Goal: Task Accomplishment & Management: Use online tool/utility

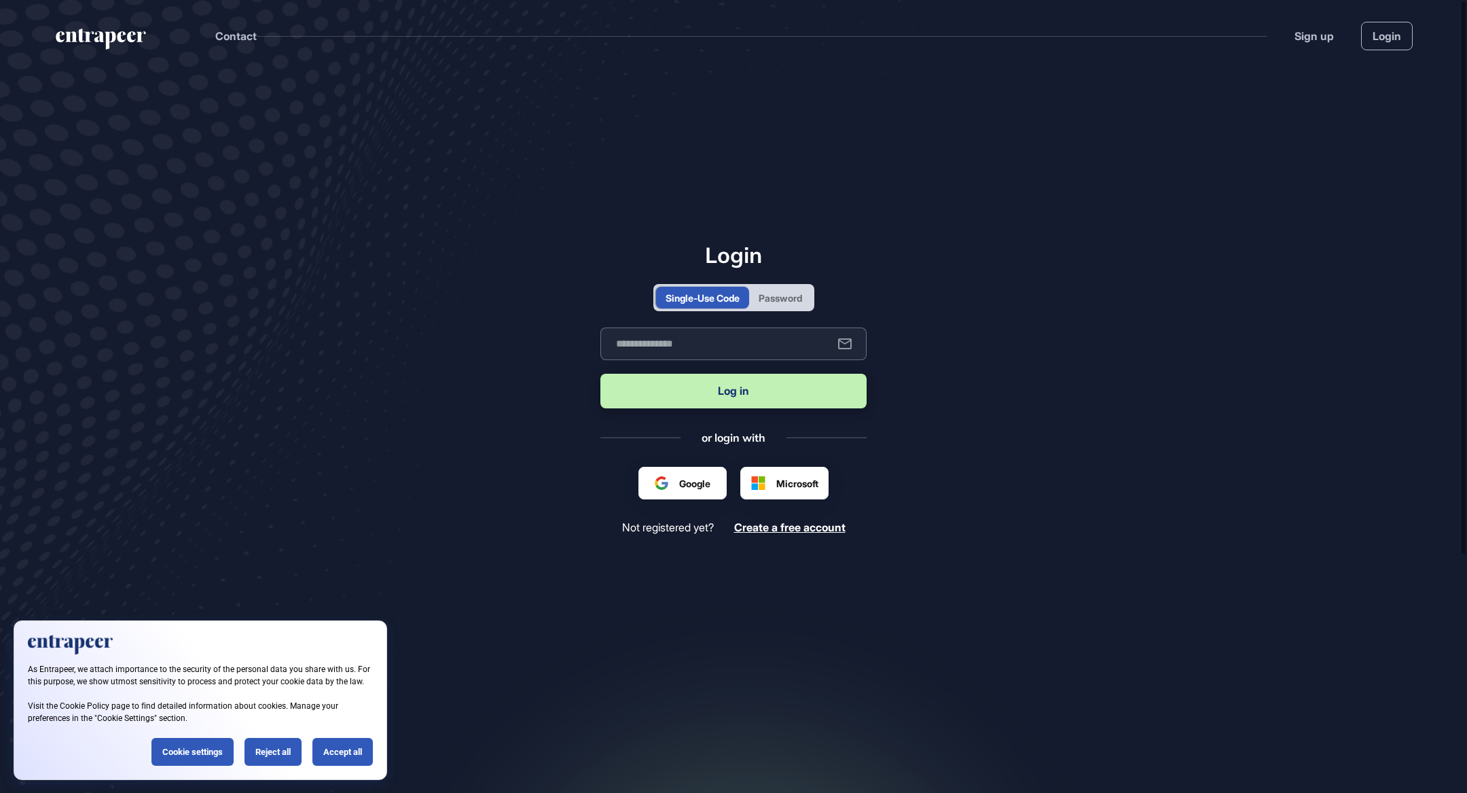
click at [690, 340] on input "text" at bounding box center [733, 343] width 266 height 33
type input "**********"
click at [730, 403] on button "Log in" at bounding box center [733, 391] width 266 height 35
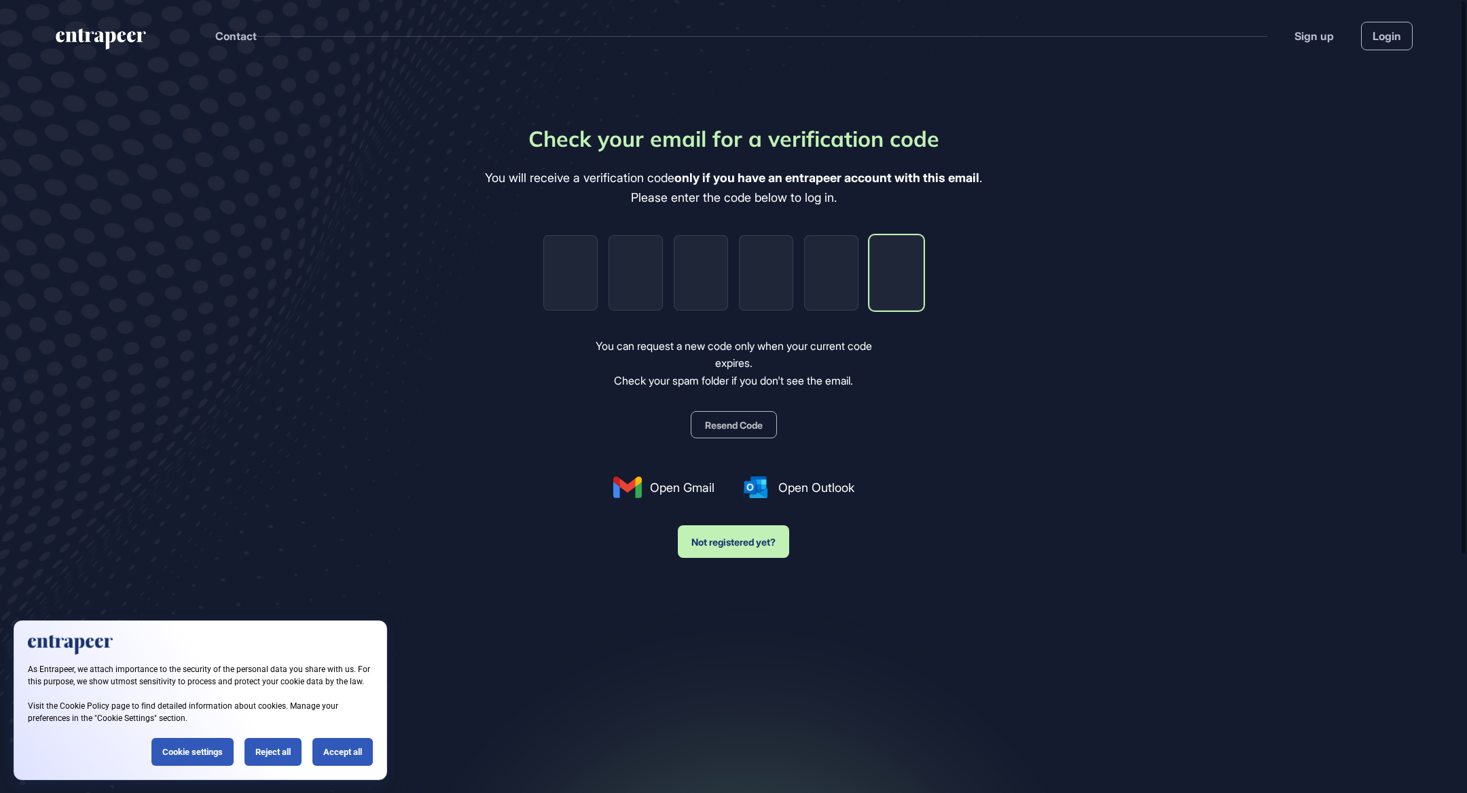
paste input "*"
type input "*"
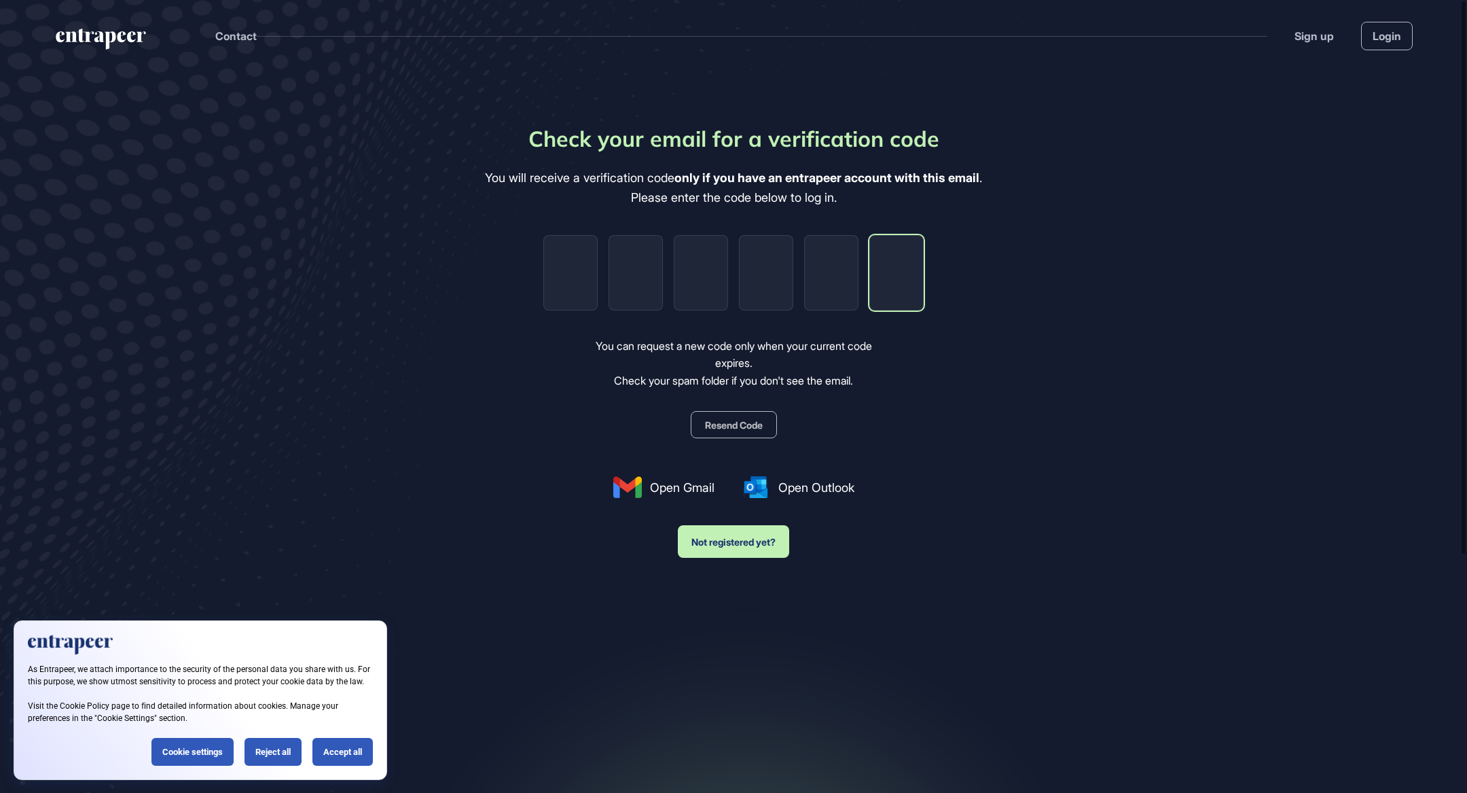
type input "*"
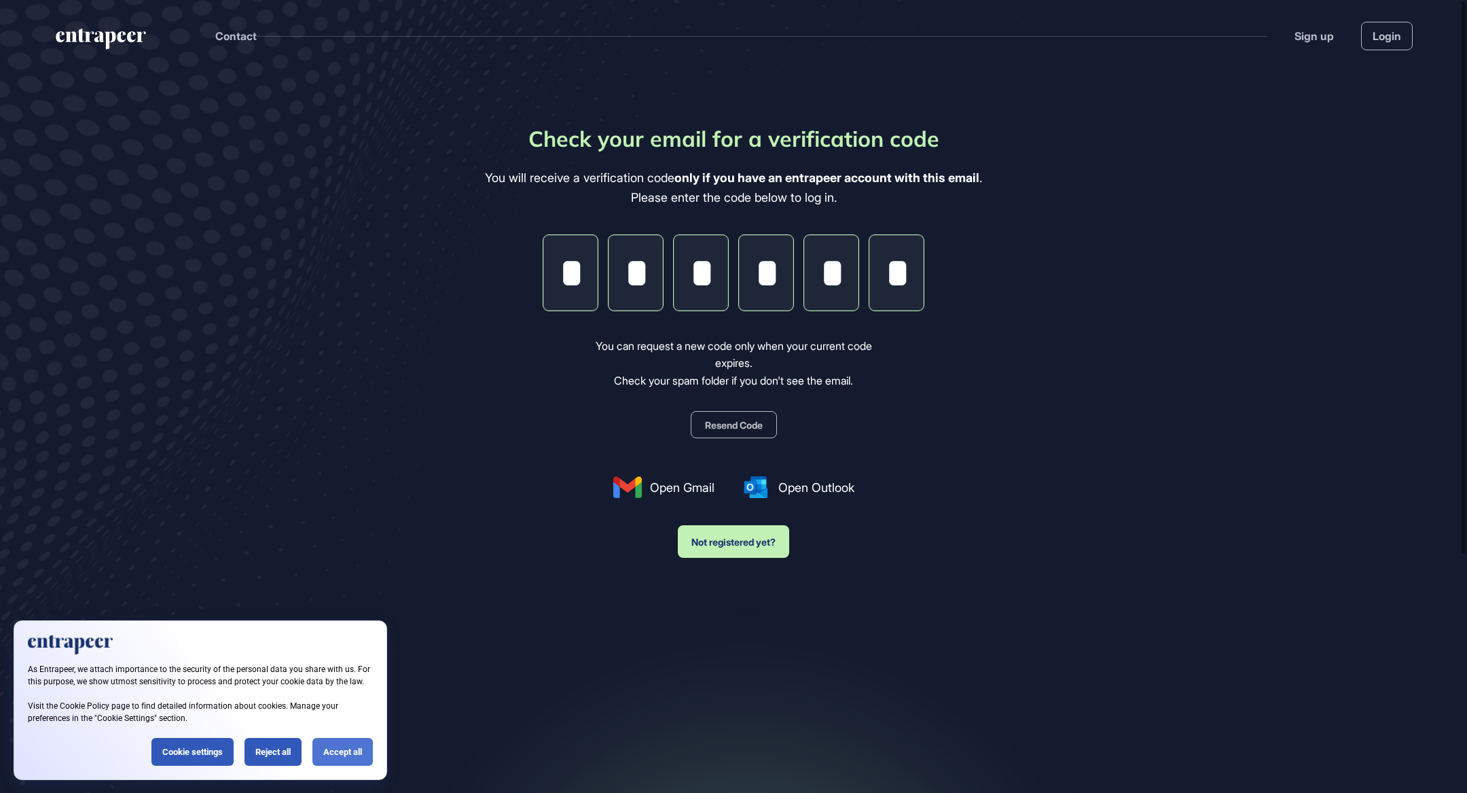
click at [353, 739] on div "Accept all" at bounding box center [342, 752] width 60 height 28
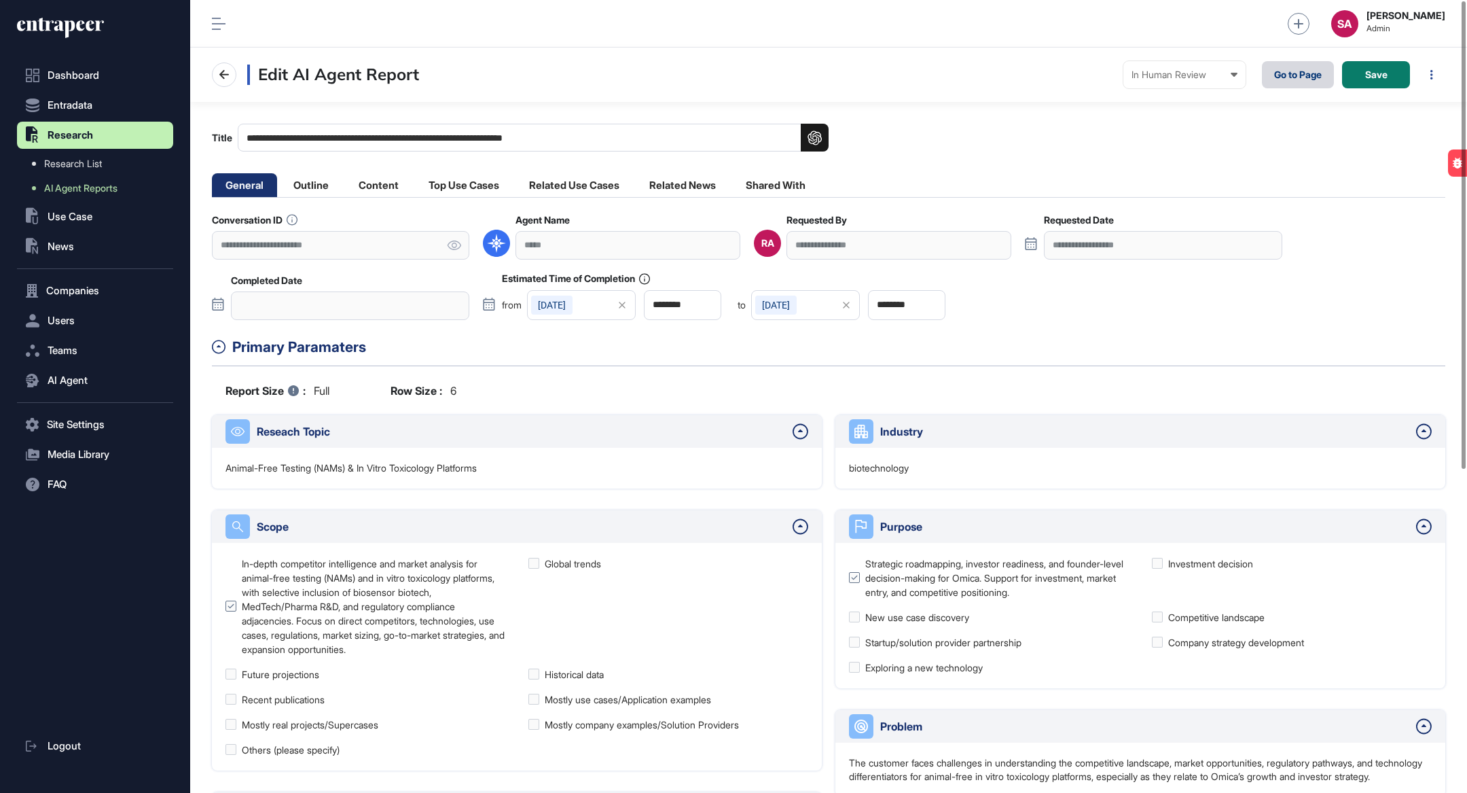
click at [1317, 78] on link "Go to Page" at bounding box center [1298, 74] width 72 height 27
click at [832, 236] on div "**********" at bounding box center [899, 245] width 225 height 28
drag, startPoint x: 864, startPoint y: 242, endPoint x: 807, endPoint y: 244, distance: 57.1
click at [807, 244] on div "**********" at bounding box center [899, 245] width 225 height 28
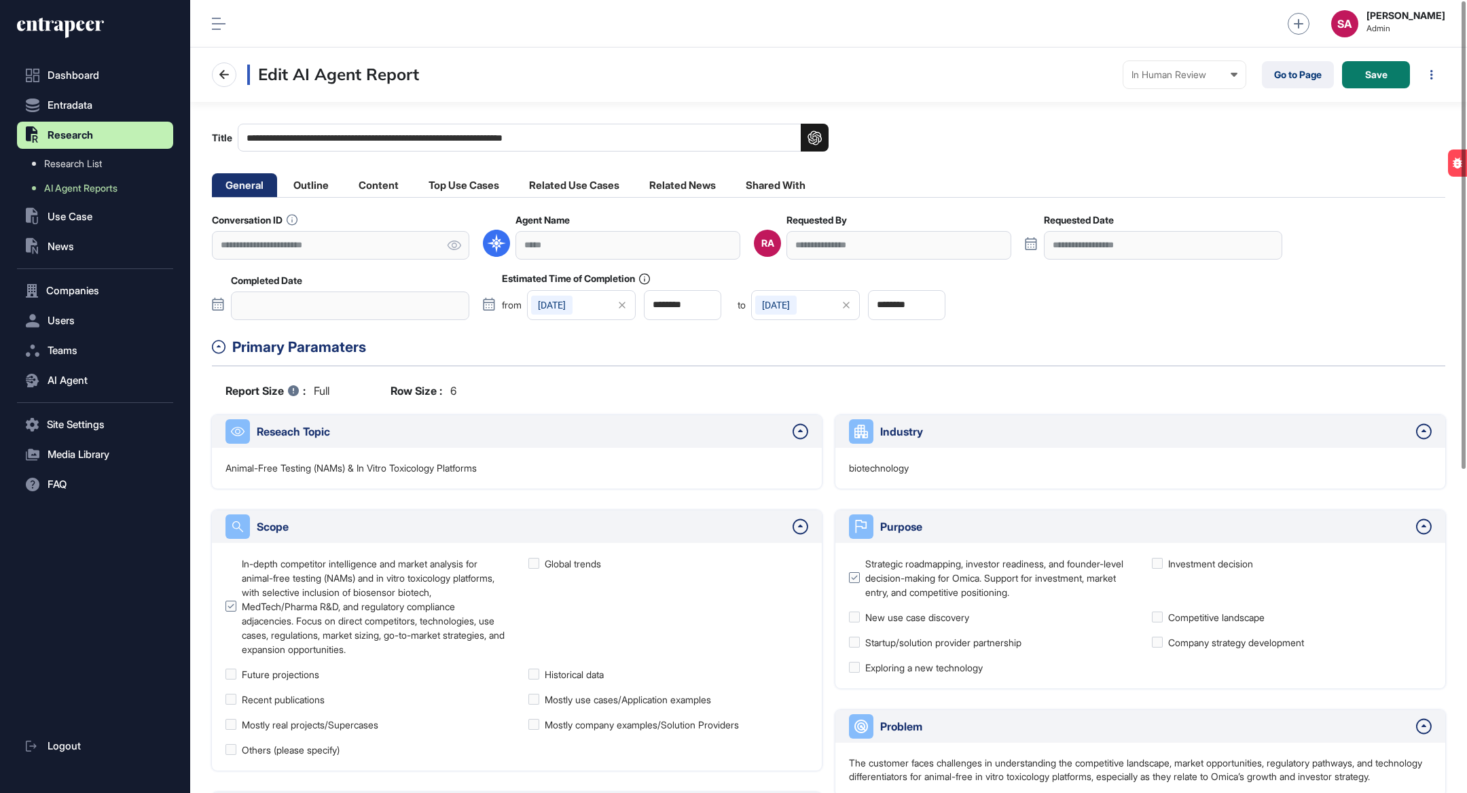
click at [807, 244] on div "**********" at bounding box center [899, 245] width 225 height 28
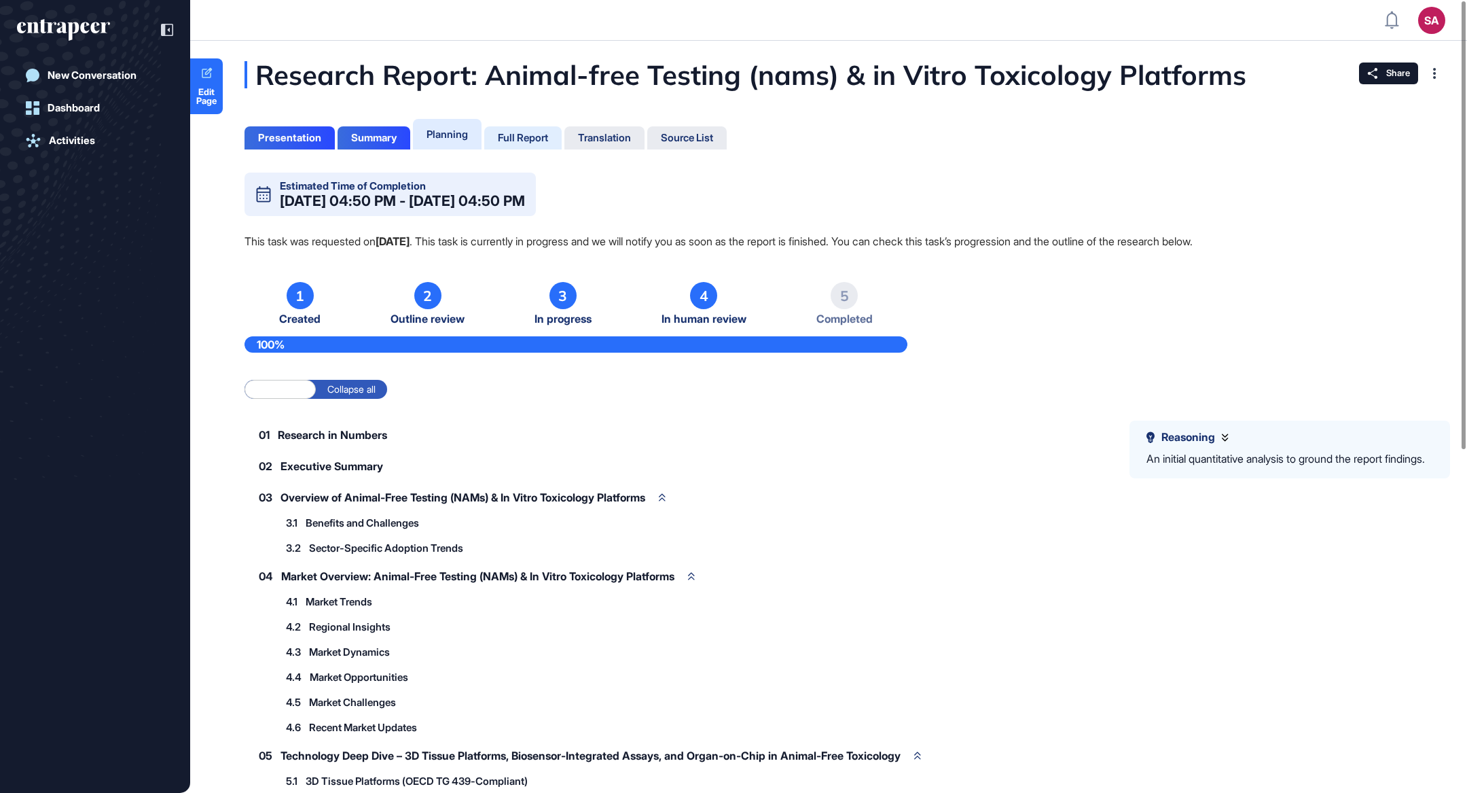
click at [528, 137] on div "Full Report" at bounding box center [523, 138] width 50 height 12
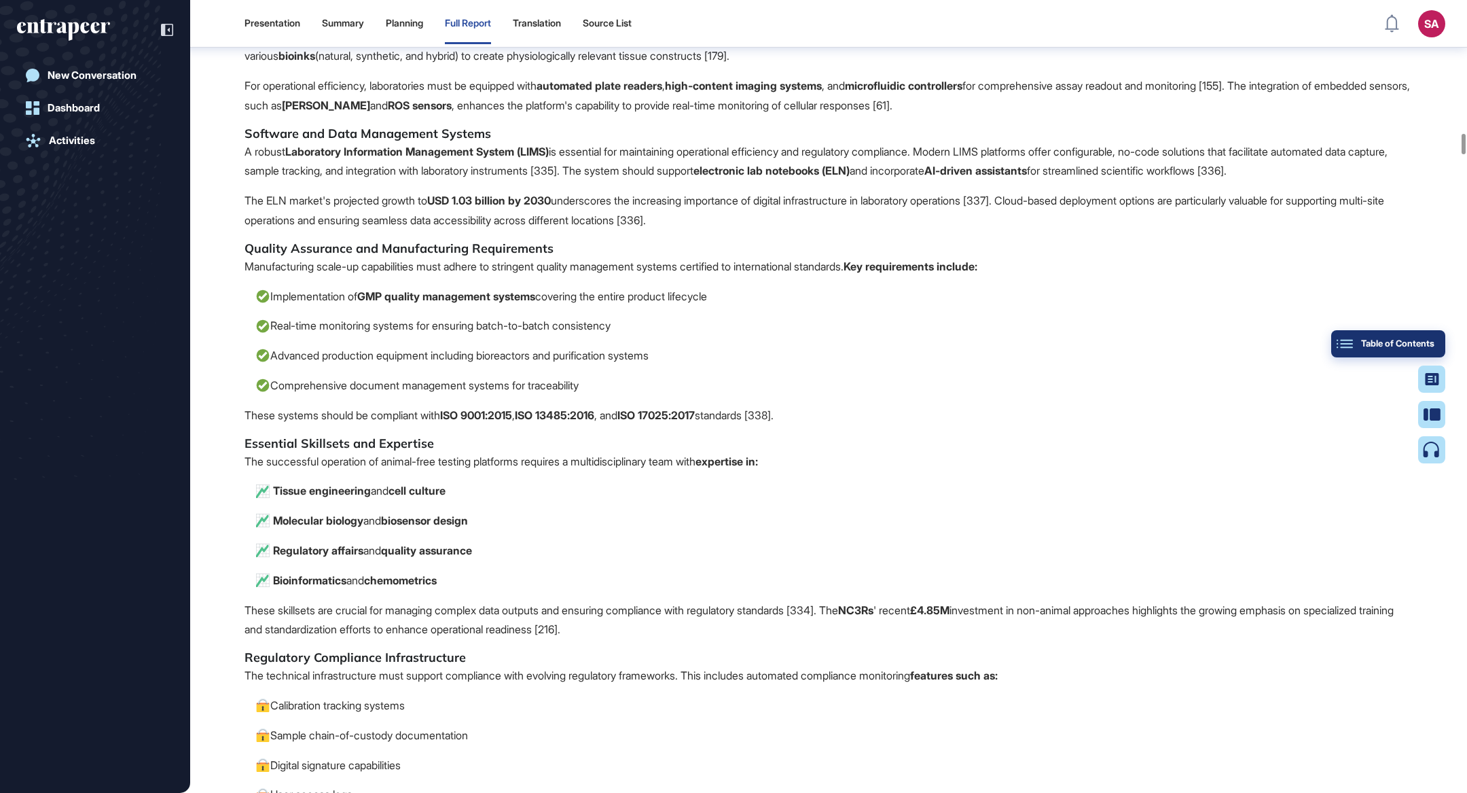
scroll to position [23985, 0]
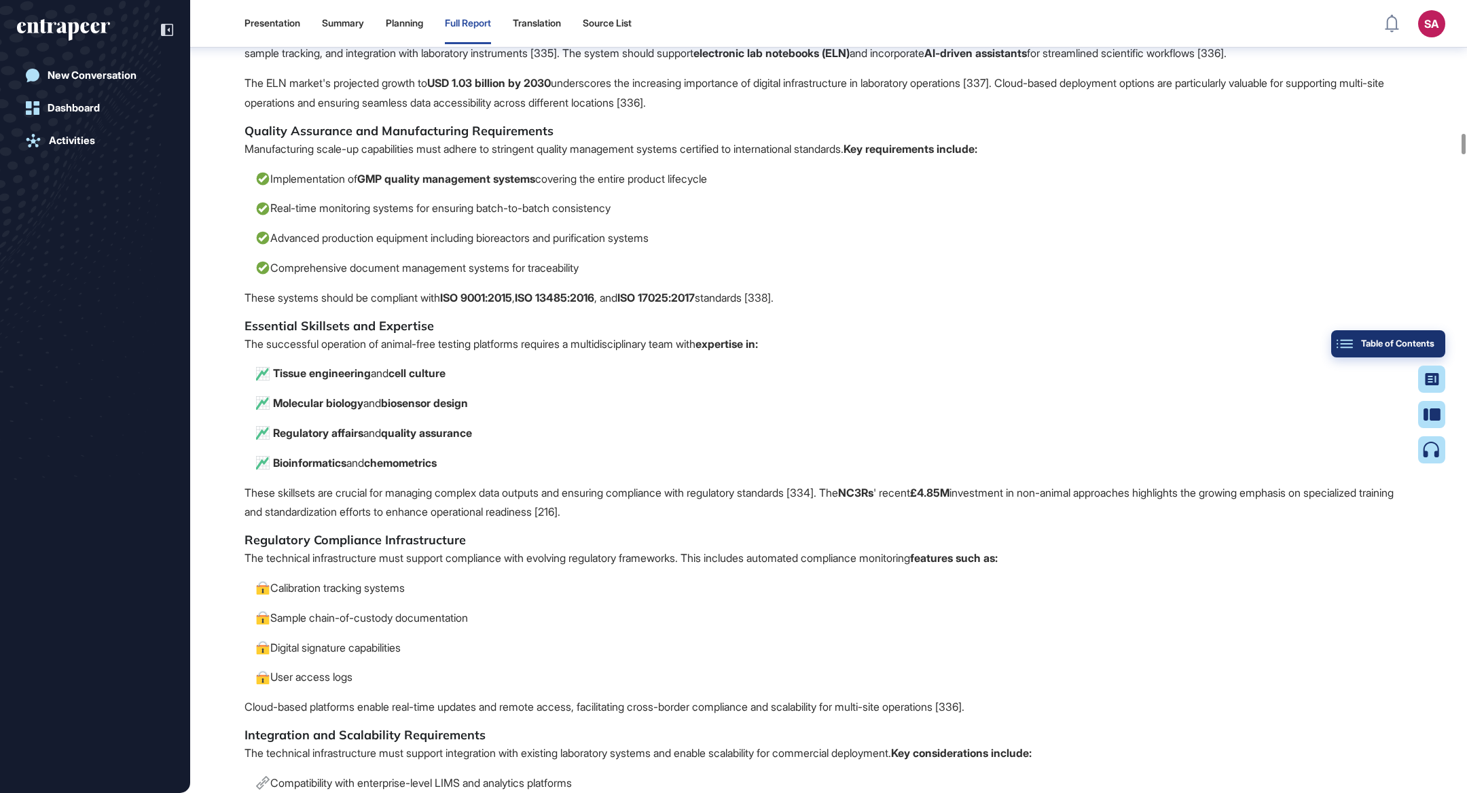
click at [1420, 342] on div "Table of Contents" at bounding box center [1388, 343] width 92 height 11
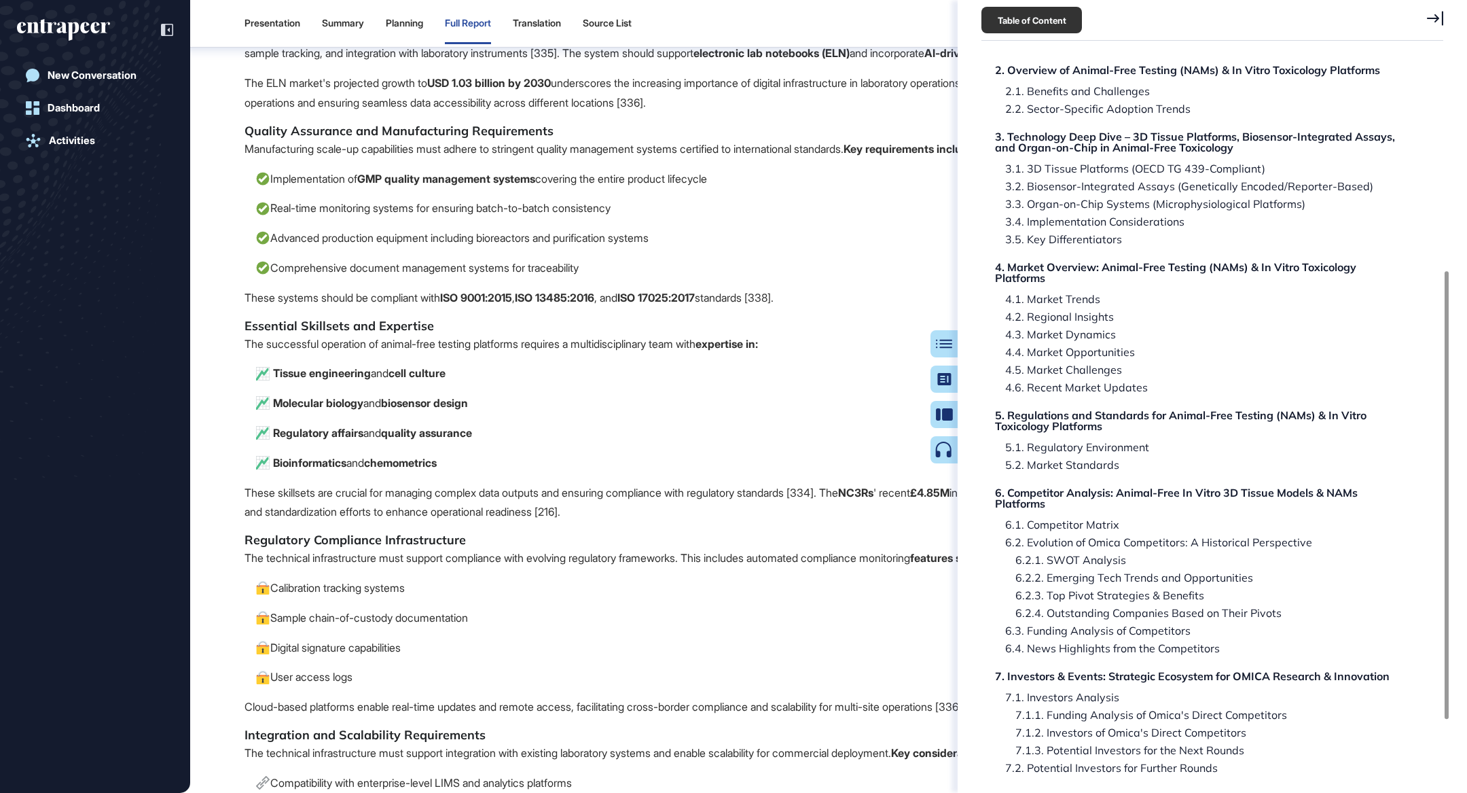
scroll to position [412, 0]
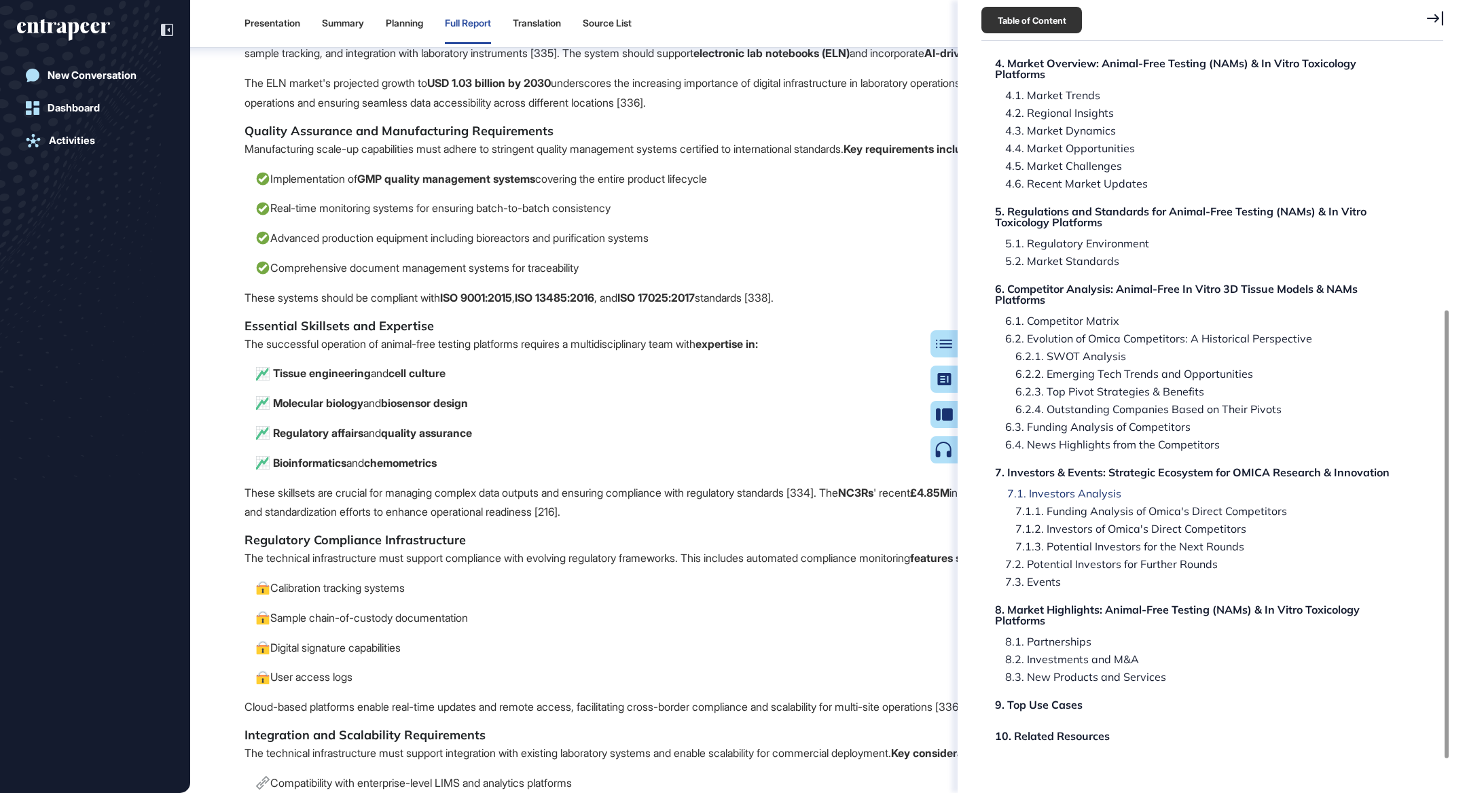
click at [1073, 492] on div "7.1. Investors Analysis" at bounding box center [1059, 493] width 124 height 11
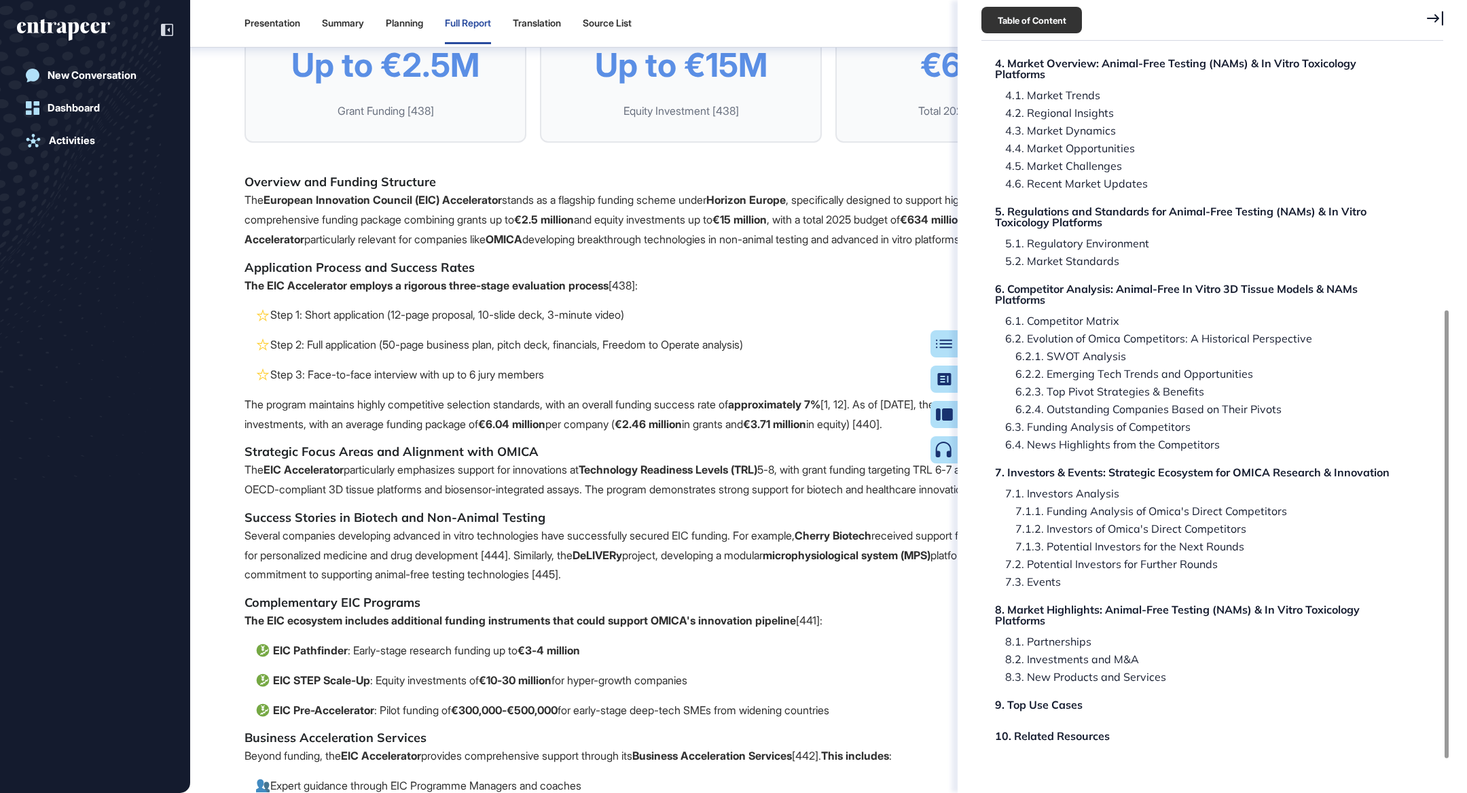
scroll to position [103967, 0]
click at [1439, 13] on icon at bounding box center [1435, 18] width 16 height 15
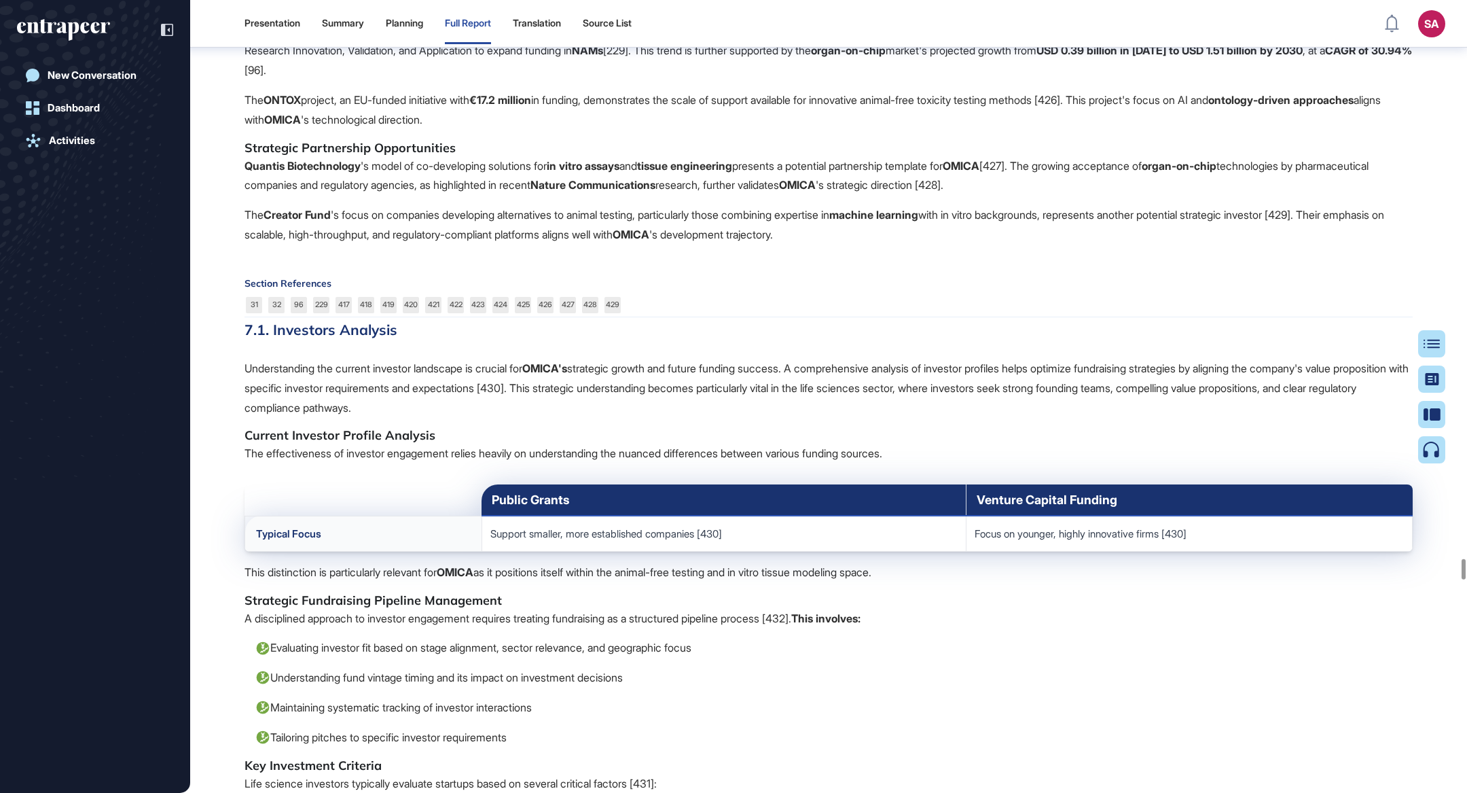
scroll to position [100990, 0]
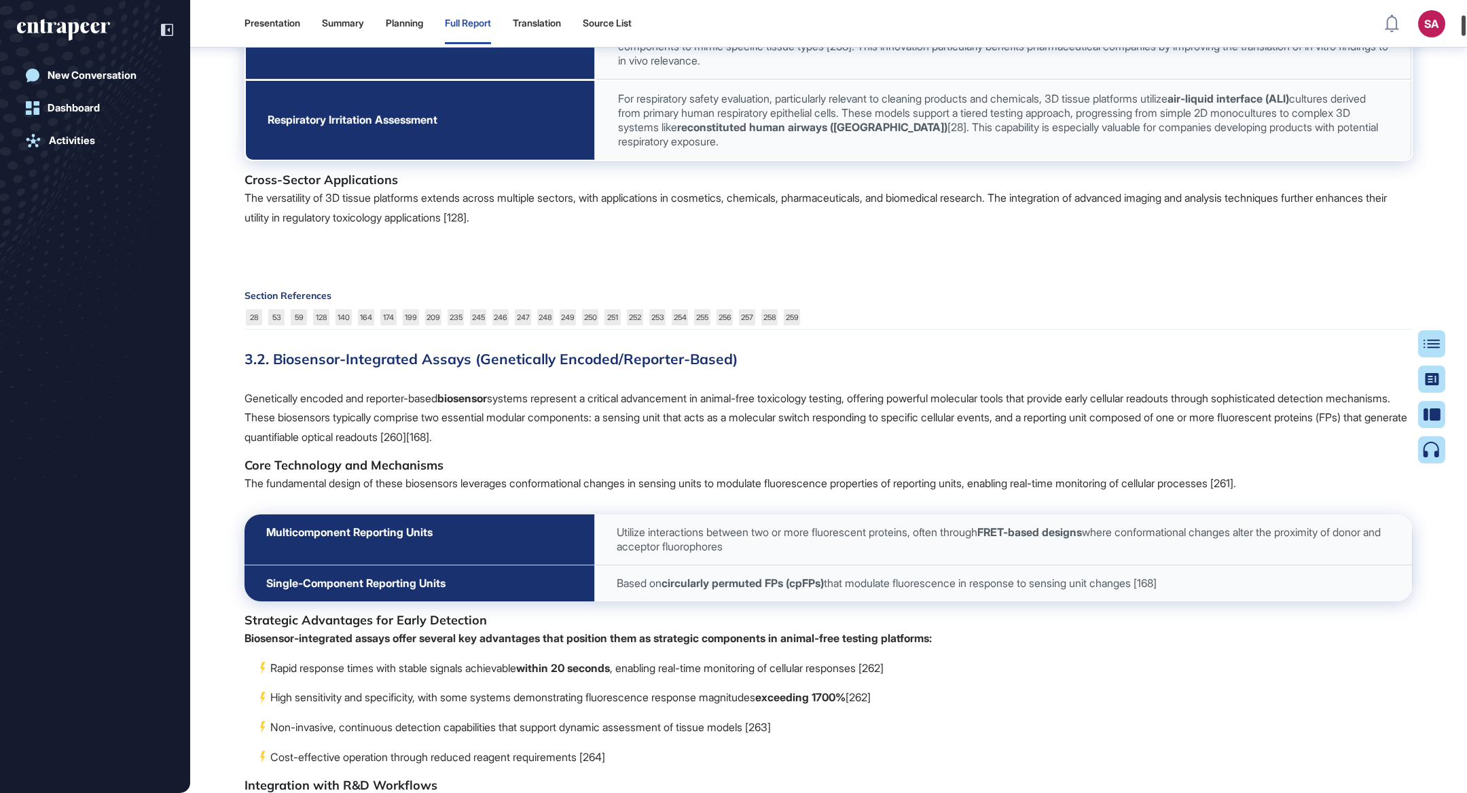
drag, startPoint x: 1466, startPoint y: 571, endPoint x: 1466, endPoint y: 20, distance: 550.8
click at [1466, 20] on div at bounding box center [1464, 26] width 4 height 20
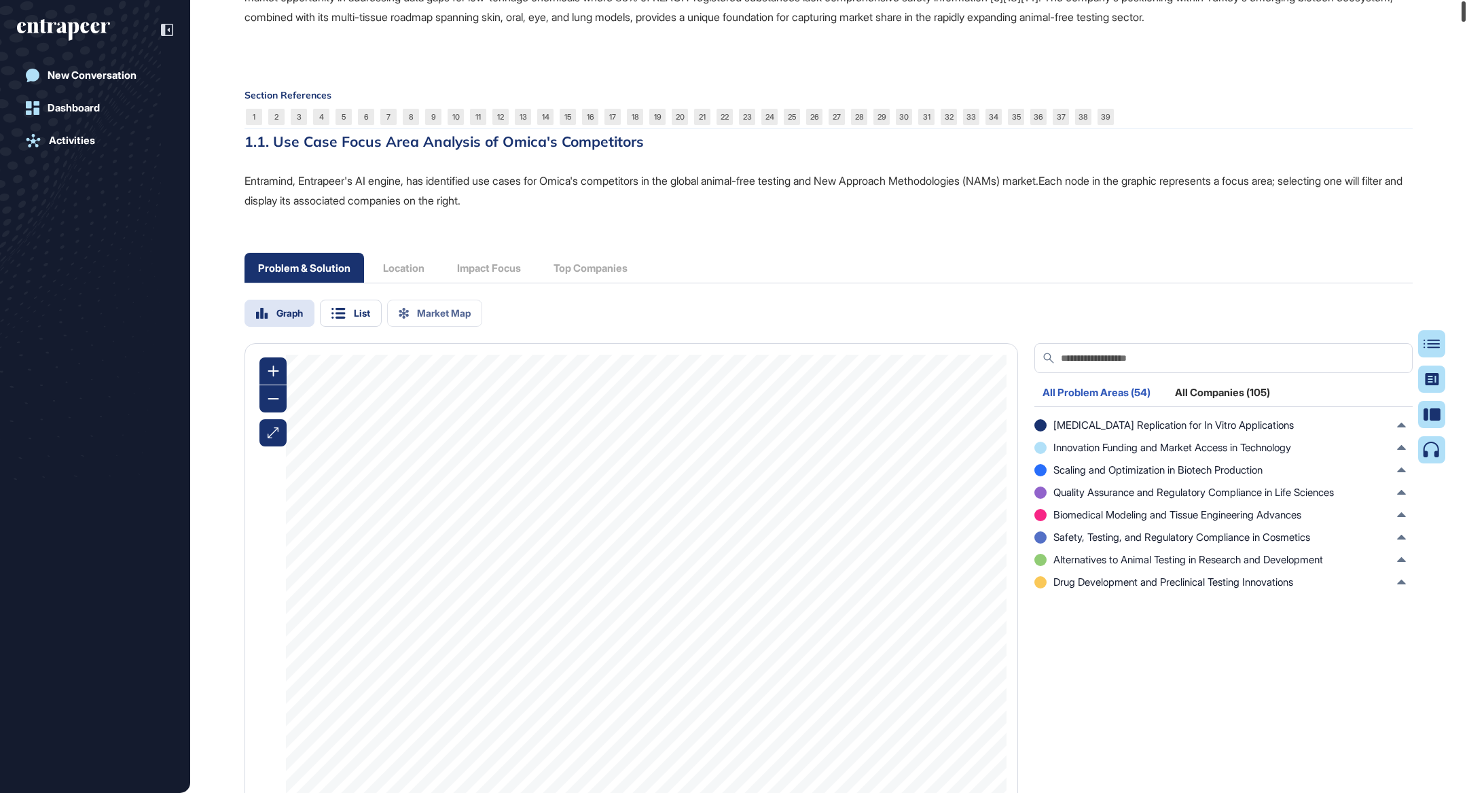
scroll to position [0, 0]
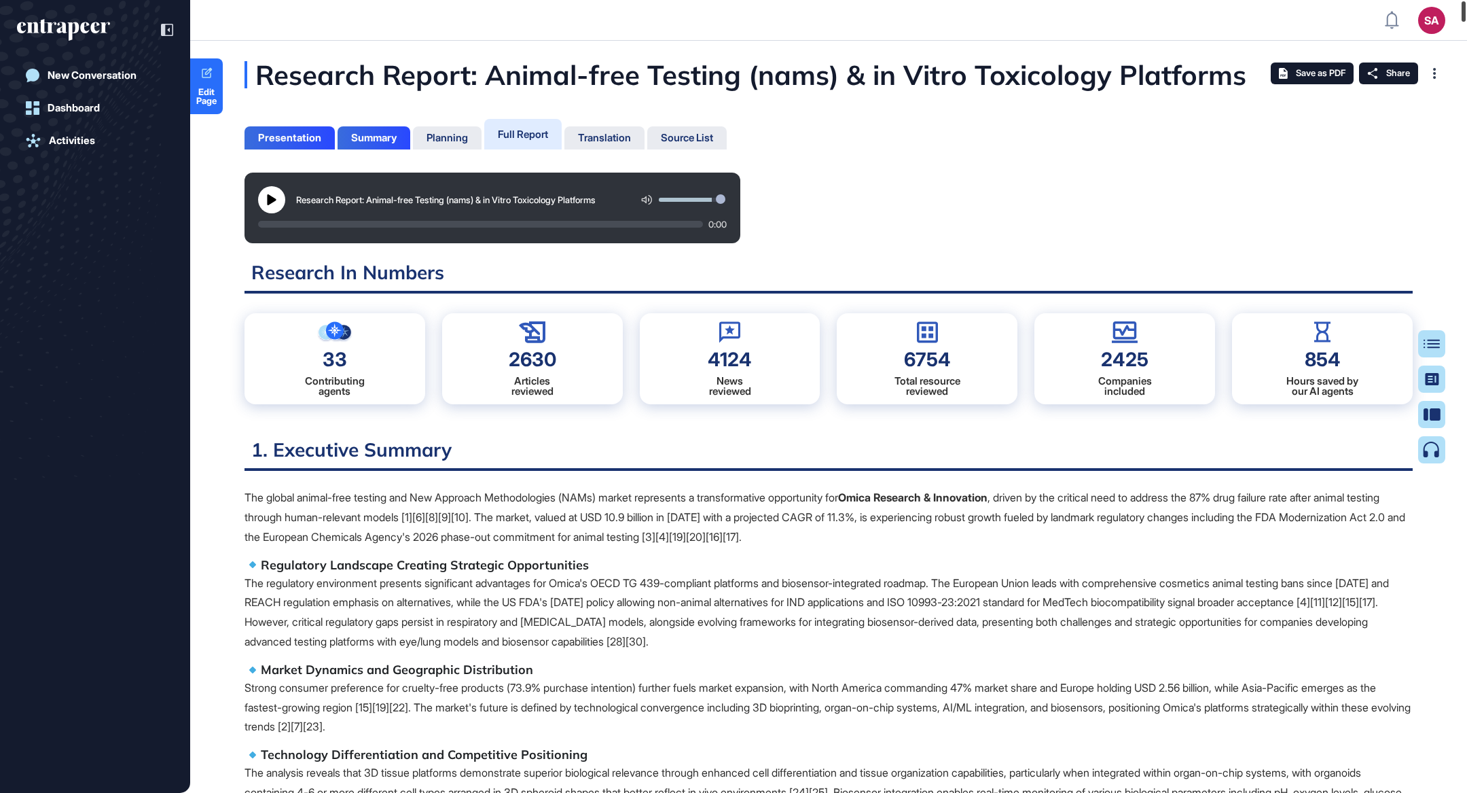
drag, startPoint x: 1464, startPoint y: -18, endPoint x: 1464, endPoint y: -103, distance: 84.9
click at [1464, 0] on html "SA Admin Dashboard Dashboard Profile My Content Request More Data New Conversat…" at bounding box center [733, 451] width 1467 height 902
click at [367, 137] on div "Summary" at bounding box center [374, 138] width 46 height 12
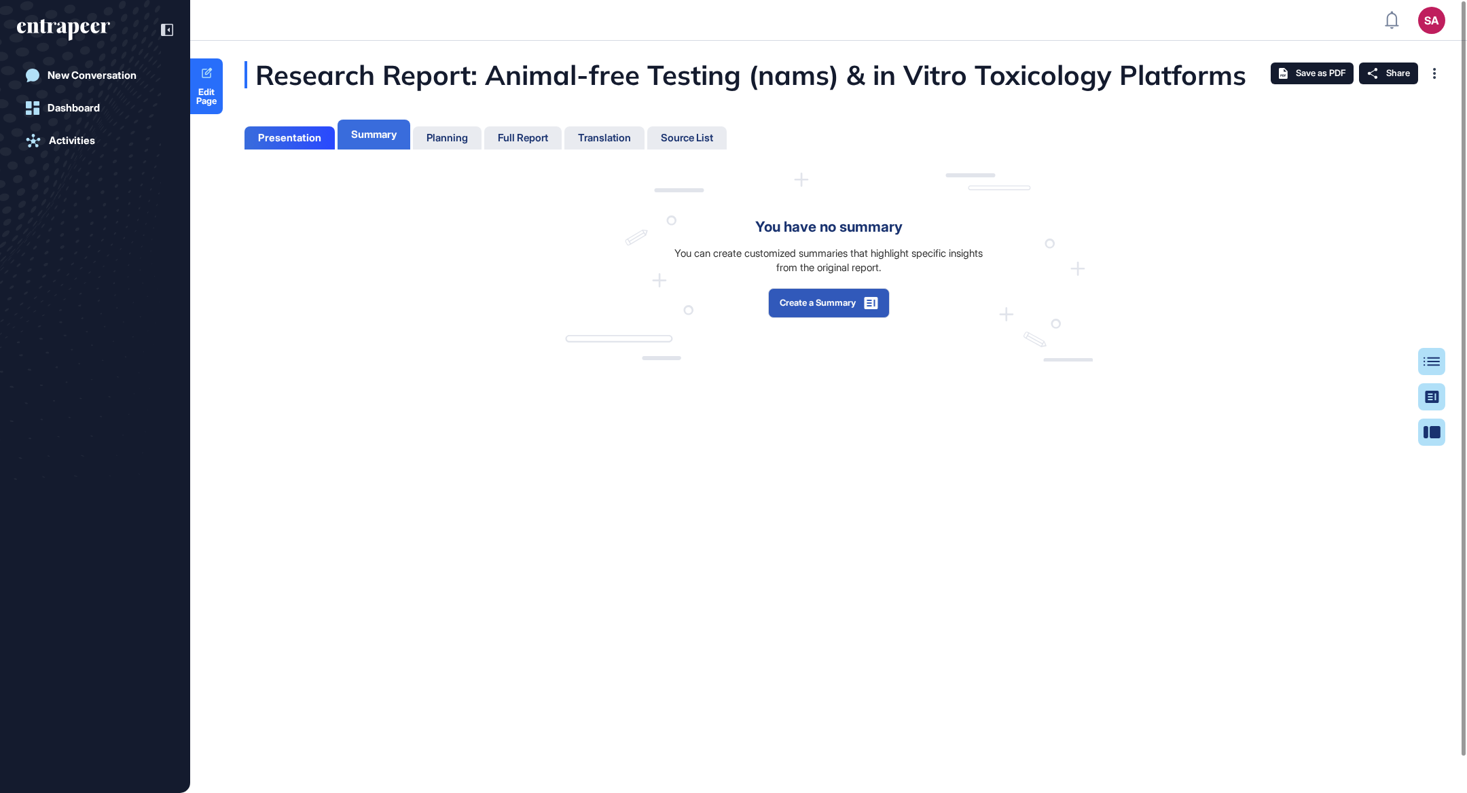
scroll to position [724, 3]
click at [829, 295] on button "Create a Summary" at bounding box center [829, 303] width 122 height 30
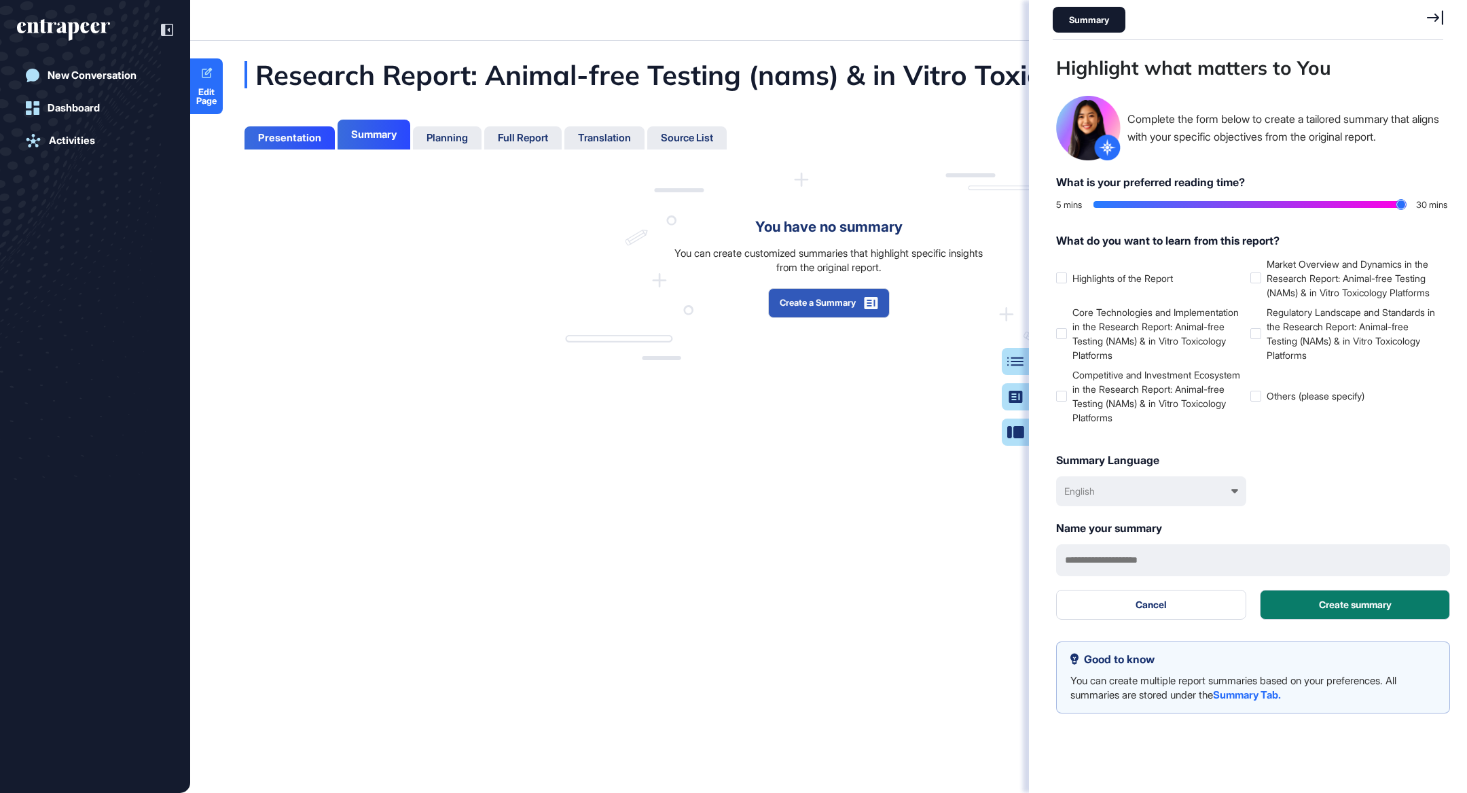
drag, startPoint x: 1097, startPoint y: 209, endPoint x: 1440, endPoint y: 208, distance: 343.0
type input "**"
click at [1406, 208] on input "range" at bounding box center [1250, 204] width 312 height 7
click at [1063, 401] on div at bounding box center [1061, 396] width 11 height 11
click at [1337, 619] on button "Create summary" at bounding box center [1355, 605] width 190 height 30
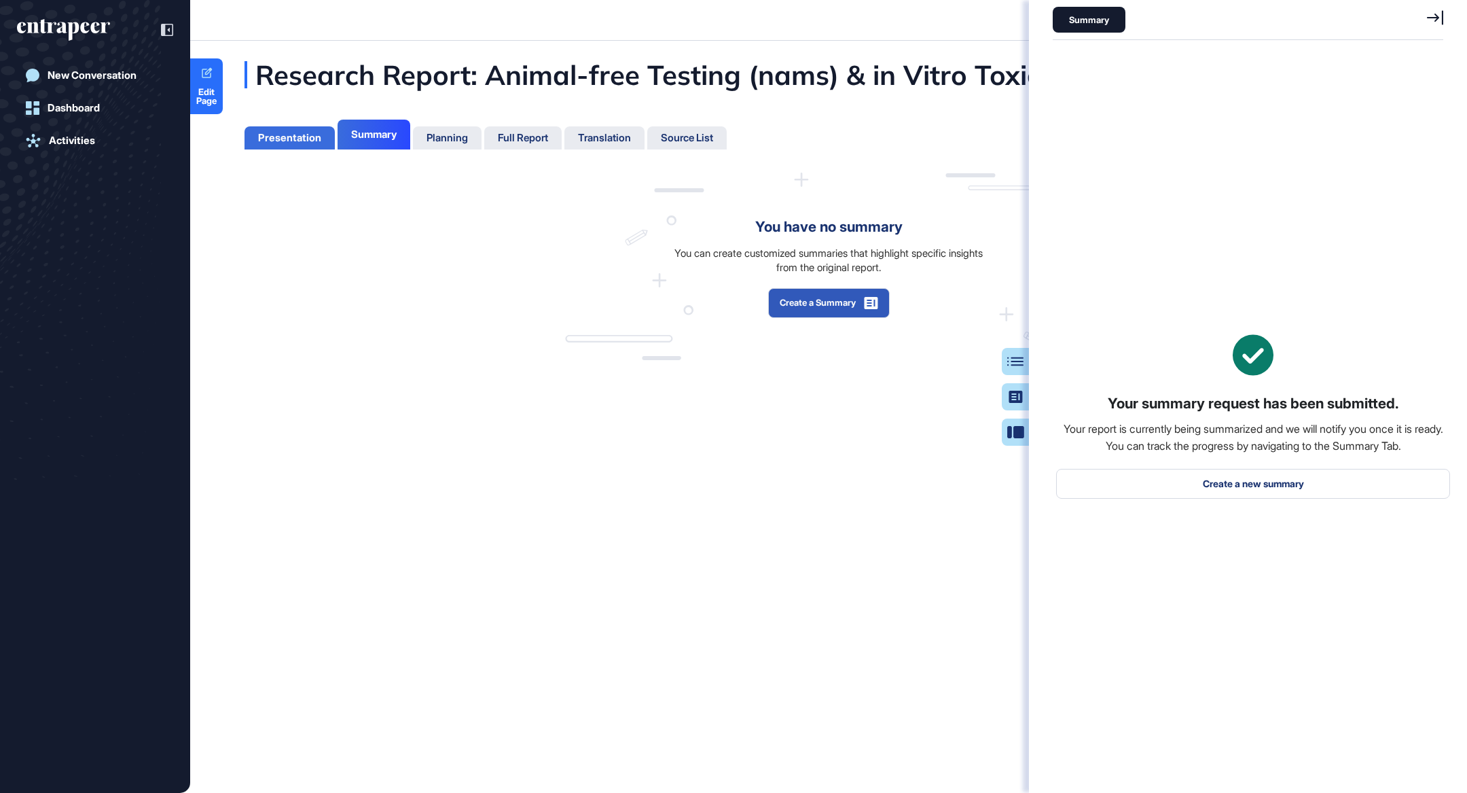
click at [271, 140] on div "Presentation" at bounding box center [289, 138] width 63 height 12
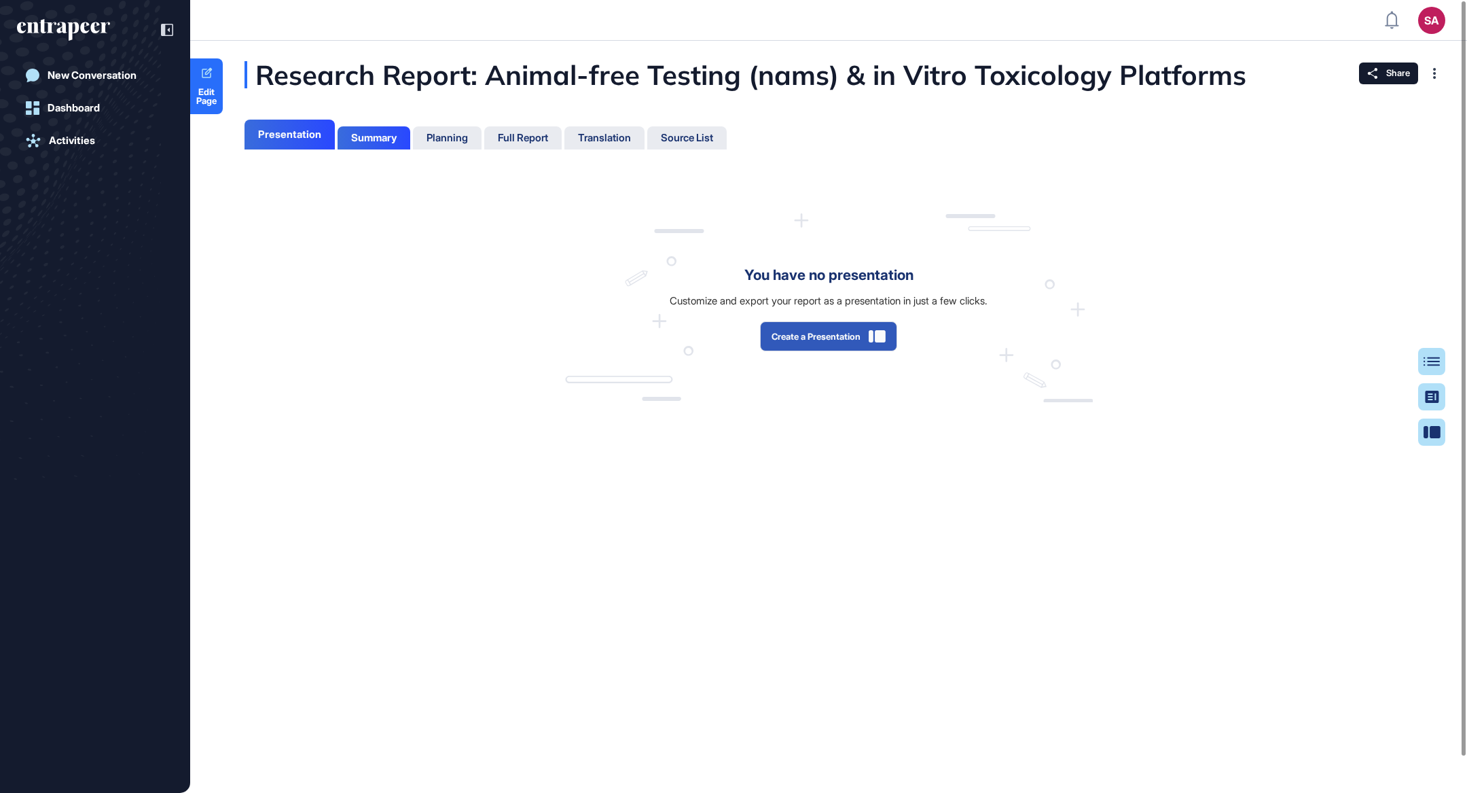
scroll to position [6, 0]
click at [820, 333] on button "Create a Presentation" at bounding box center [828, 336] width 137 height 30
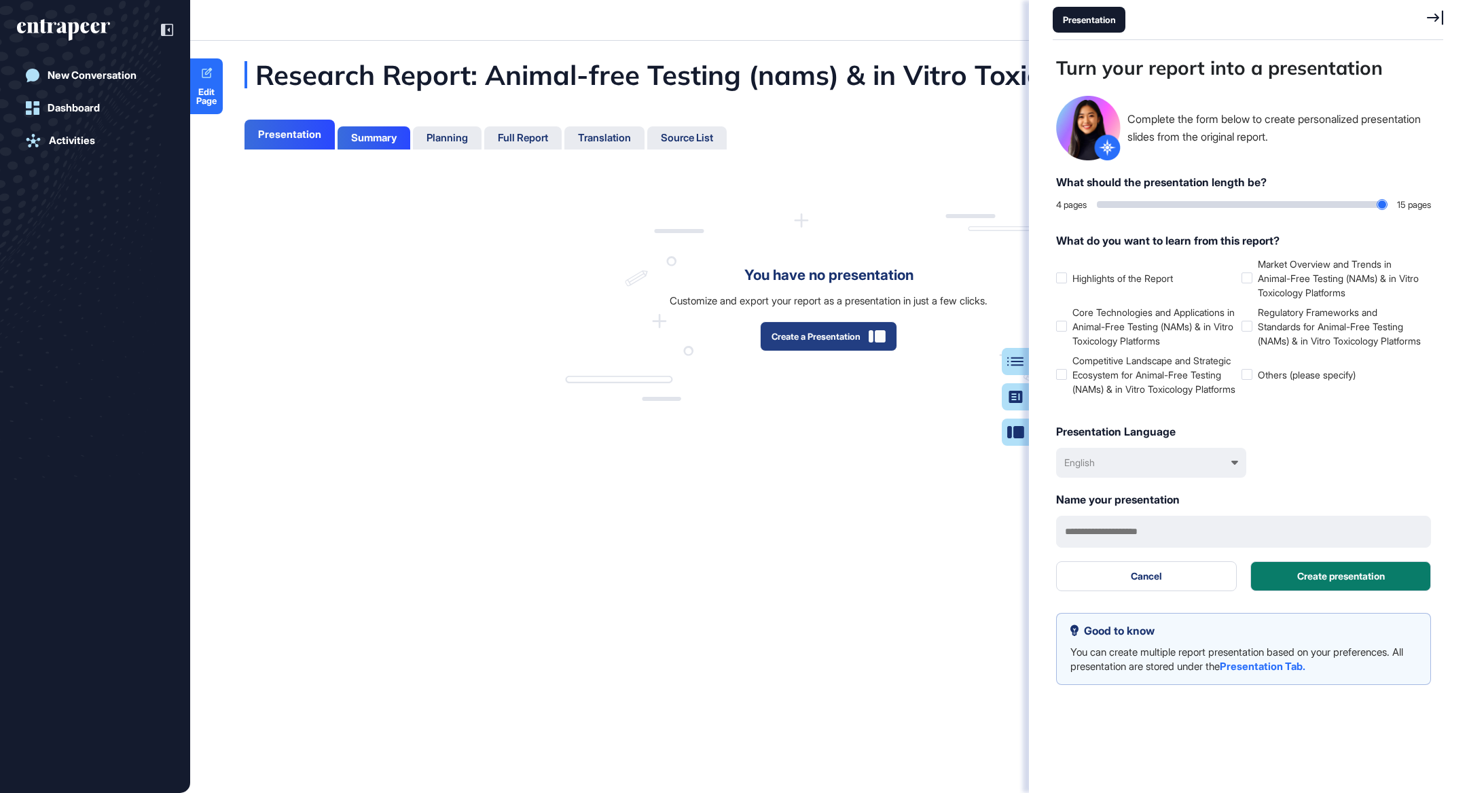
scroll to position [724, 393]
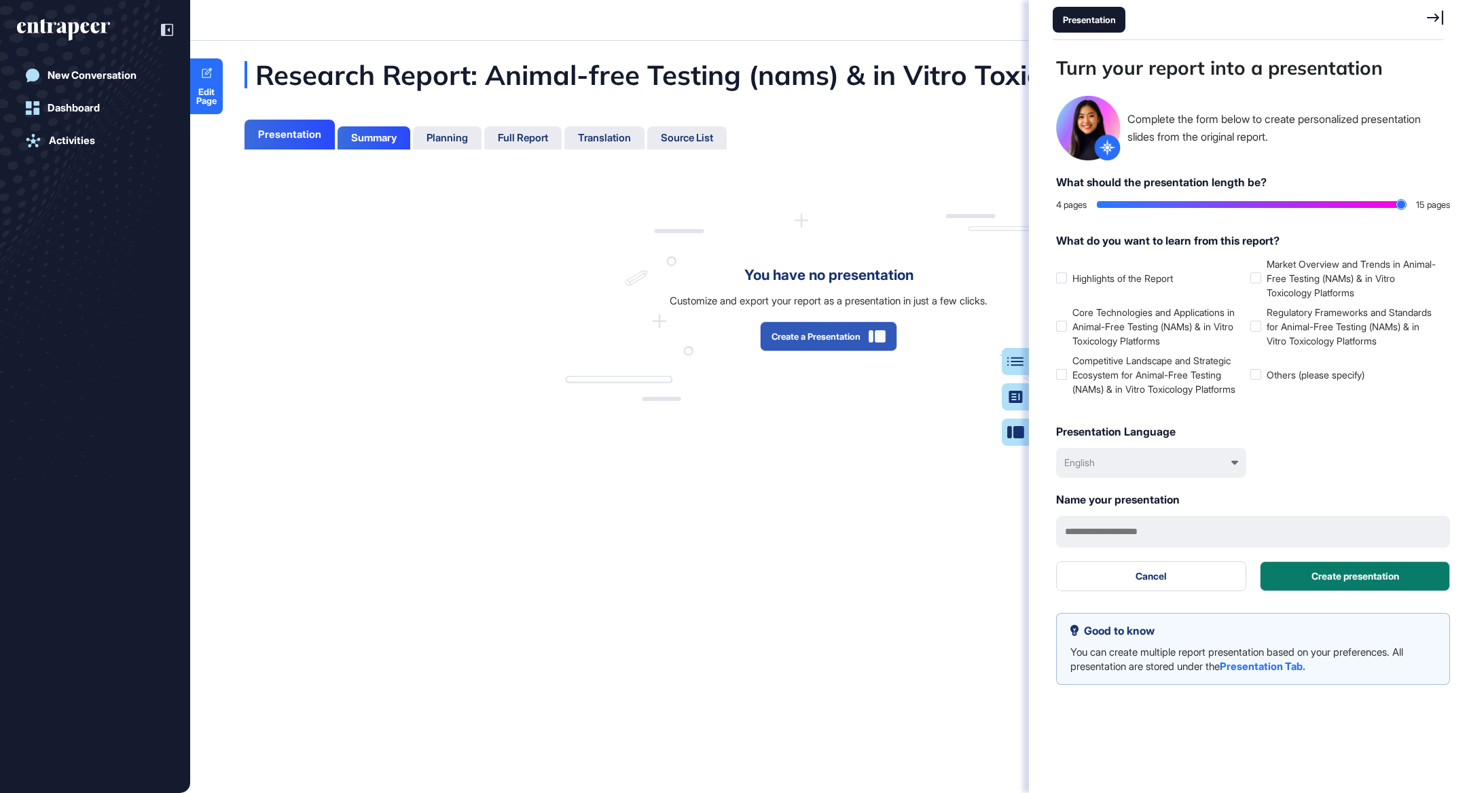
drag, startPoint x: 1105, startPoint y: 203, endPoint x: 1419, endPoint y: 204, distance: 313.8
type input "**"
click at [1406, 204] on input "range" at bounding box center [1251, 204] width 309 height 7
click at [1092, 386] on label "Competitive Landscape and Strategic Ecosystem for Animal-Free Testing (NAMs) & …" at bounding box center [1150, 374] width 189 height 43
click at [1319, 591] on button "Create presentation" at bounding box center [1355, 576] width 190 height 30
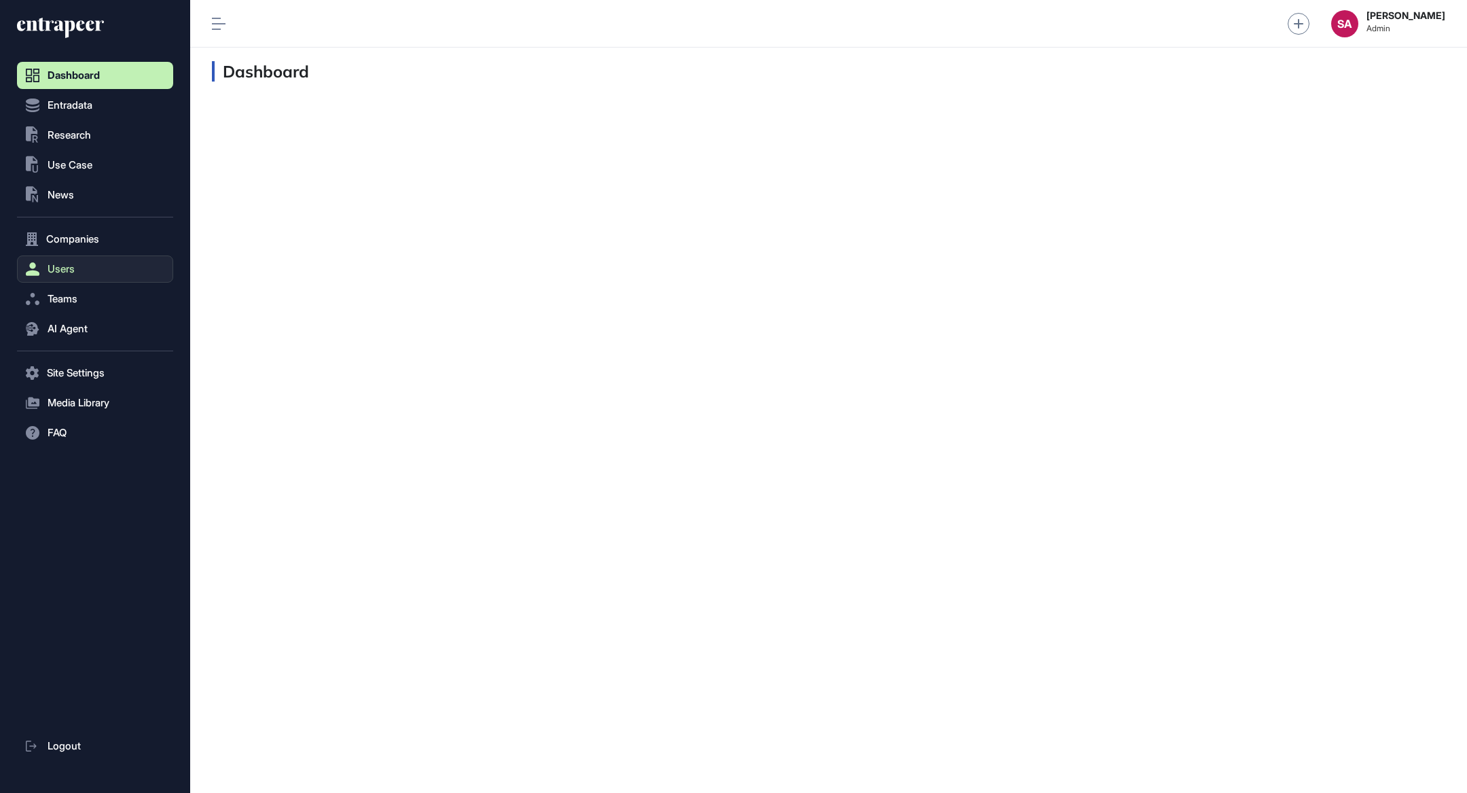
click at [91, 269] on button "Users" at bounding box center [95, 268] width 156 height 27
click at [77, 298] on span "User List" at bounding box center [63, 297] width 38 height 11
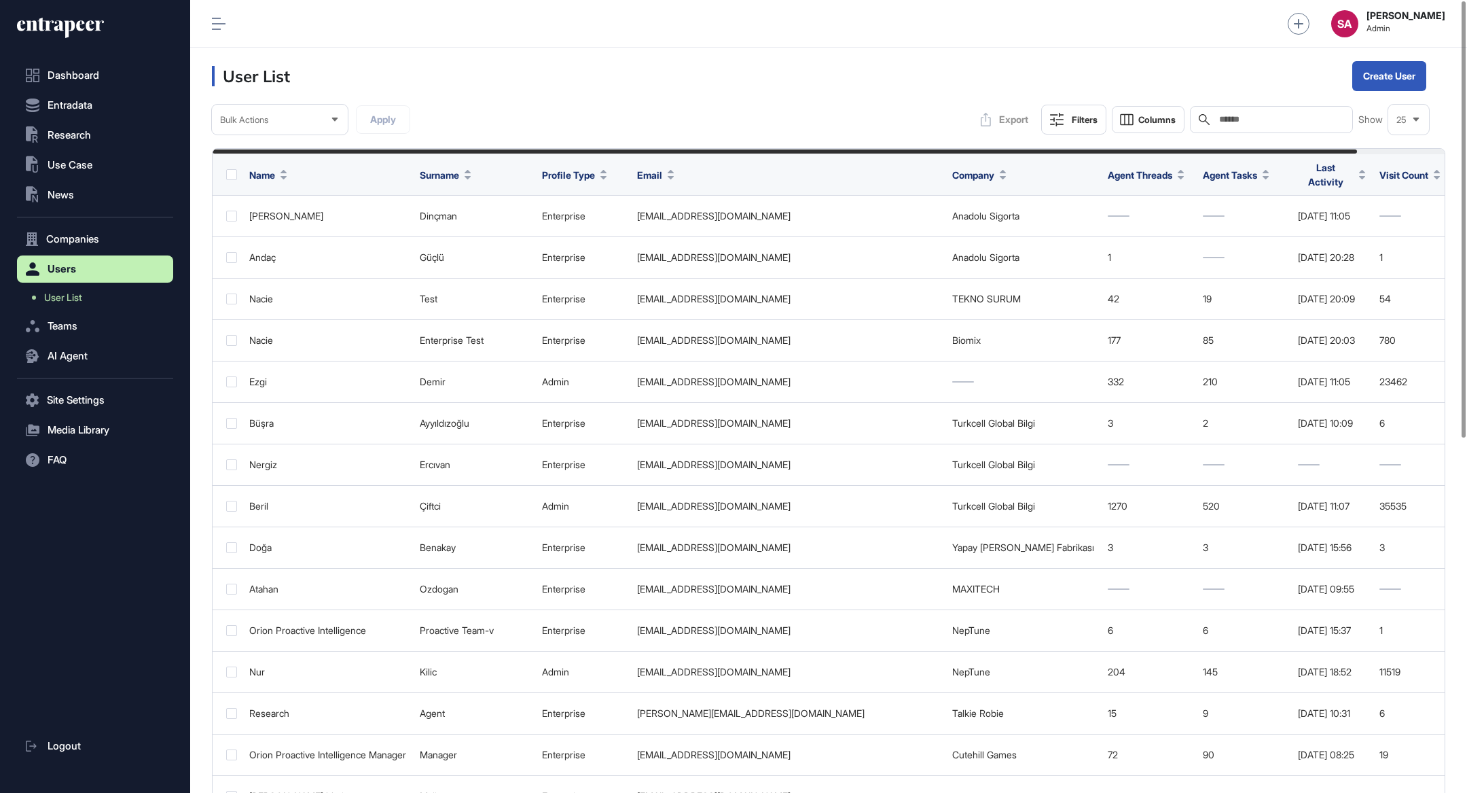
click at [1233, 117] on input "text" at bounding box center [1281, 119] width 126 height 11
paste input "**********"
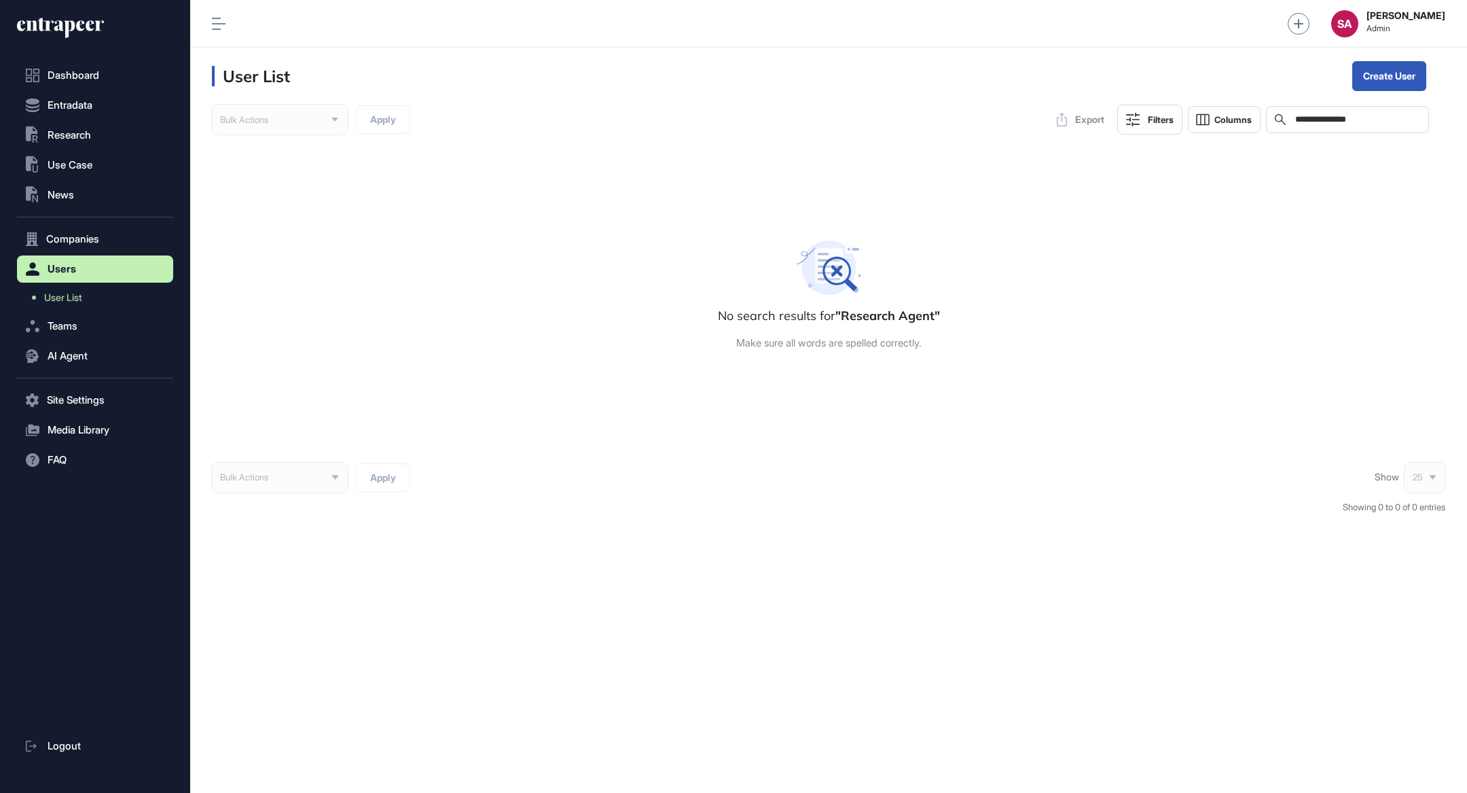
drag, startPoint x: 1341, startPoint y: 117, endPoint x: 1362, endPoint y: 183, distance: 69.8
click at [1341, 117] on input "**********" at bounding box center [1357, 119] width 126 height 11
drag, startPoint x: 1384, startPoint y: 118, endPoint x: 1279, endPoint y: 118, distance: 104.6
click at [1279, 118] on div "**********" at bounding box center [1347, 119] width 163 height 27
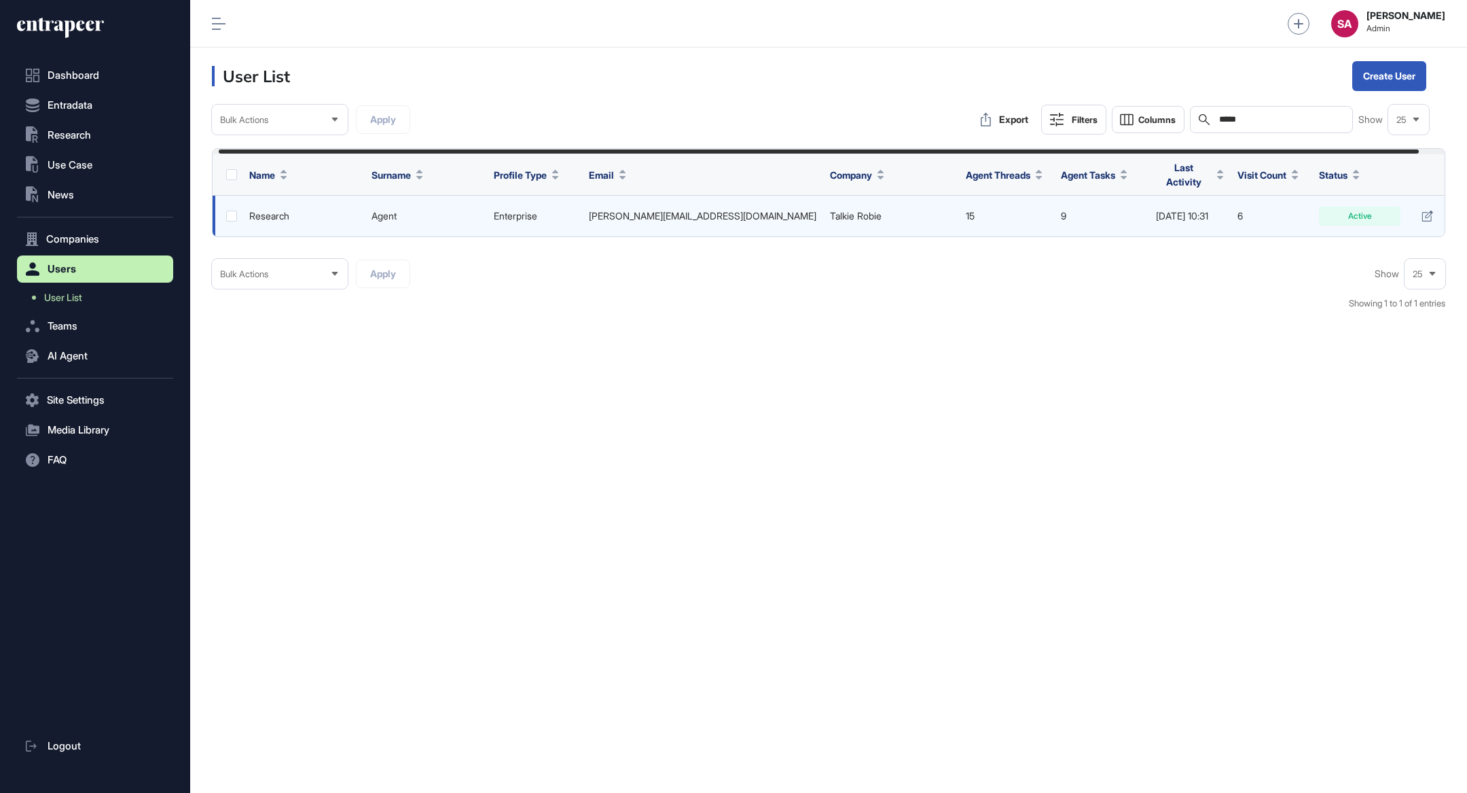
scroll to position [0, 34]
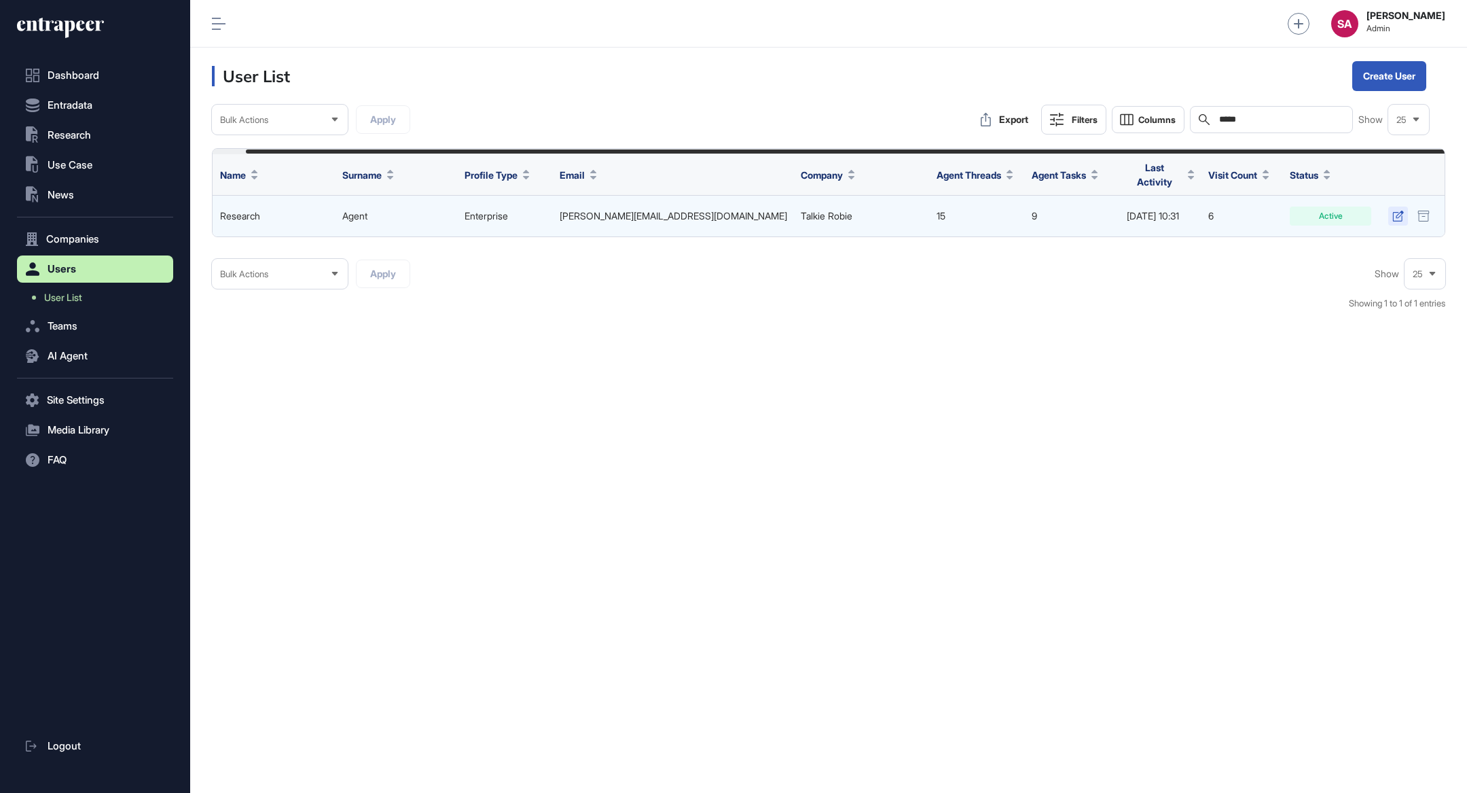
type input "*****"
click at [1398, 211] on icon at bounding box center [1398, 216] width 12 height 11
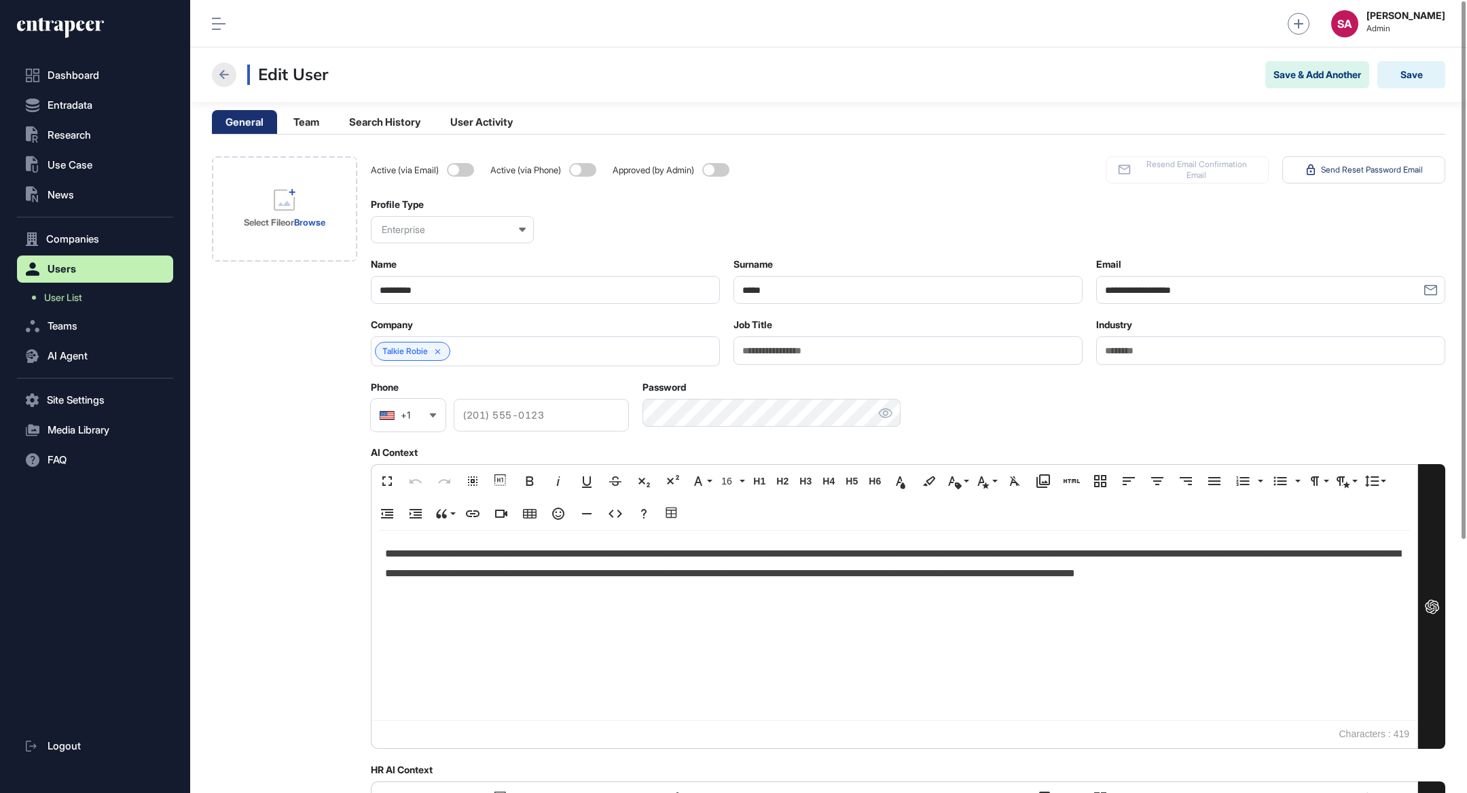
click at [228, 67] on icon at bounding box center [224, 75] width 16 height 16
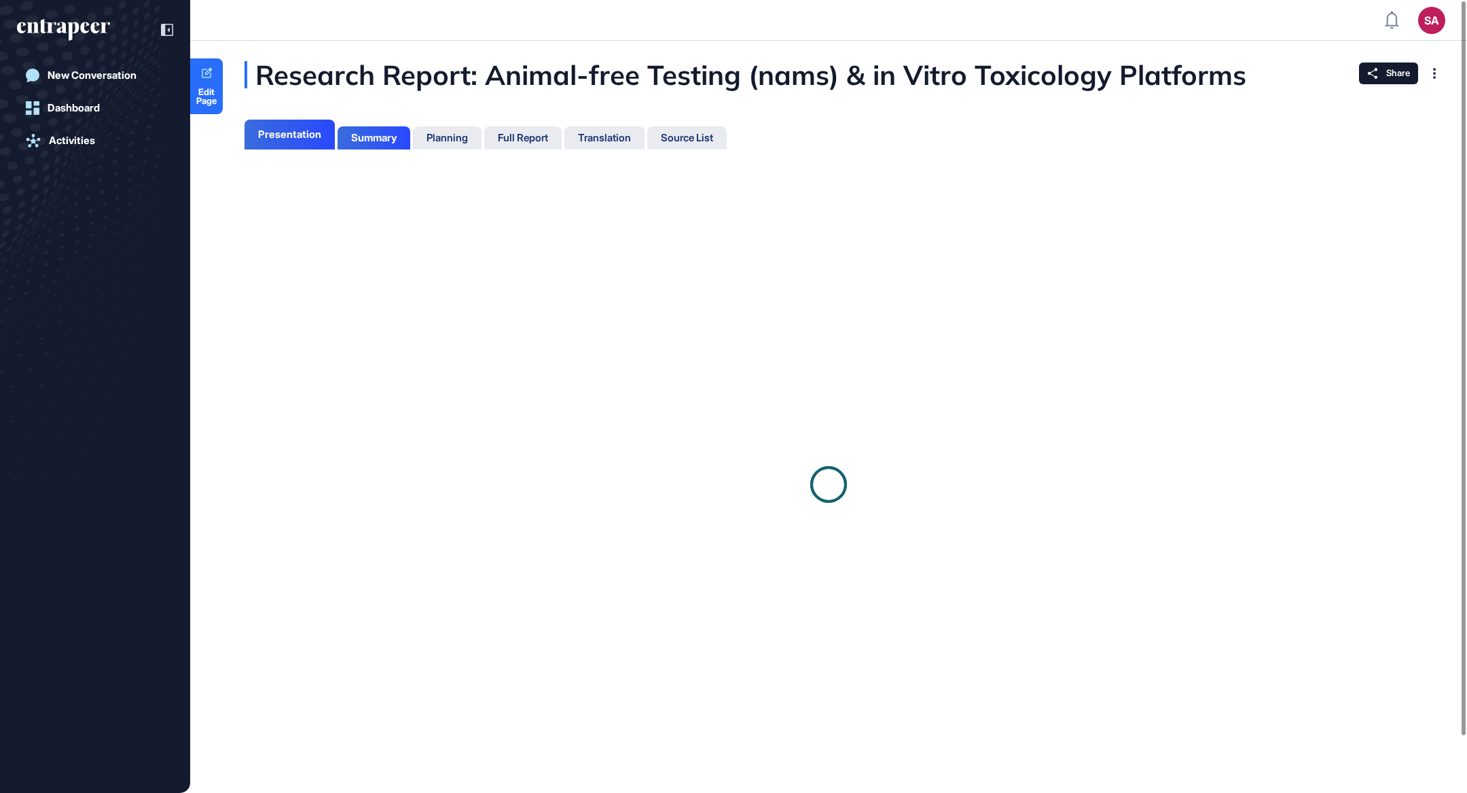
scroll to position [6, 0]
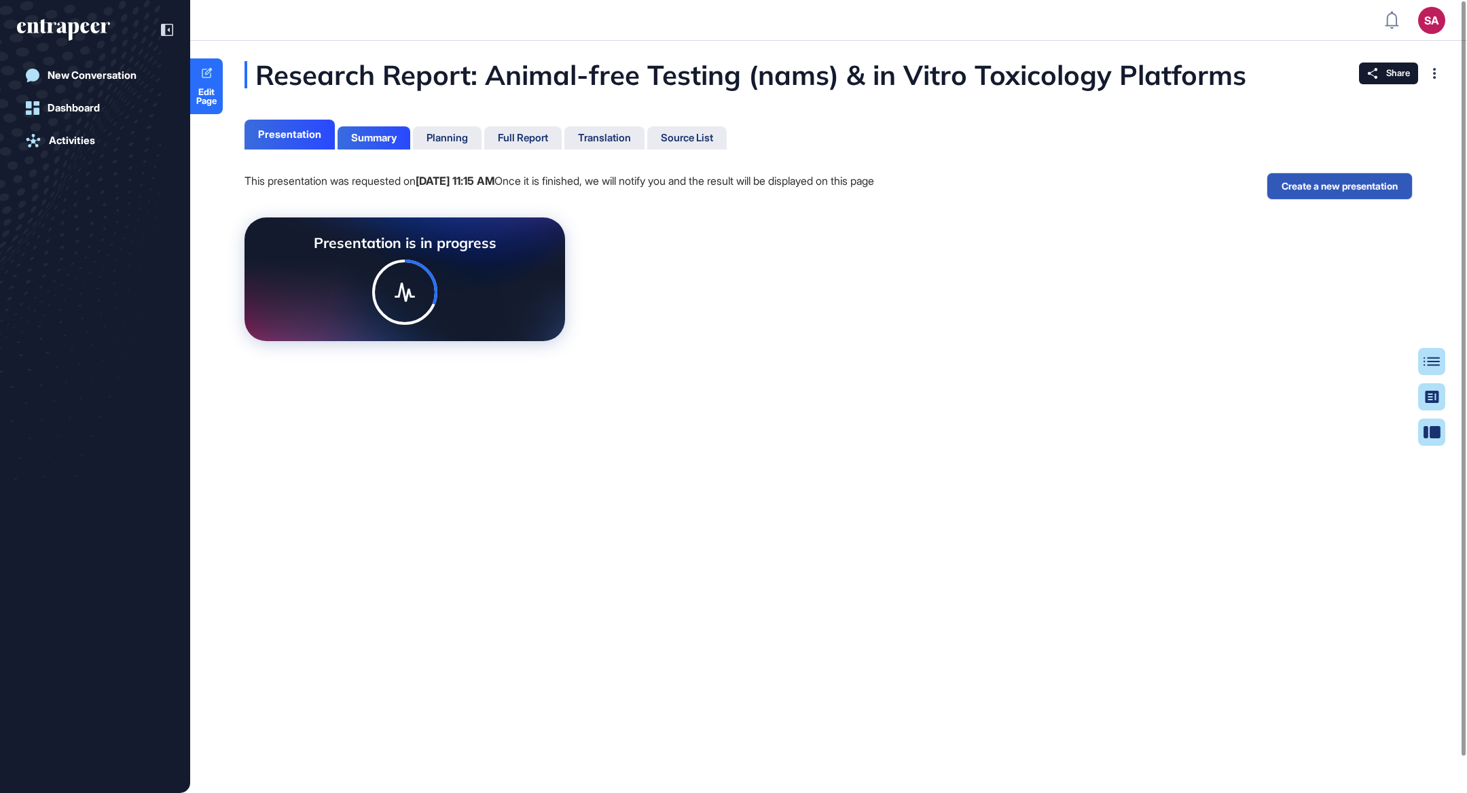
scroll to position [724, 3]
click at [385, 134] on div "Summary" at bounding box center [374, 138] width 46 height 12
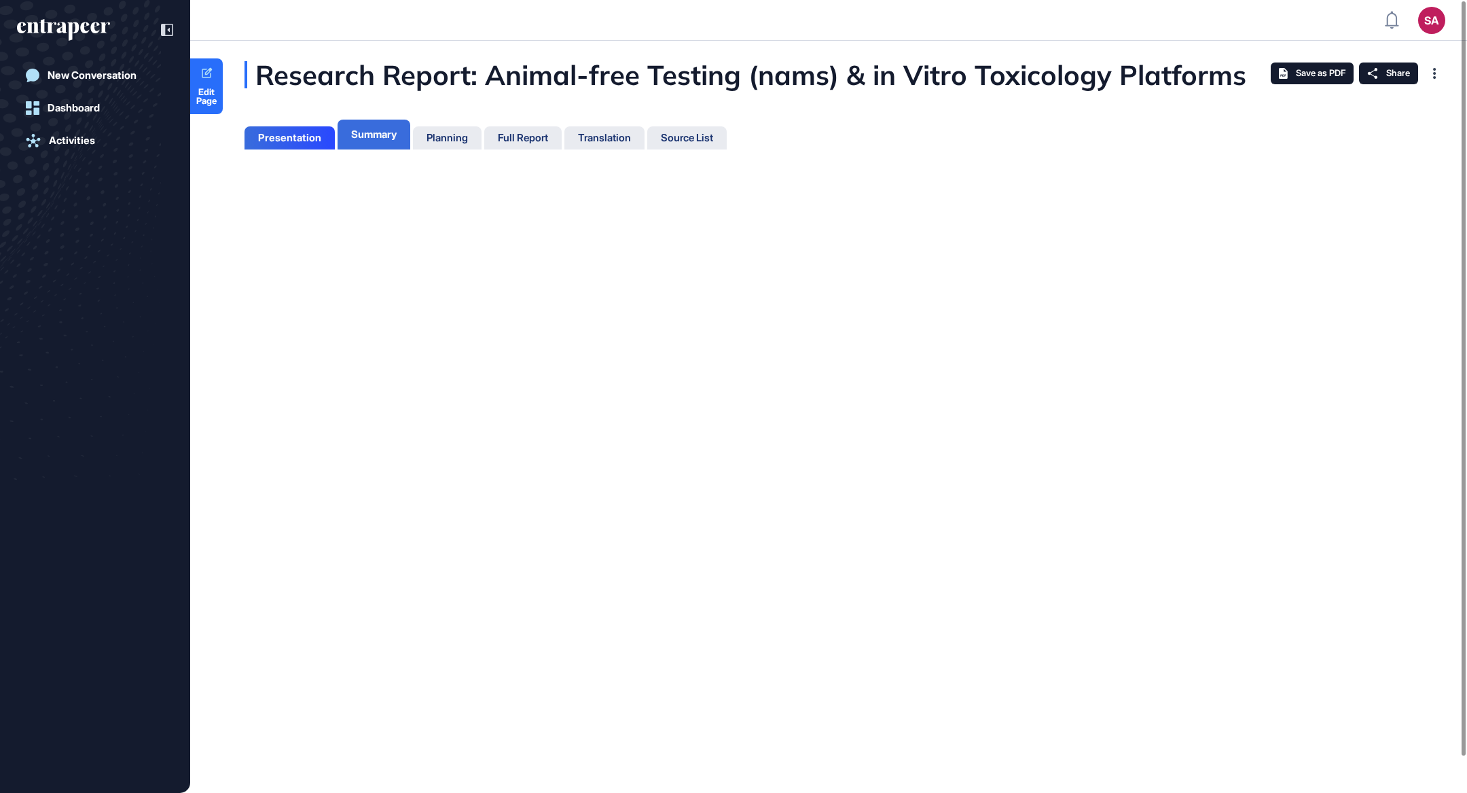
scroll to position [6, 0]
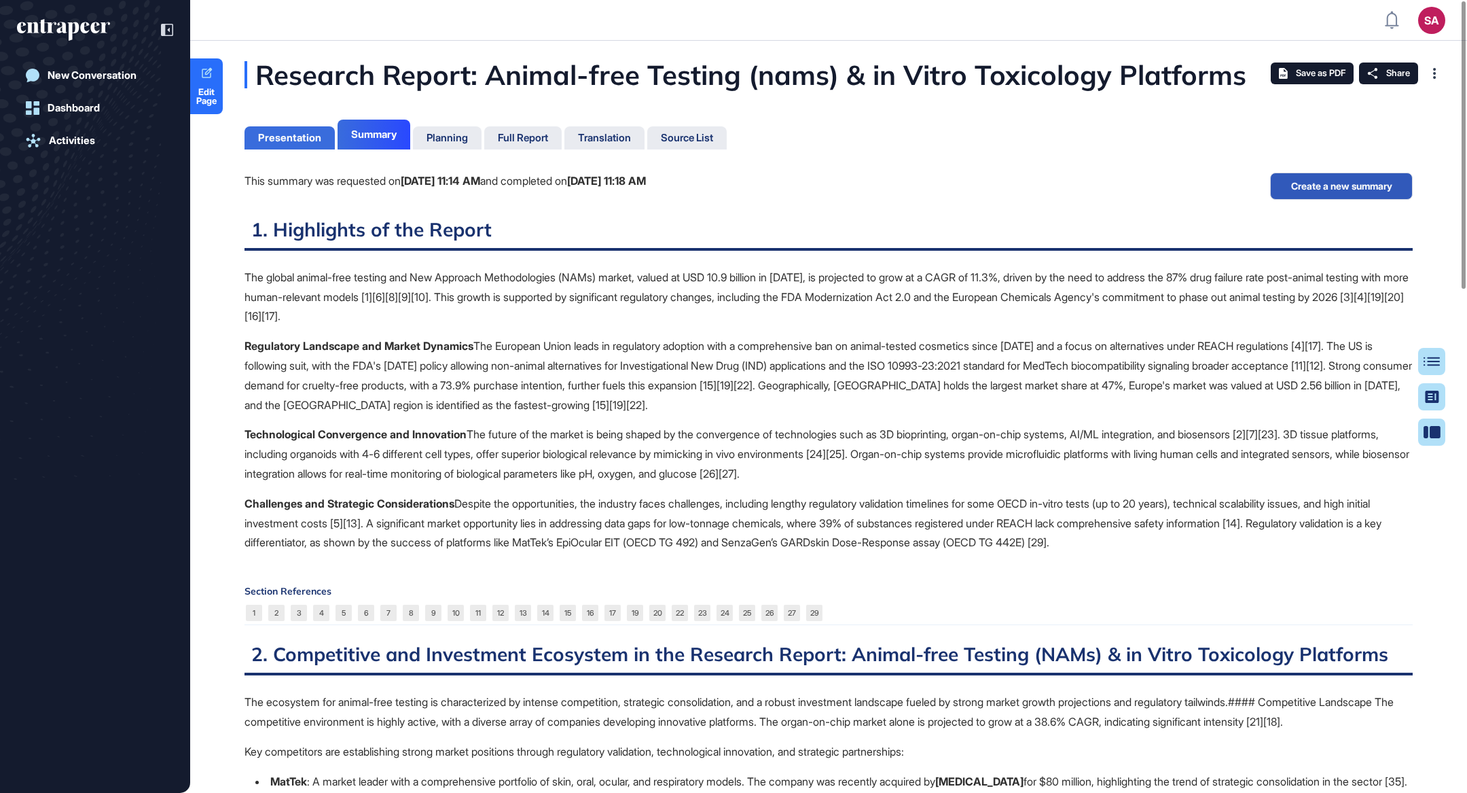
click at [272, 130] on div "Presentation" at bounding box center [290, 137] width 90 height 23
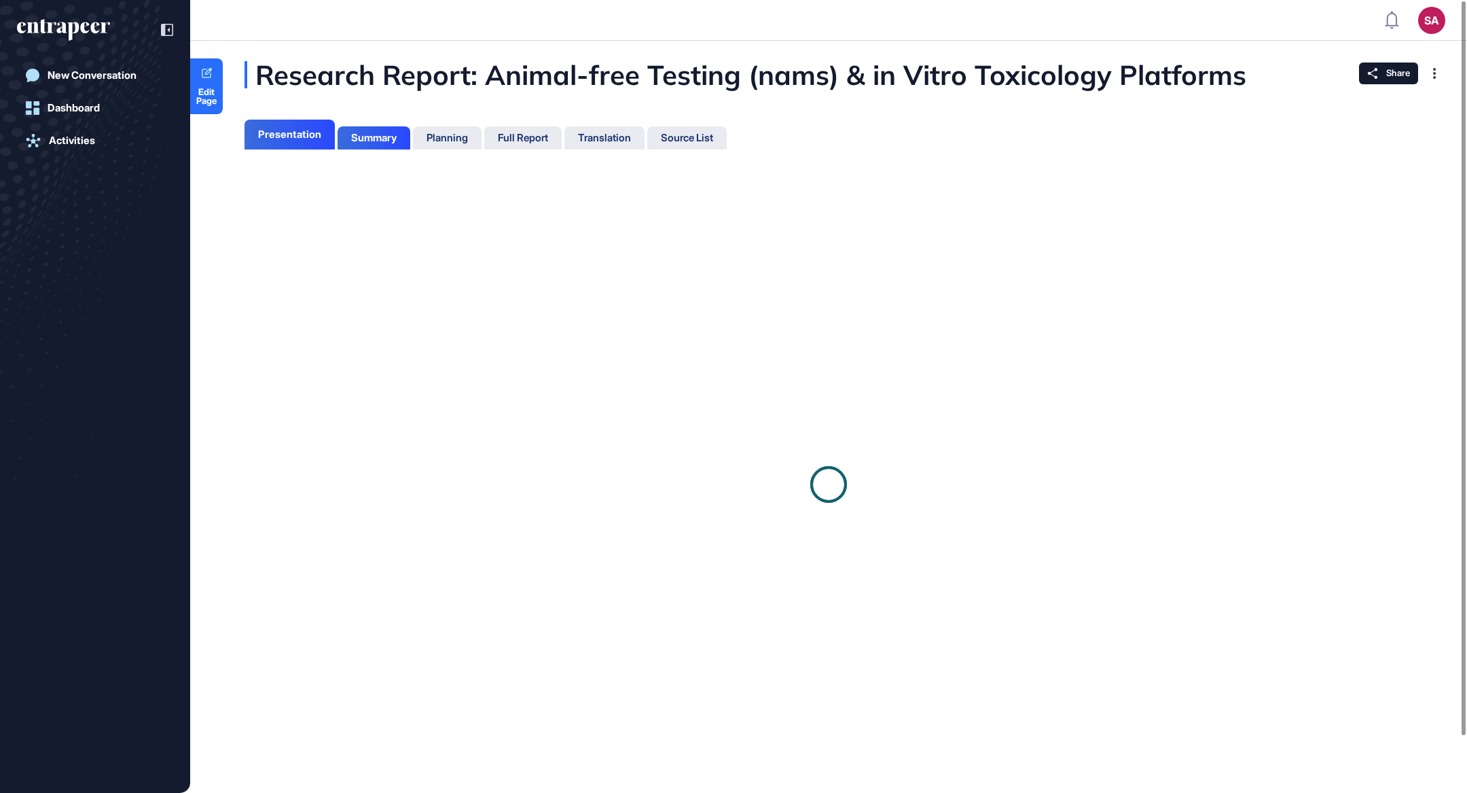
scroll to position [6, 0]
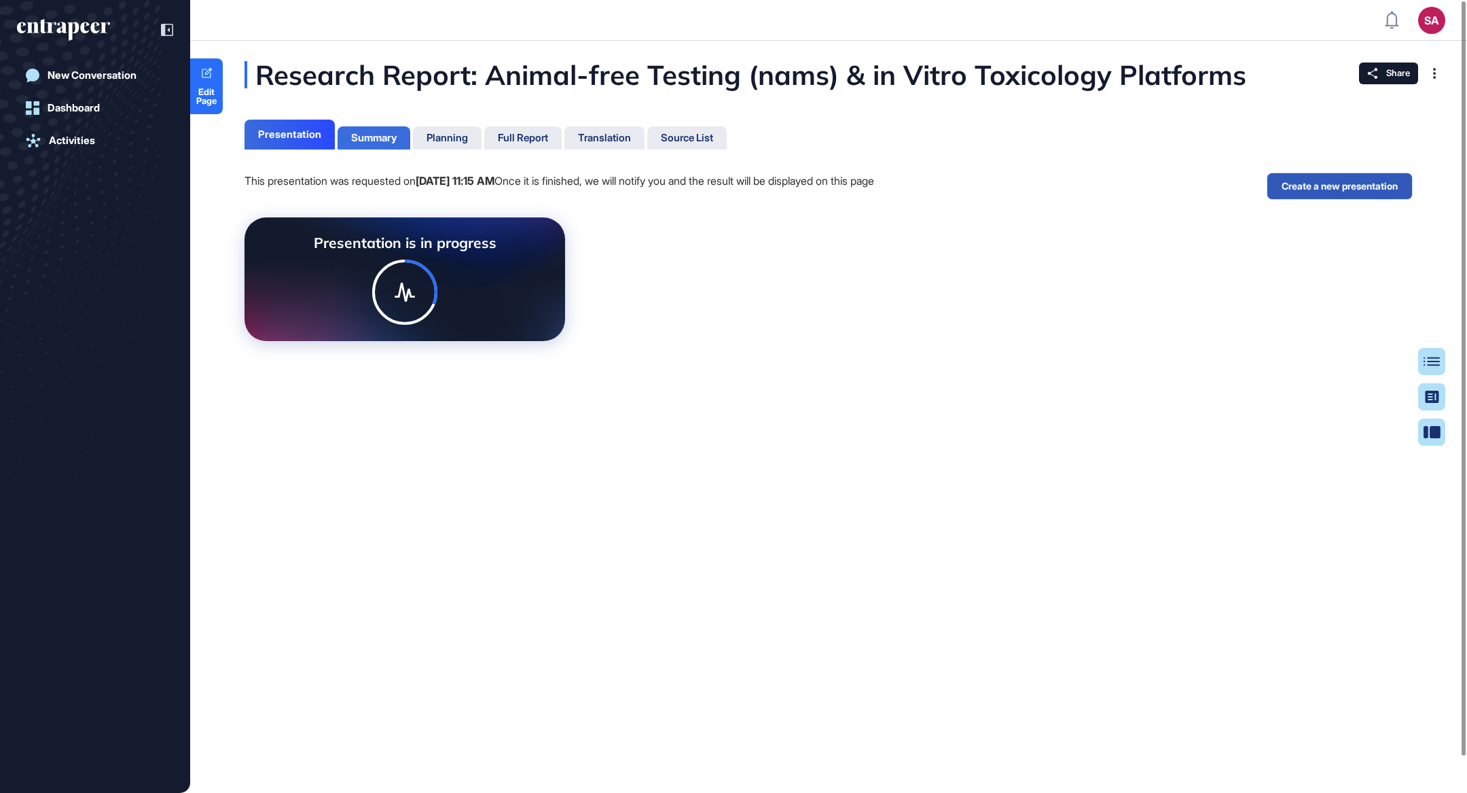
click at [384, 134] on div "Summary" at bounding box center [374, 138] width 46 height 12
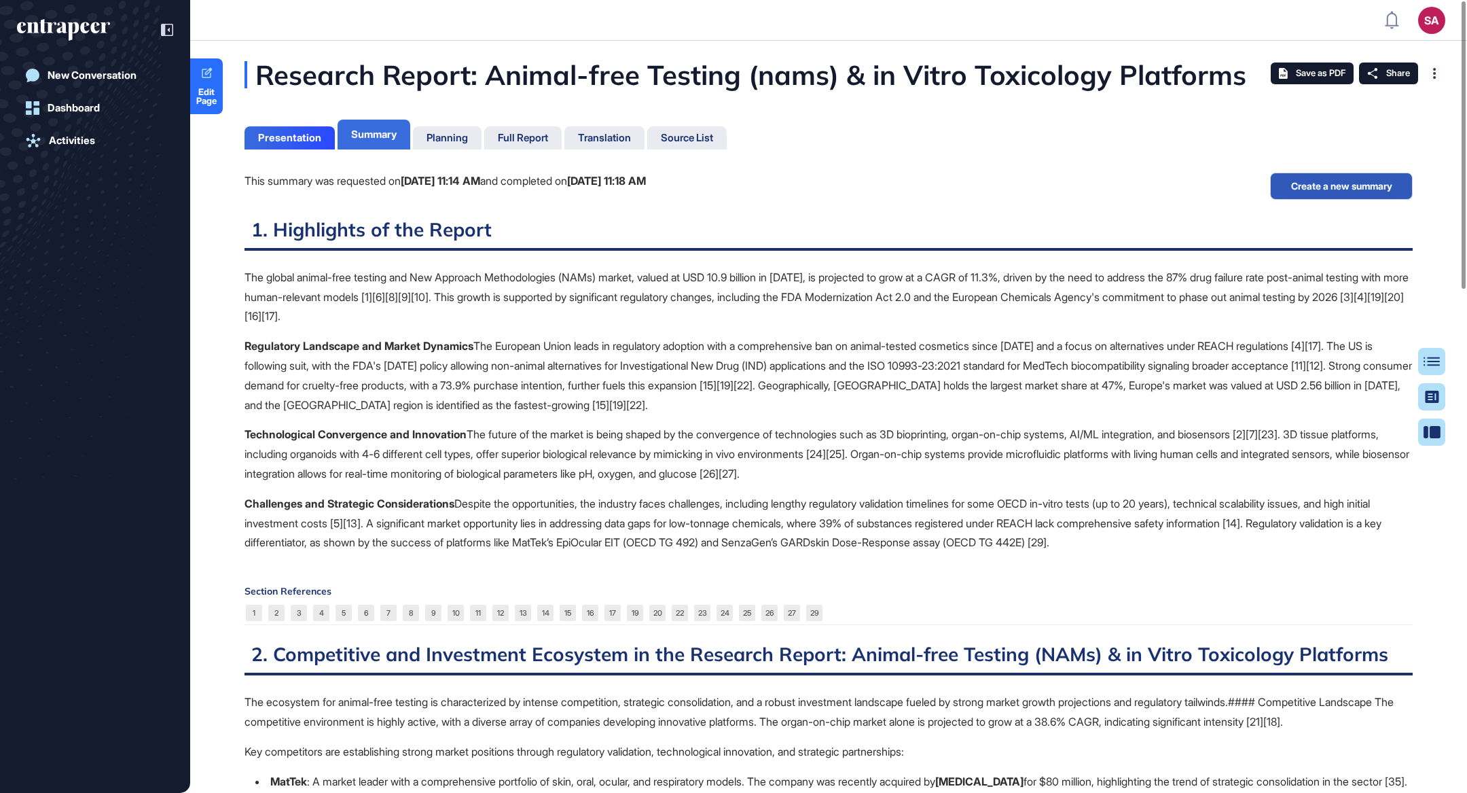
click at [382, 134] on div "Summary" at bounding box center [374, 134] width 46 height 12
click at [1326, 183] on button "Create a new summary" at bounding box center [1341, 186] width 143 height 27
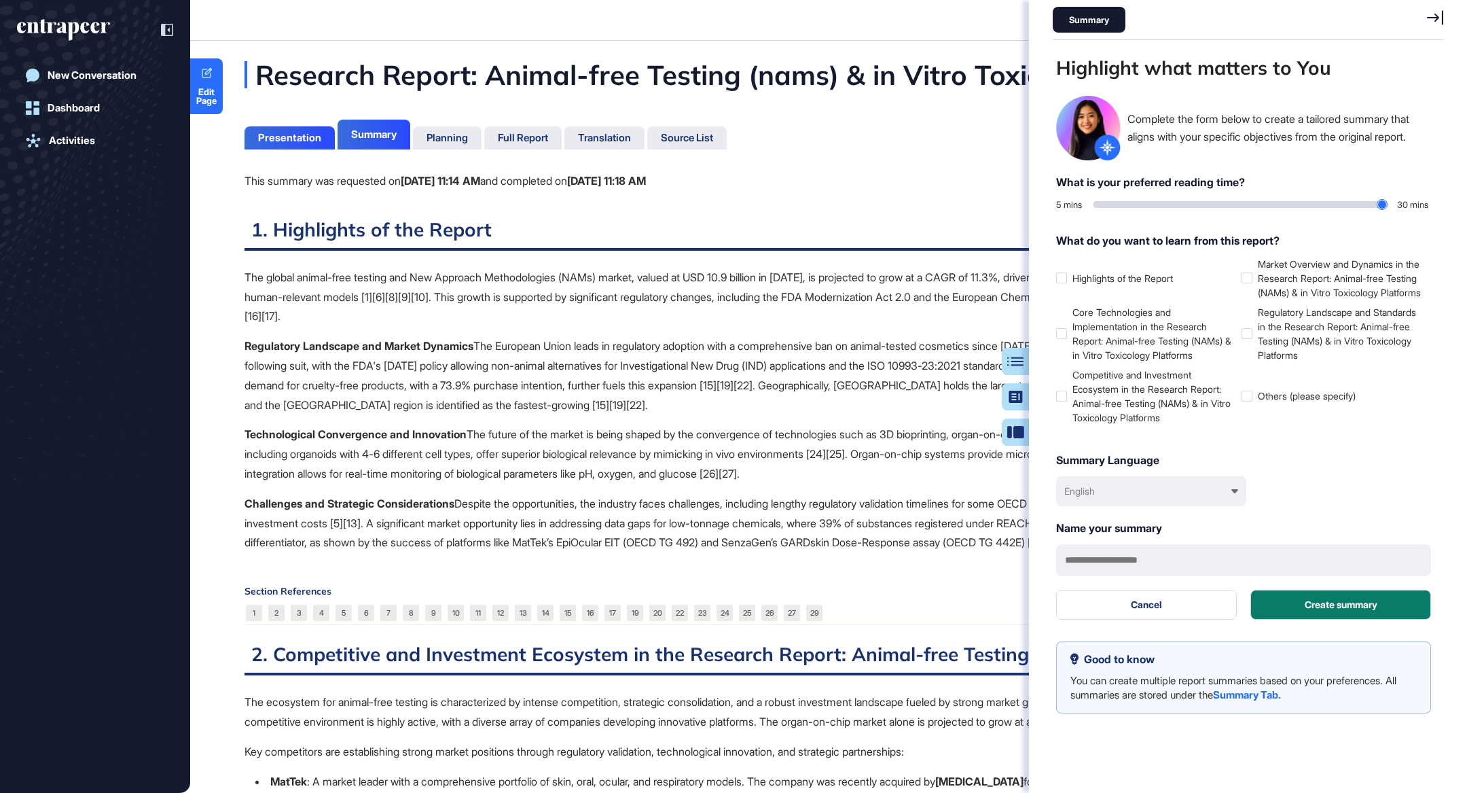
scroll to position [724, 393]
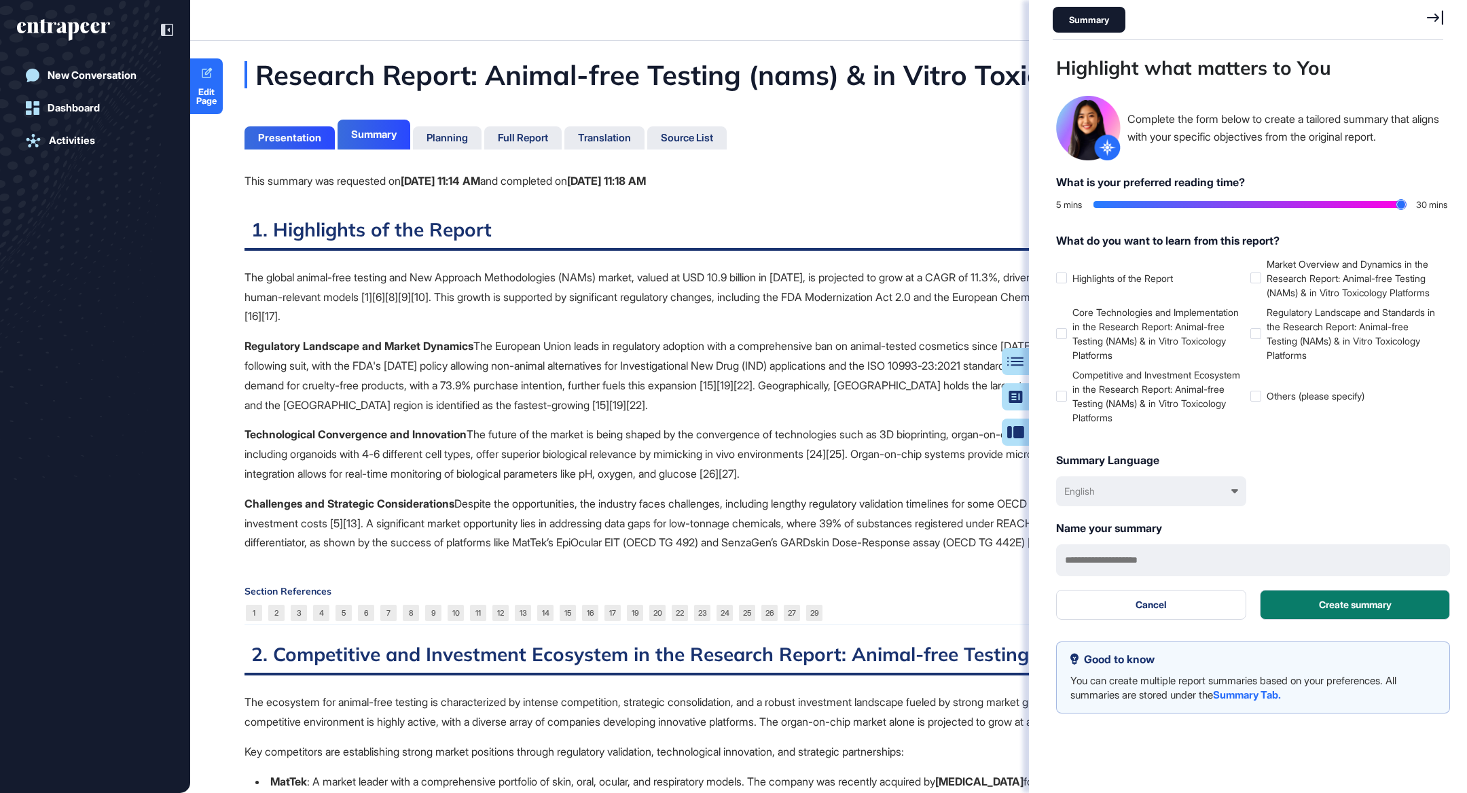
drag, startPoint x: 1104, startPoint y: 203, endPoint x: 1411, endPoint y: 203, distance: 307.0
type input "**"
click at [1406, 203] on input "range" at bounding box center [1250, 204] width 312 height 7
click at [1062, 341] on label "Core Technologies and Implementation in the Research Report: Animal-free Testin…" at bounding box center [1150, 333] width 189 height 57
click at [1061, 401] on div at bounding box center [1061, 396] width 11 height 11
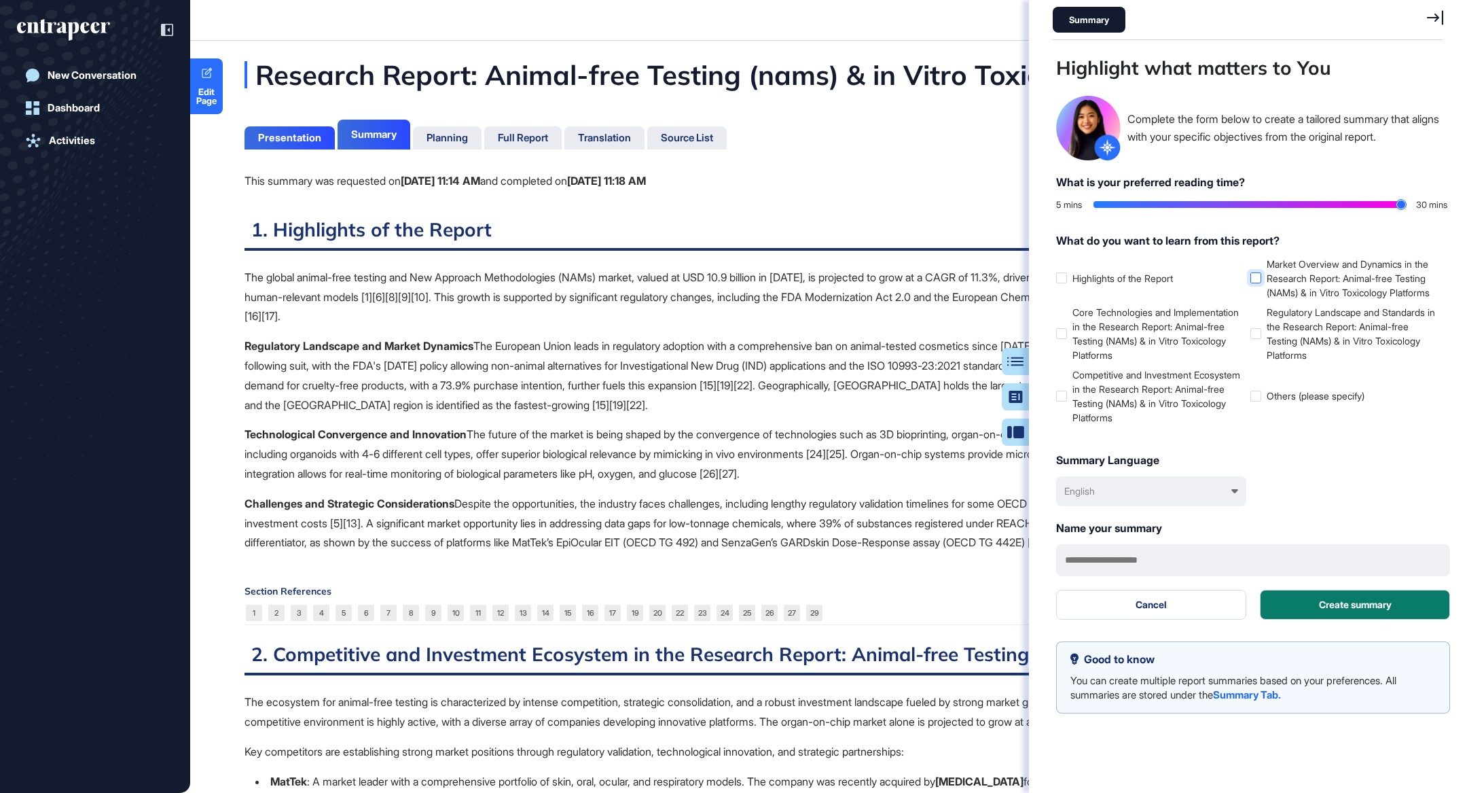
click at [1316, 275] on label "Market Overview and Dynamics in the Research Report: Animal-free Testing (NAMs)…" at bounding box center [1344, 278] width 189 height 43
click at [1309, 355] on label "Regulatory Landscape and Standards in the Research Report: Animal-free Testing …" at bounding box center [1344, 333] width 189 height 57
click at [1351, 616] on button "Create summary" at bounding box center [1355, 605] width 190 height 30
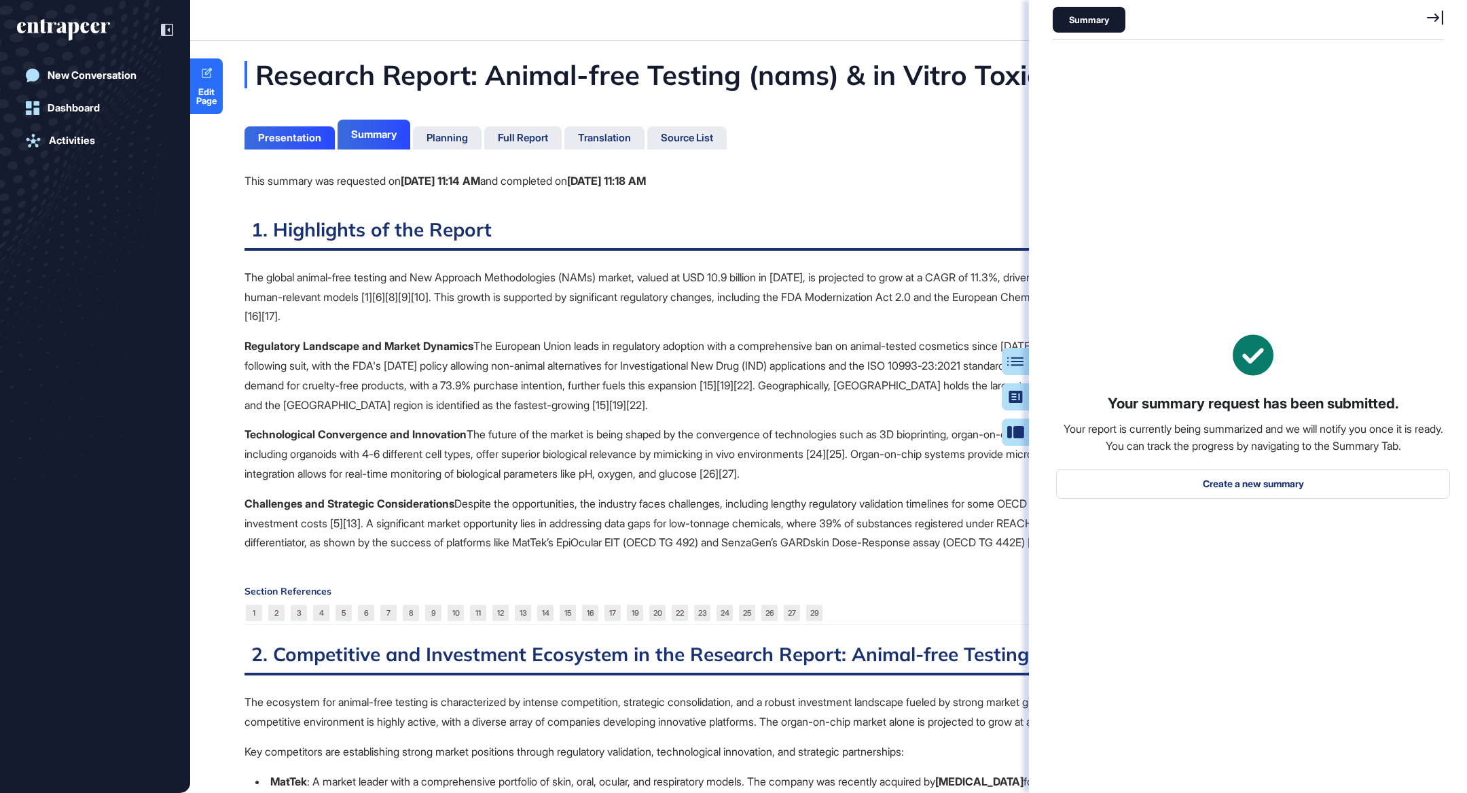
click at [304, 141] on div "Presentation" at bounding box center [289, 138] width 63 height 12
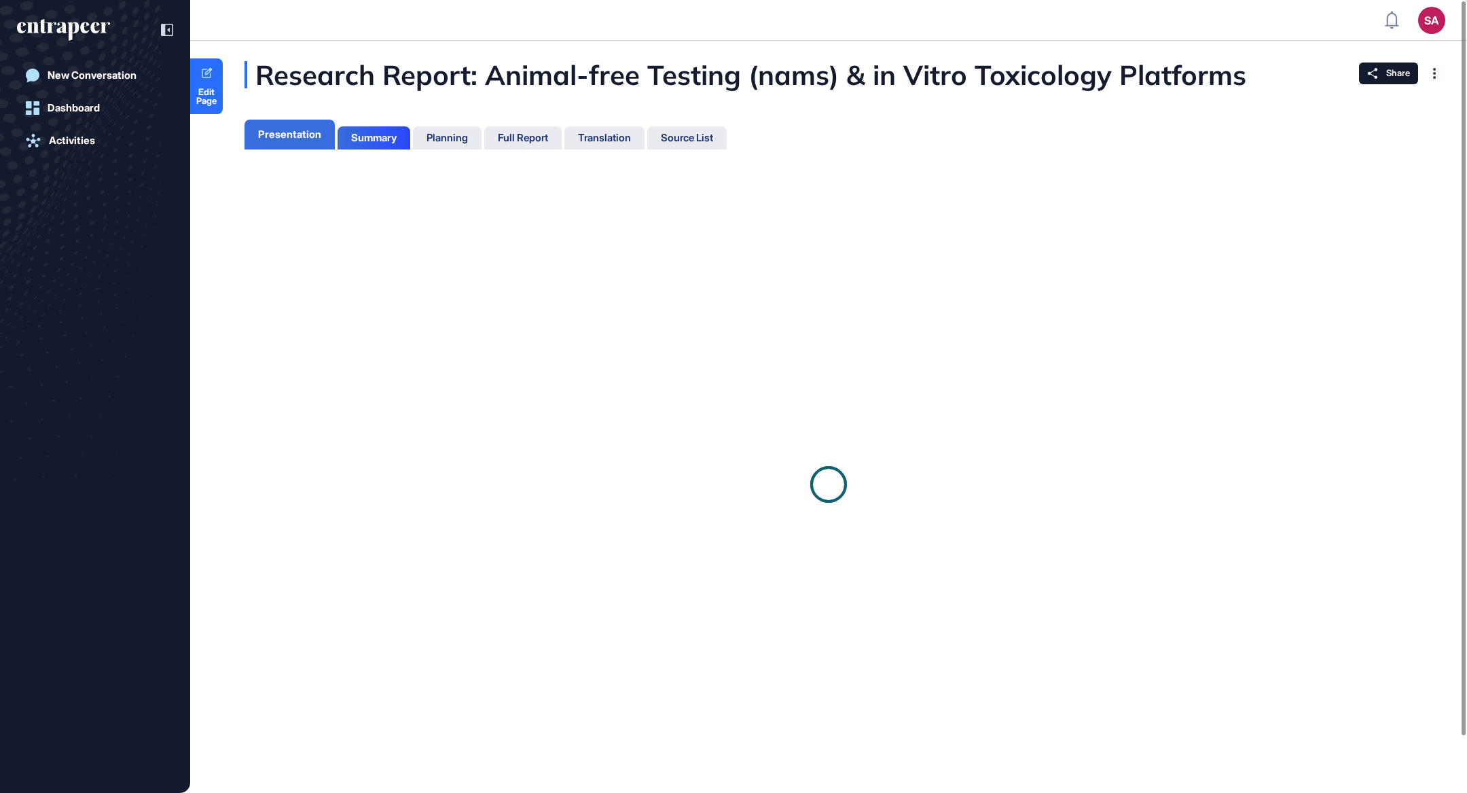
scroll to position [6, 0]
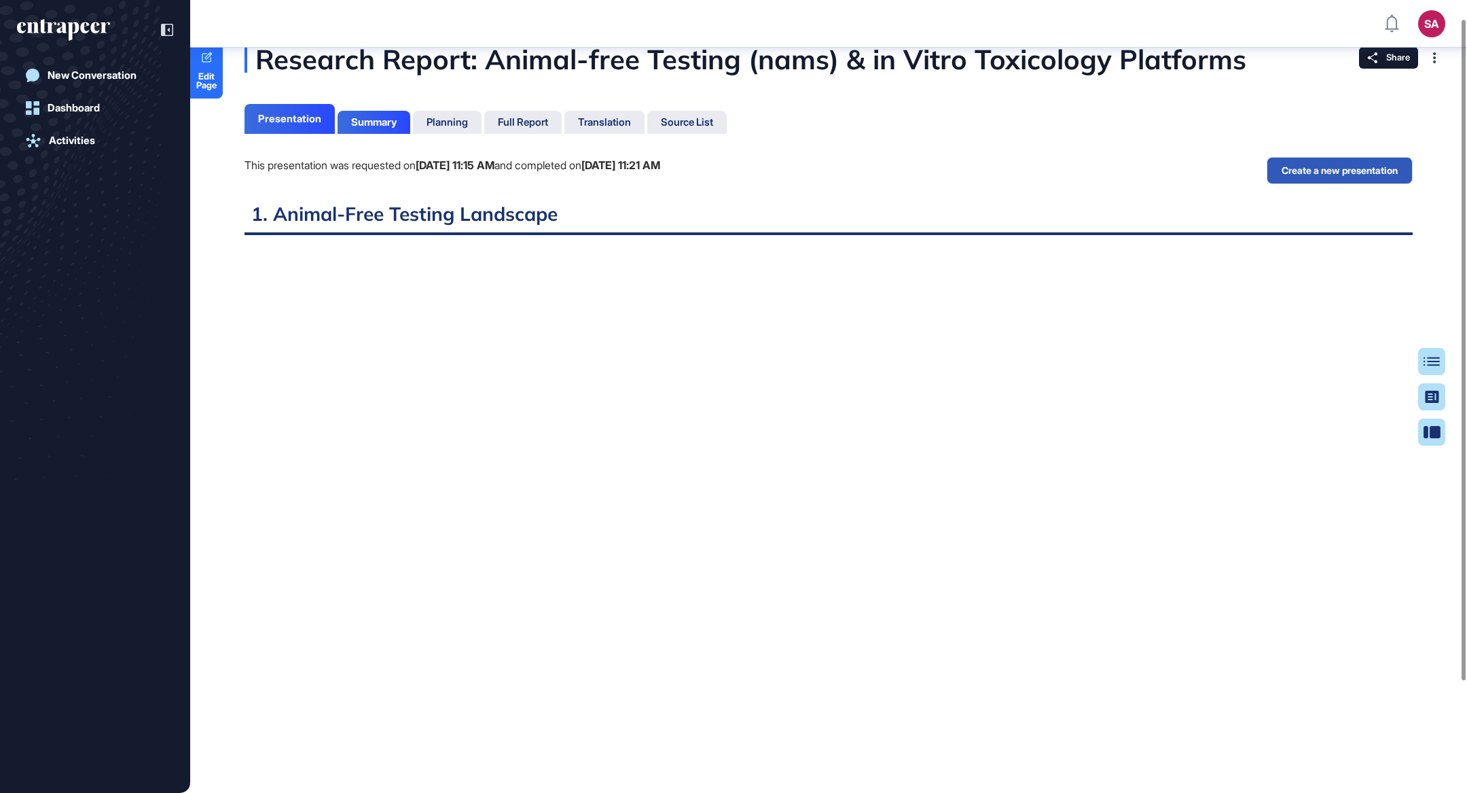
scroll to position [22, 0]
click at [386, 111] on div "Summary" at bounding box center [374, 122] width 73 height 23
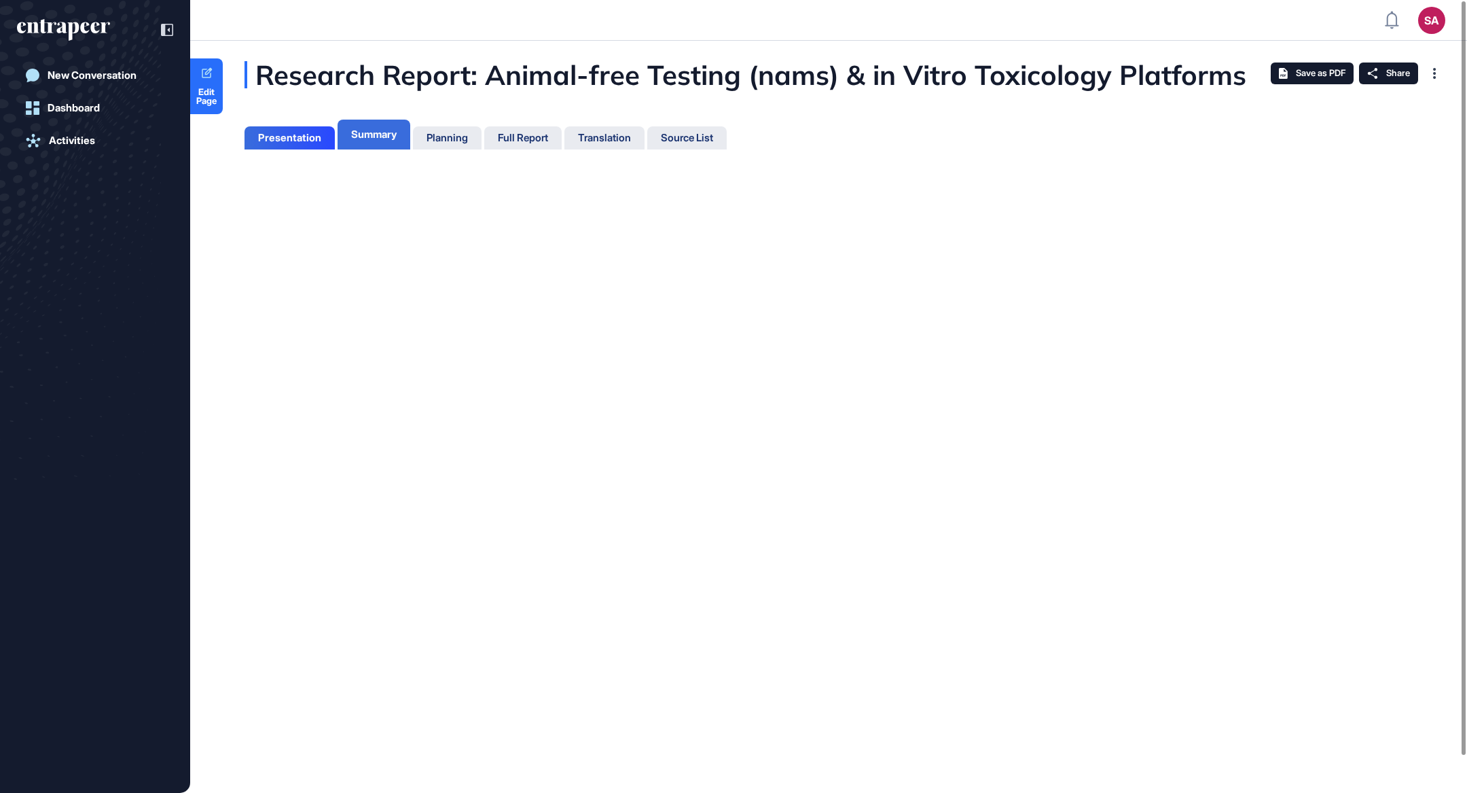
scroll to position [6, 0]
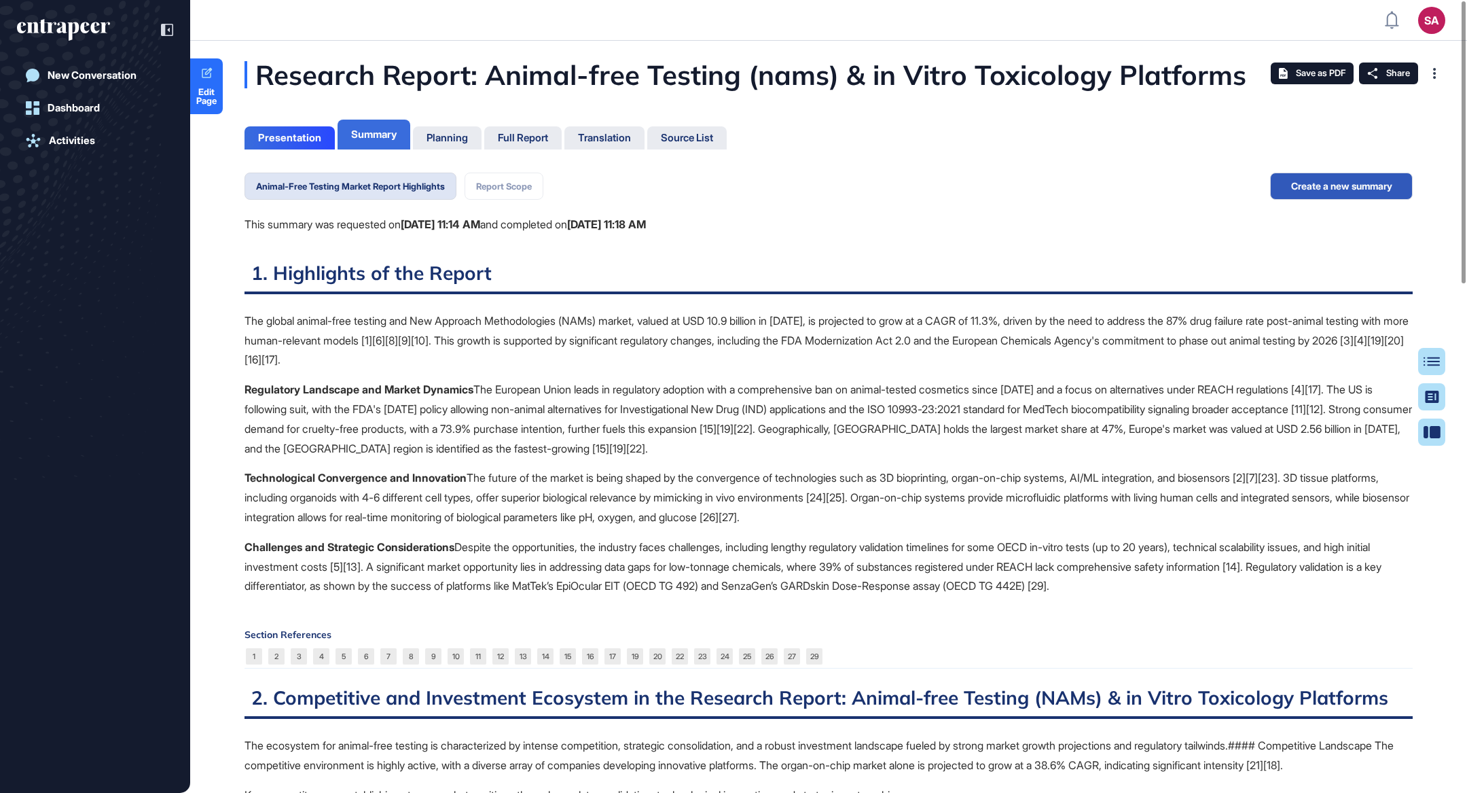
scroll to position [724, 3]
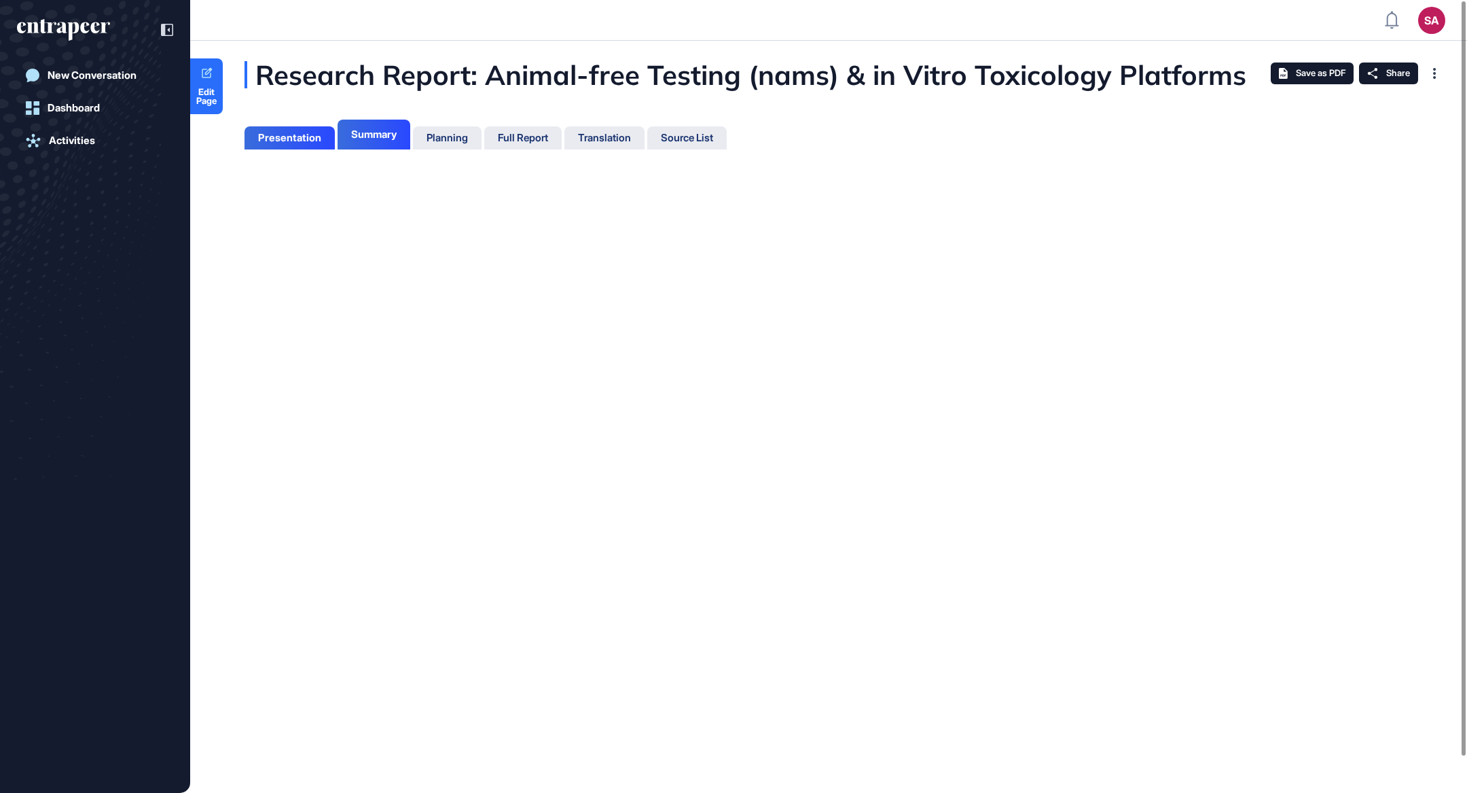
scroll to position [6, 0]
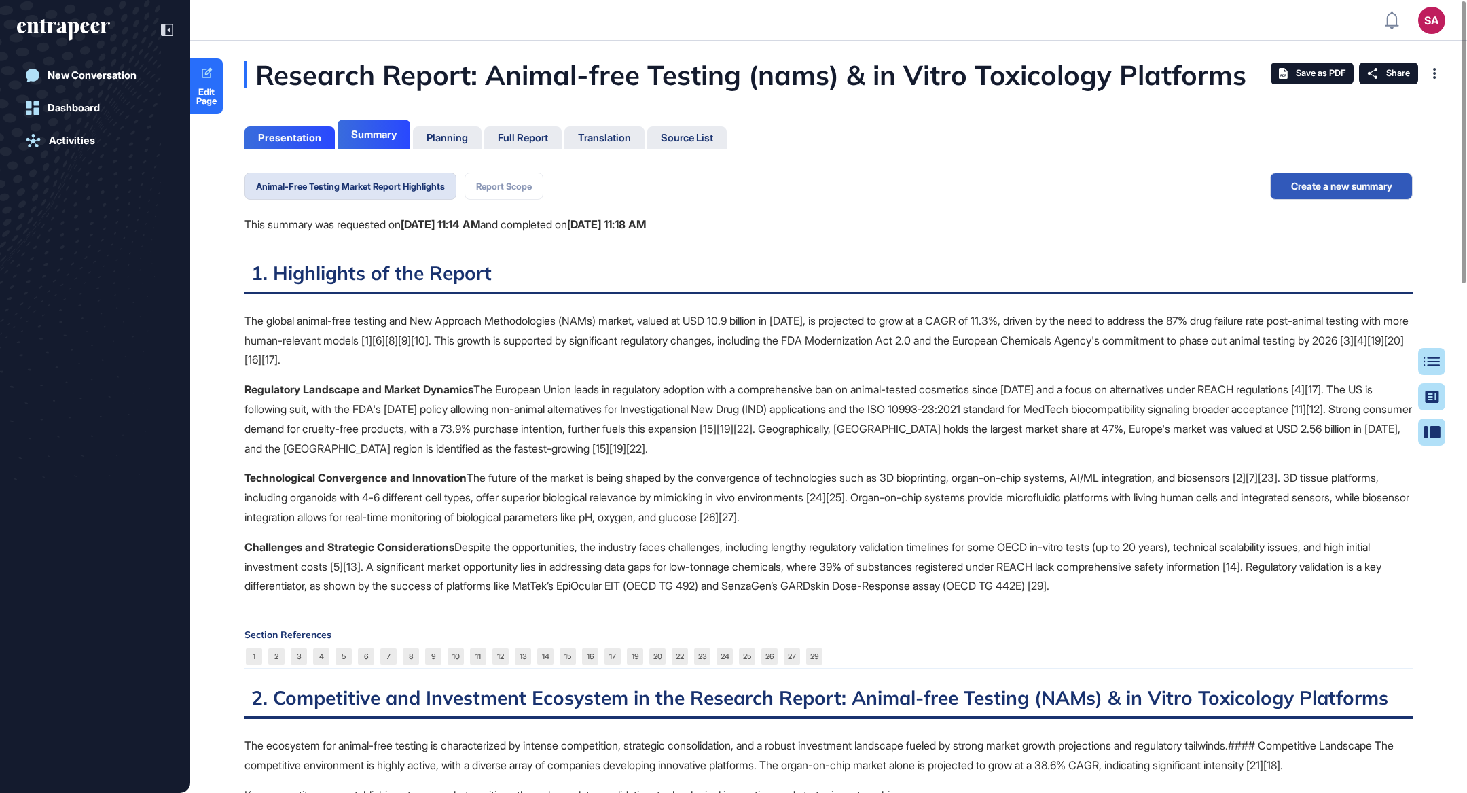
scroll to position [6, 0]
click at [314, 184] on button "Animal-Free Testing Market Report Highlights" at bounding box center [351, 186] width 212 height 27
click at [511, 190] on button "Report Scope" at bounding box center [504, 186] width 79 height 27
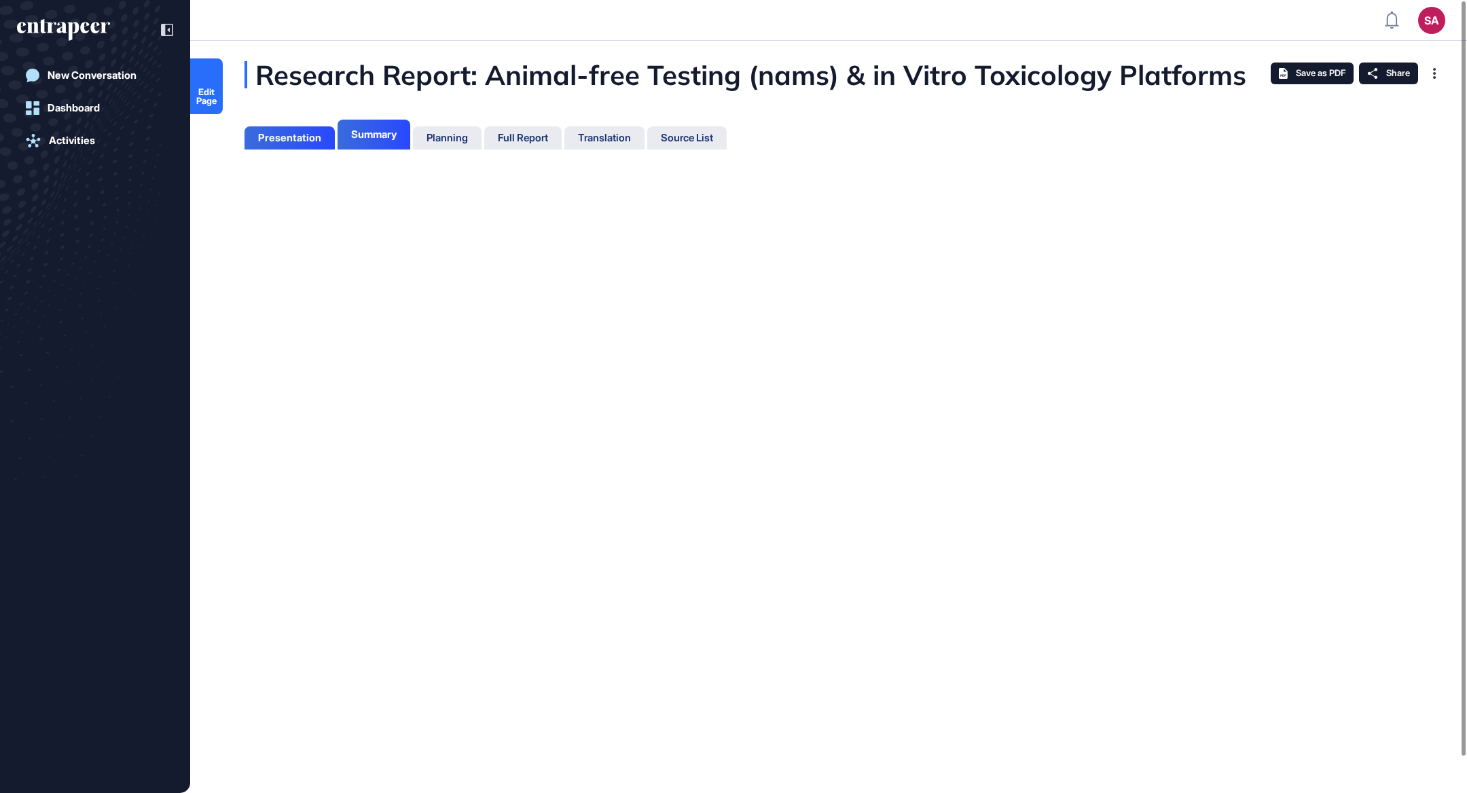
scroll to position [724, 3]
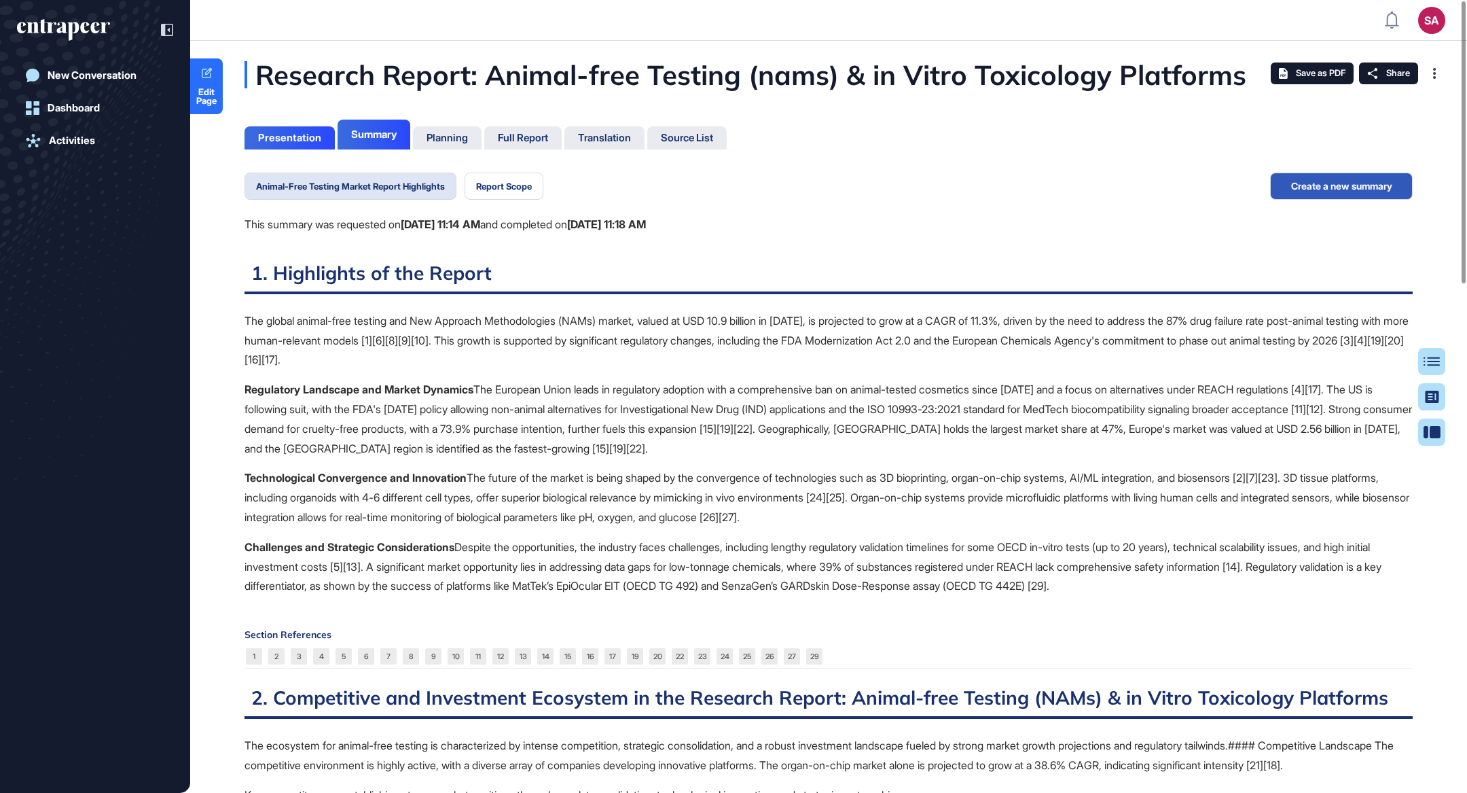
scroll to position [6, 0]
click at [532, 185] on button "Report Scope" at bounding box center [504, 186] width 79 height 27
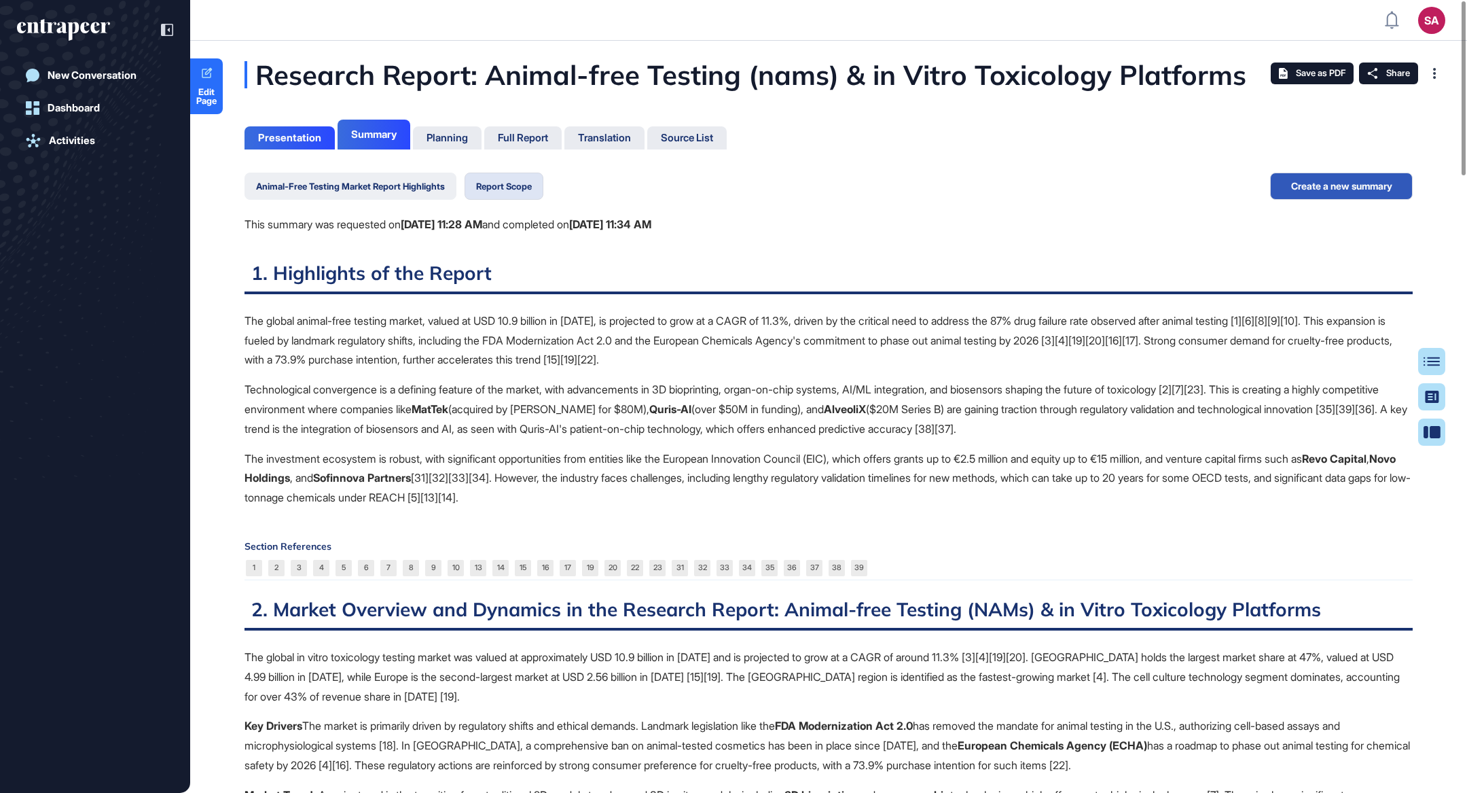
click at [435, 189] on button "Animal-Free Testing Market Report Highlights" at bounding box center [351, 186] width 212 height 27
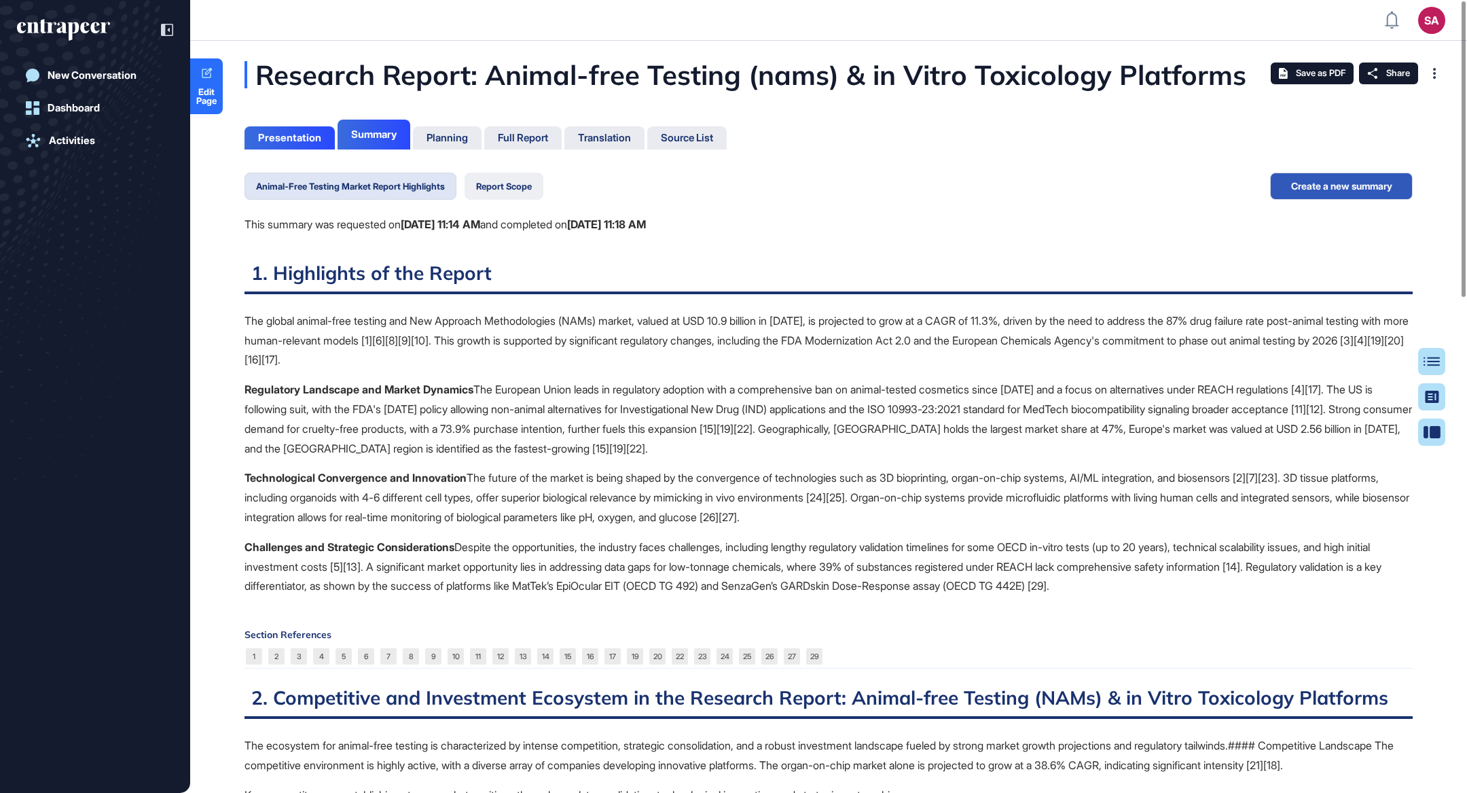
click at [536, 191] on button "Report Scope" at bounding box center [504, 186] width 79 height 27
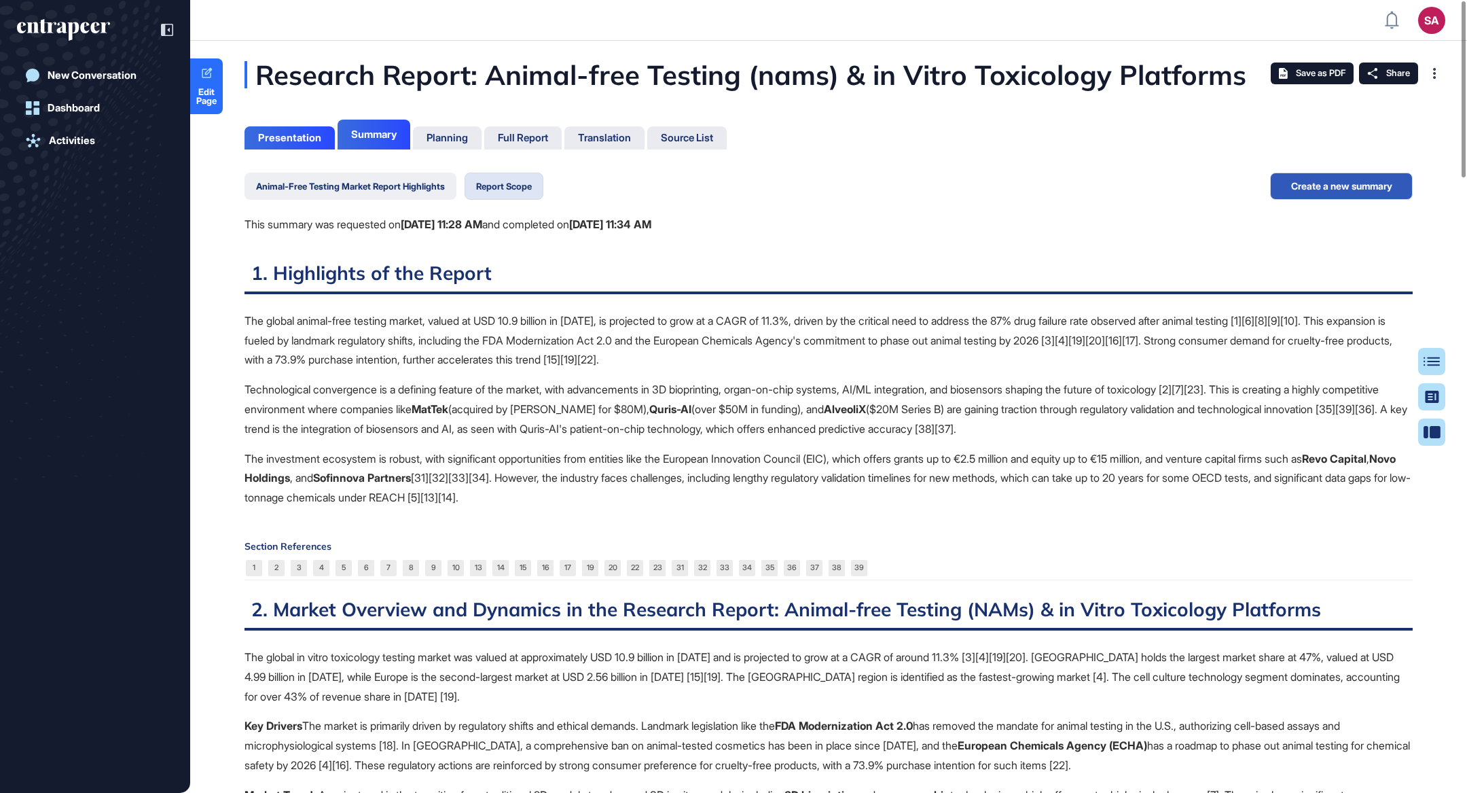
click at [431, 189] on button "Animal-Free Testing Market Report Highlights" at bounding box center [351, 186] width 212 height 27
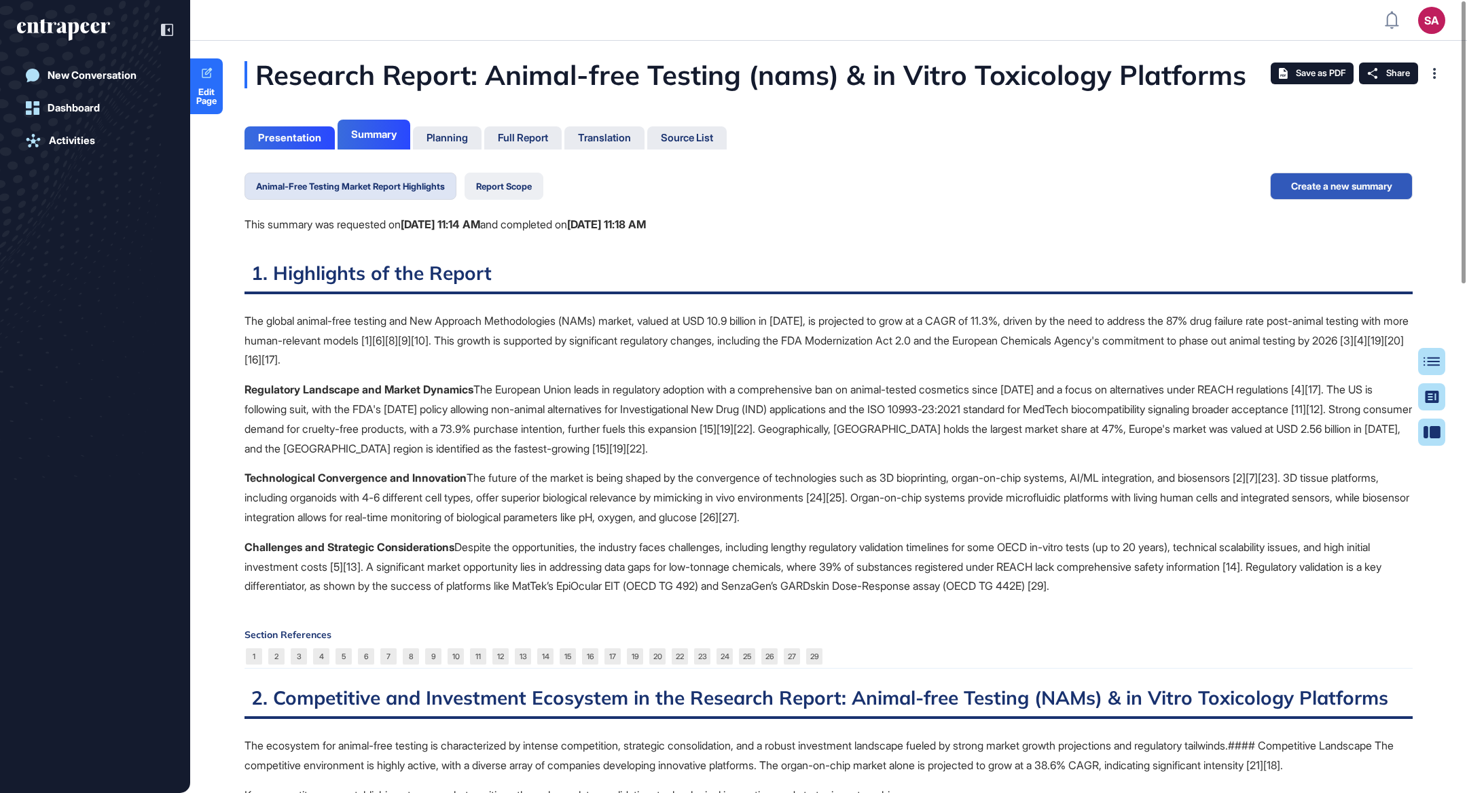
click at [480, 184] on button "Report Scope" at bounding box center [504, 186] width 79 height 27
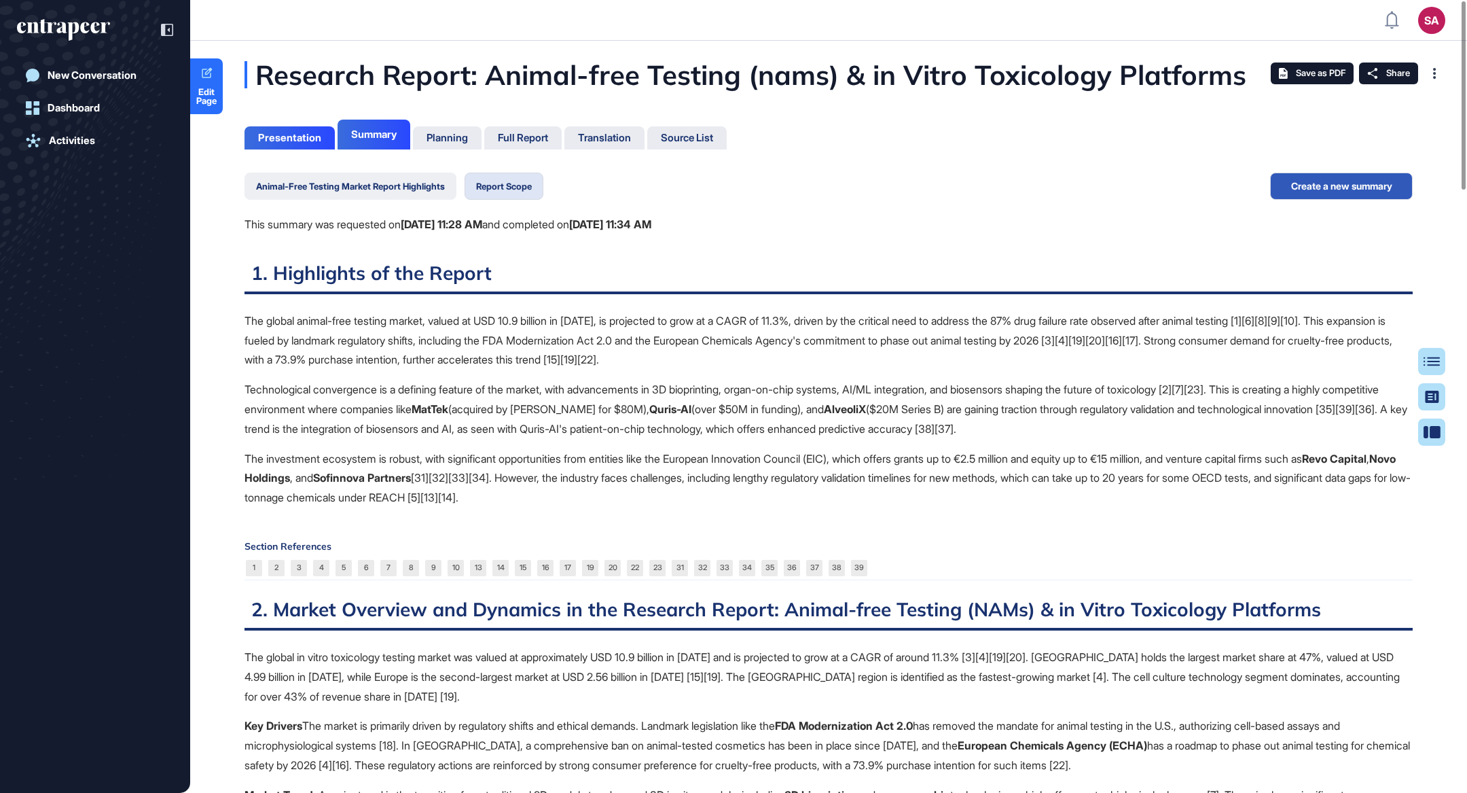
click at [433, 184] on button "Animal-Free Testing Market Report Highlights" at bounding box center [351, 186] width 212 height 27
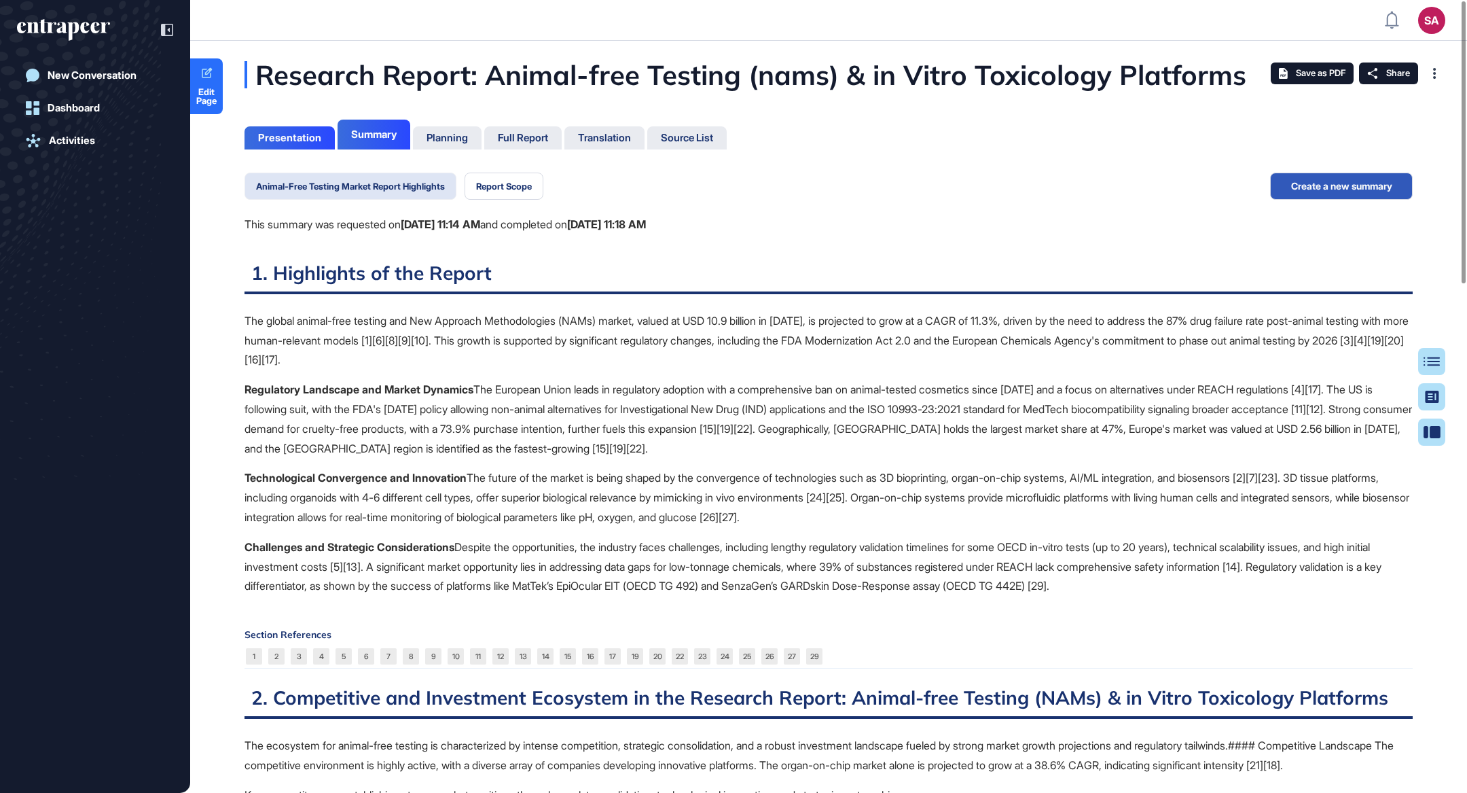
drag, startPoint x: 457, startPoint y: 185, endPoint x: 257, endPoint y: 189, distance: 199.7
click at [257, 189] on button "Animal-Free Testing Market Report Highlights" at bounding box center [351, 186] width 212 height 27
drag, startPoint x: 207, startPoint y: 189, endPoint x: 454, endPoint y: 185, distance: 247.3
copy button "Animal-Free Testing Market Report Highlights"
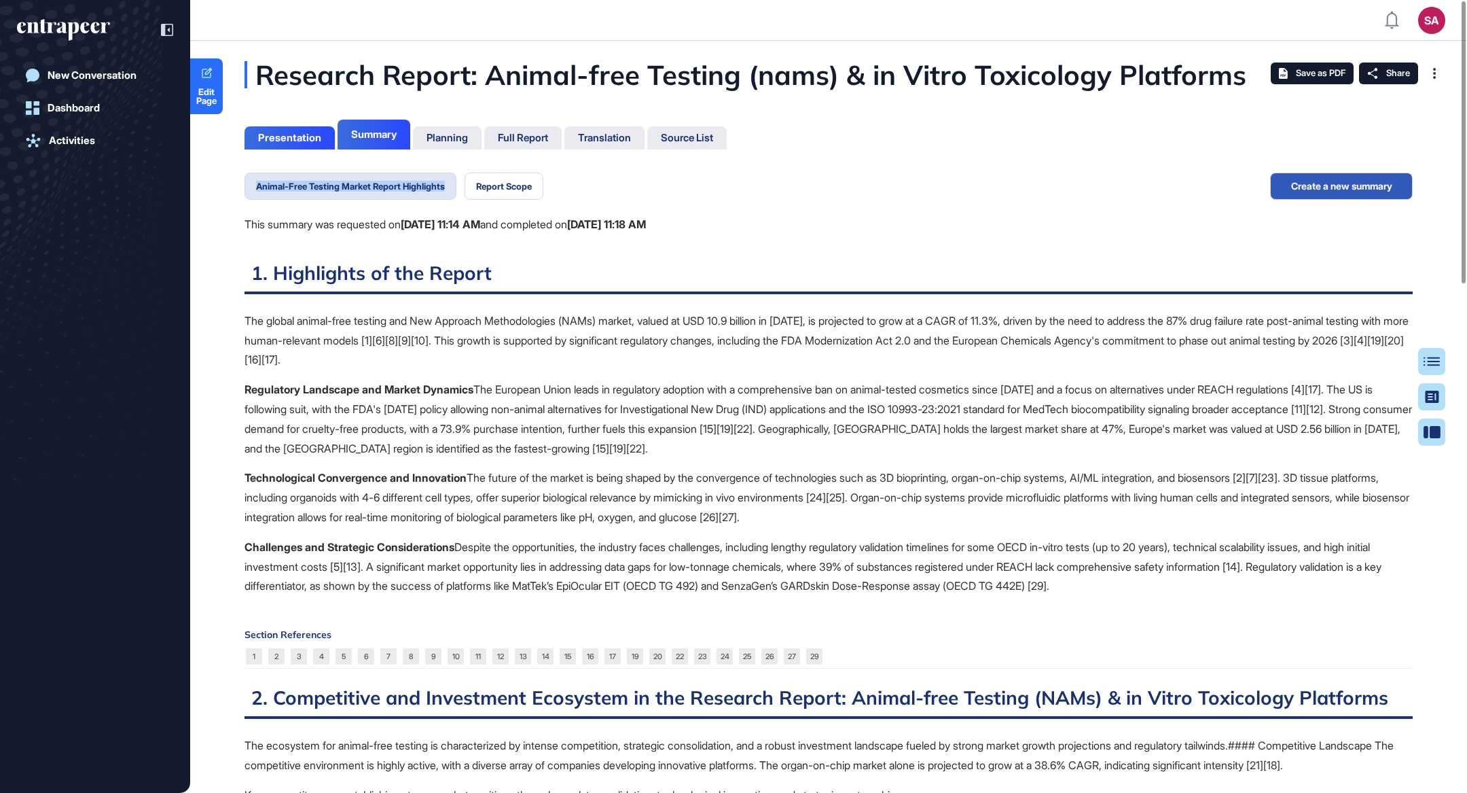
copy button "Animal-Free Testing Market Report Highlights"
click at [506, 186] on button "Report Scope" at bounding box center [504, 186] width 79 height 27
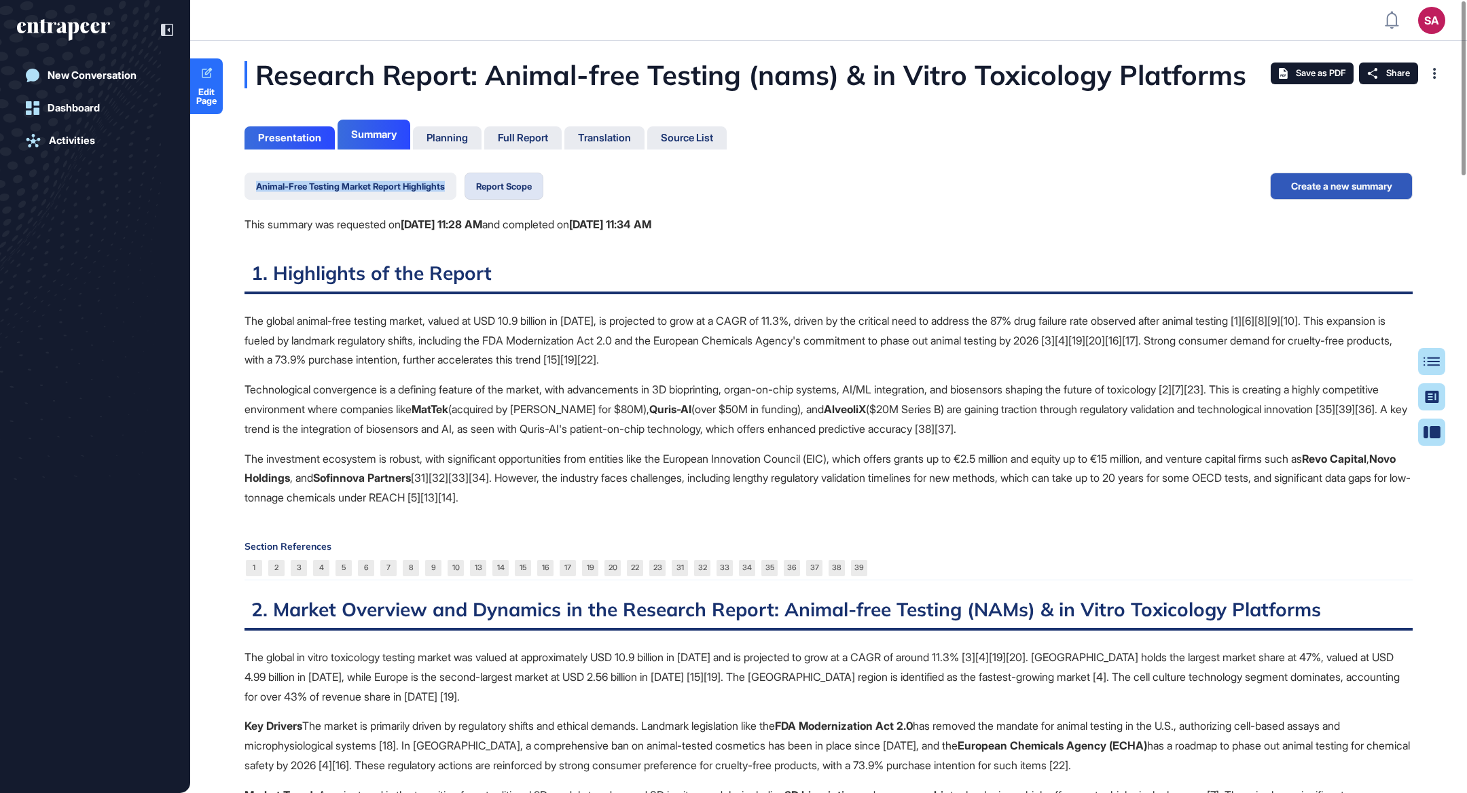
click at [426, 177] on button "Animal-Free Testing Market Report Highlights" at bounding box center [351, 186] width 212 height 27
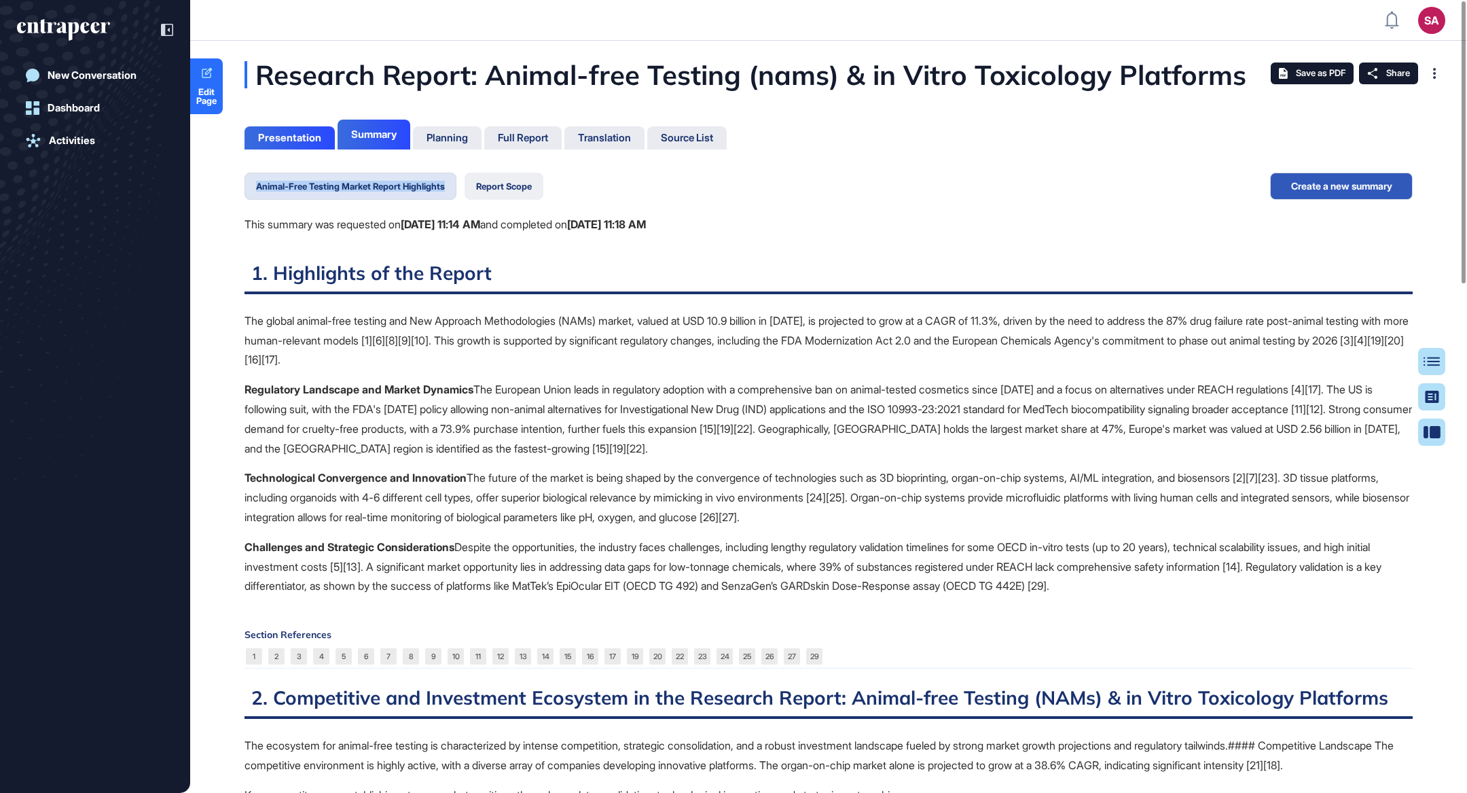
click at [497, 182] on button "Report Scope" at bounding box center [504, 186] width 79 height 27
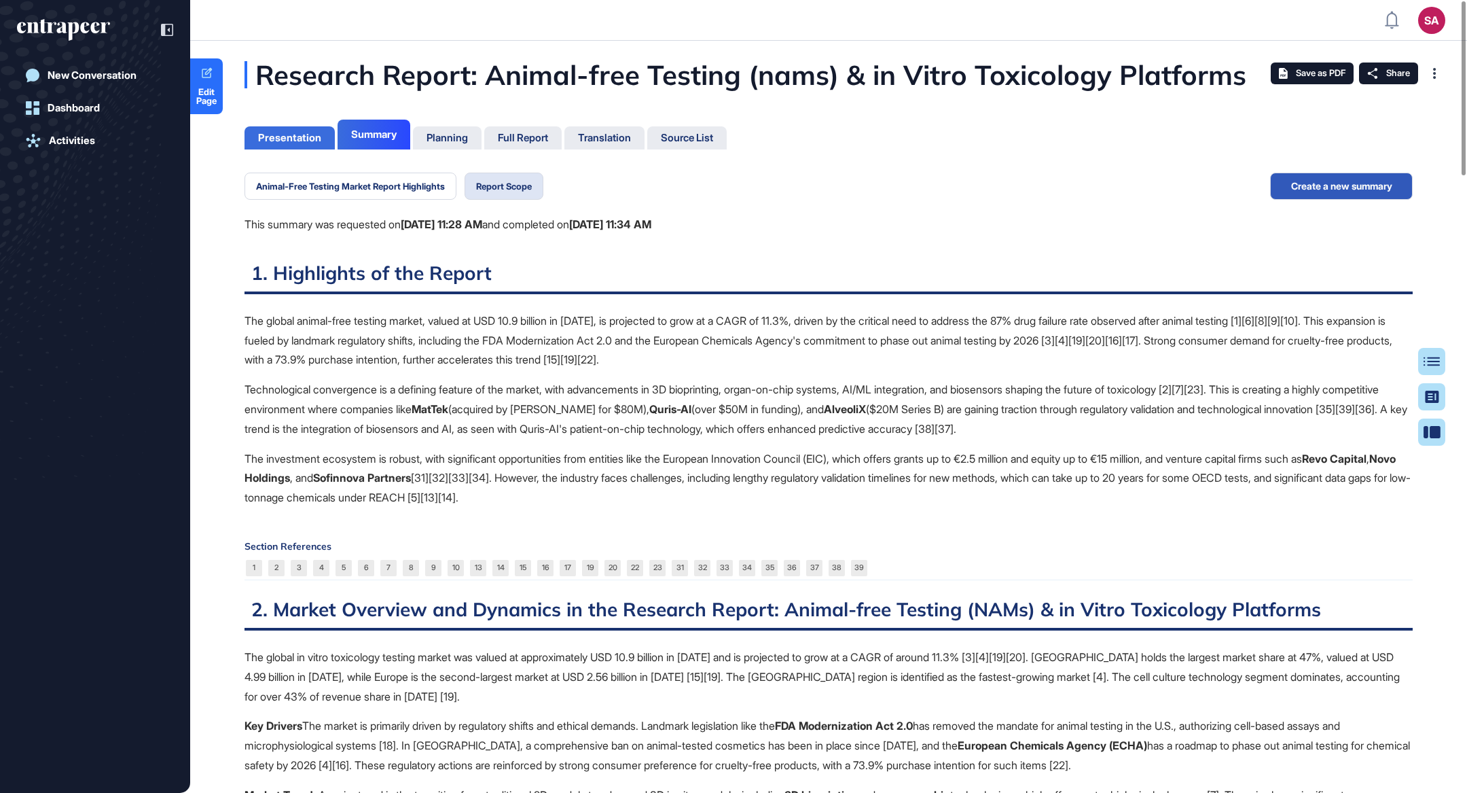
click at [274, 139] on div "Presentation" at bounding box center [289, 138] width 63 height 12
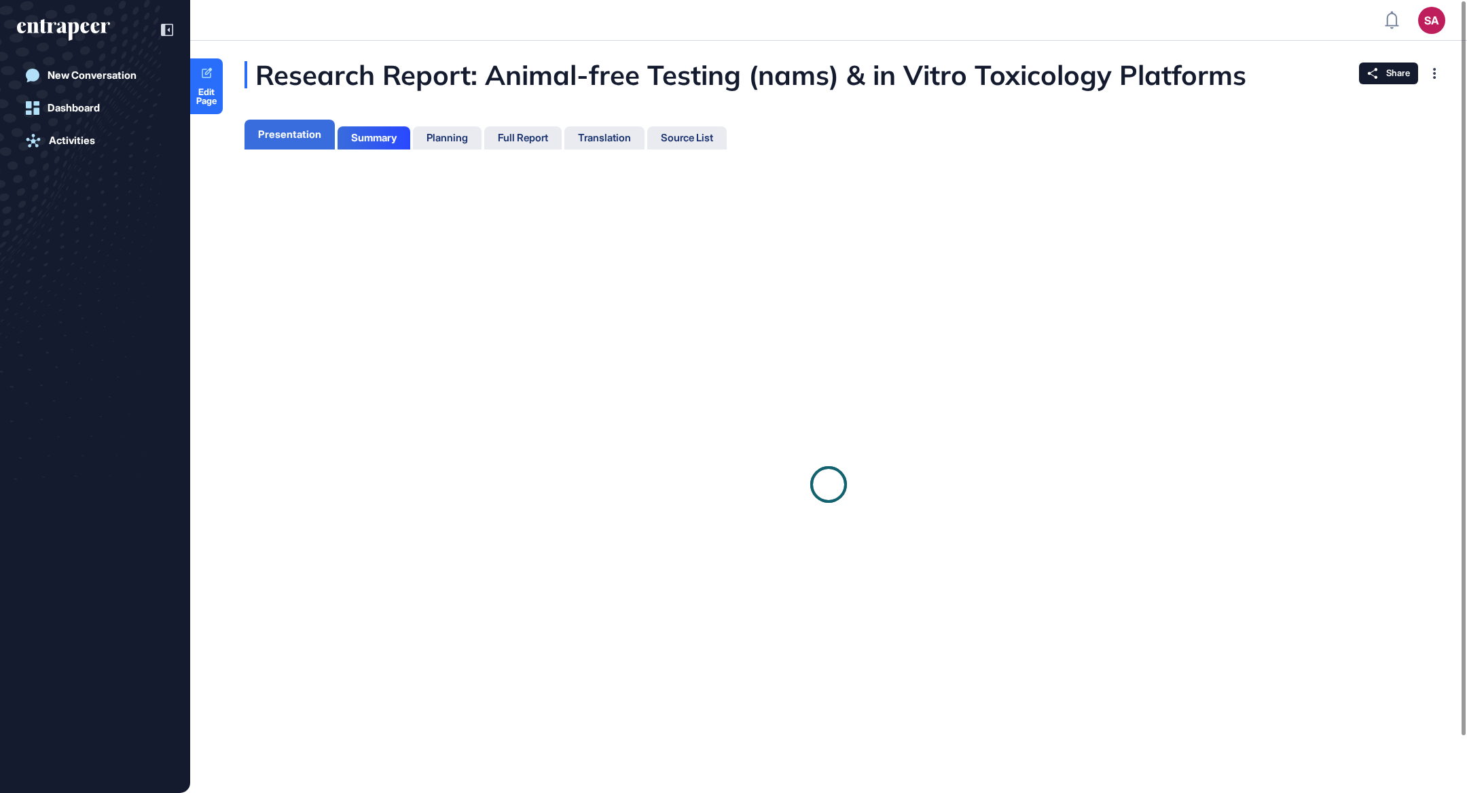
scroll to position [6, 0]
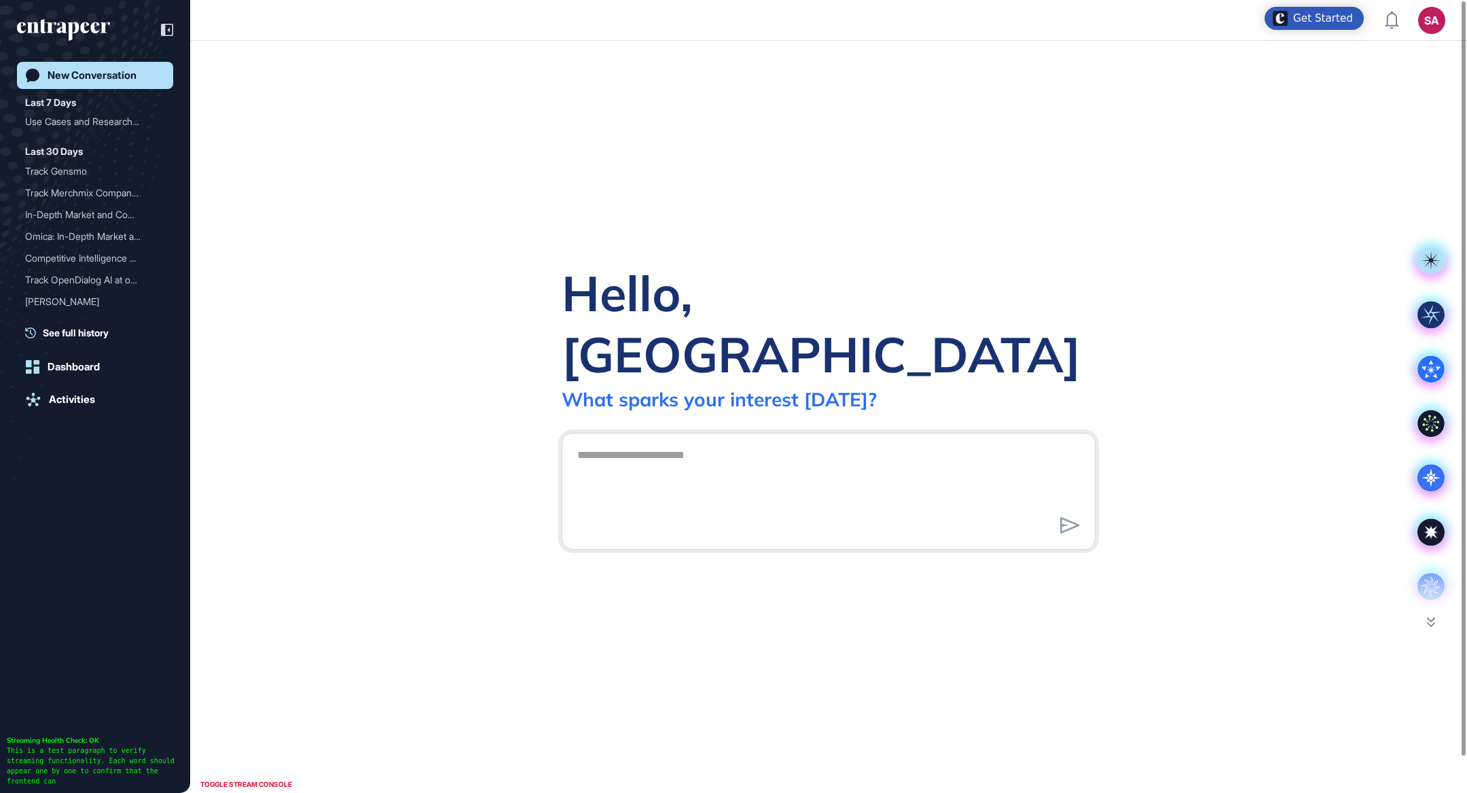
click at [1098, 160] on div "Hello, Sevde What sparks your interest [DATE]? .cls-2{fill:#fff}" at bounding box center [828, 417] width 1277 height 752
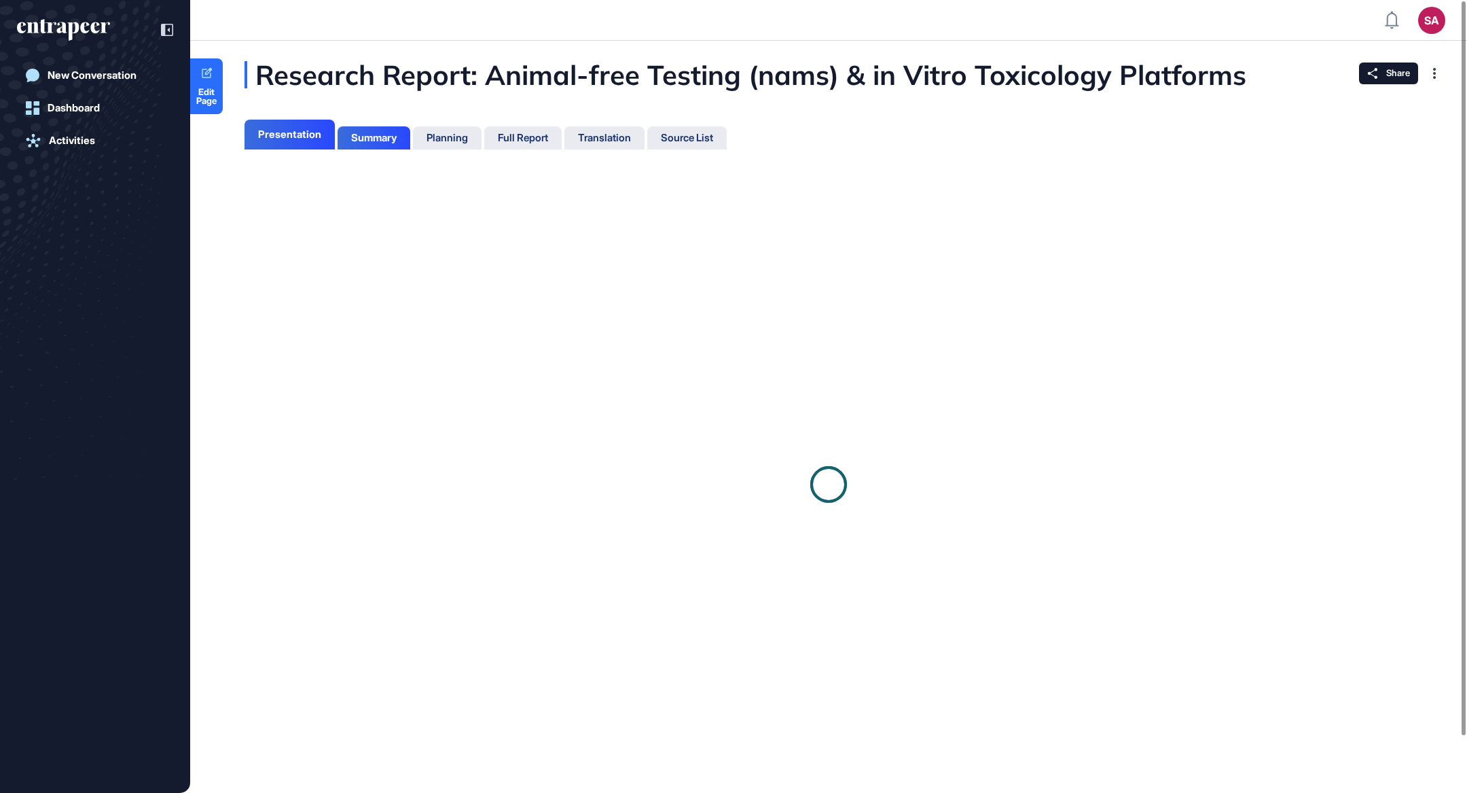
scroll to position [6, 0]
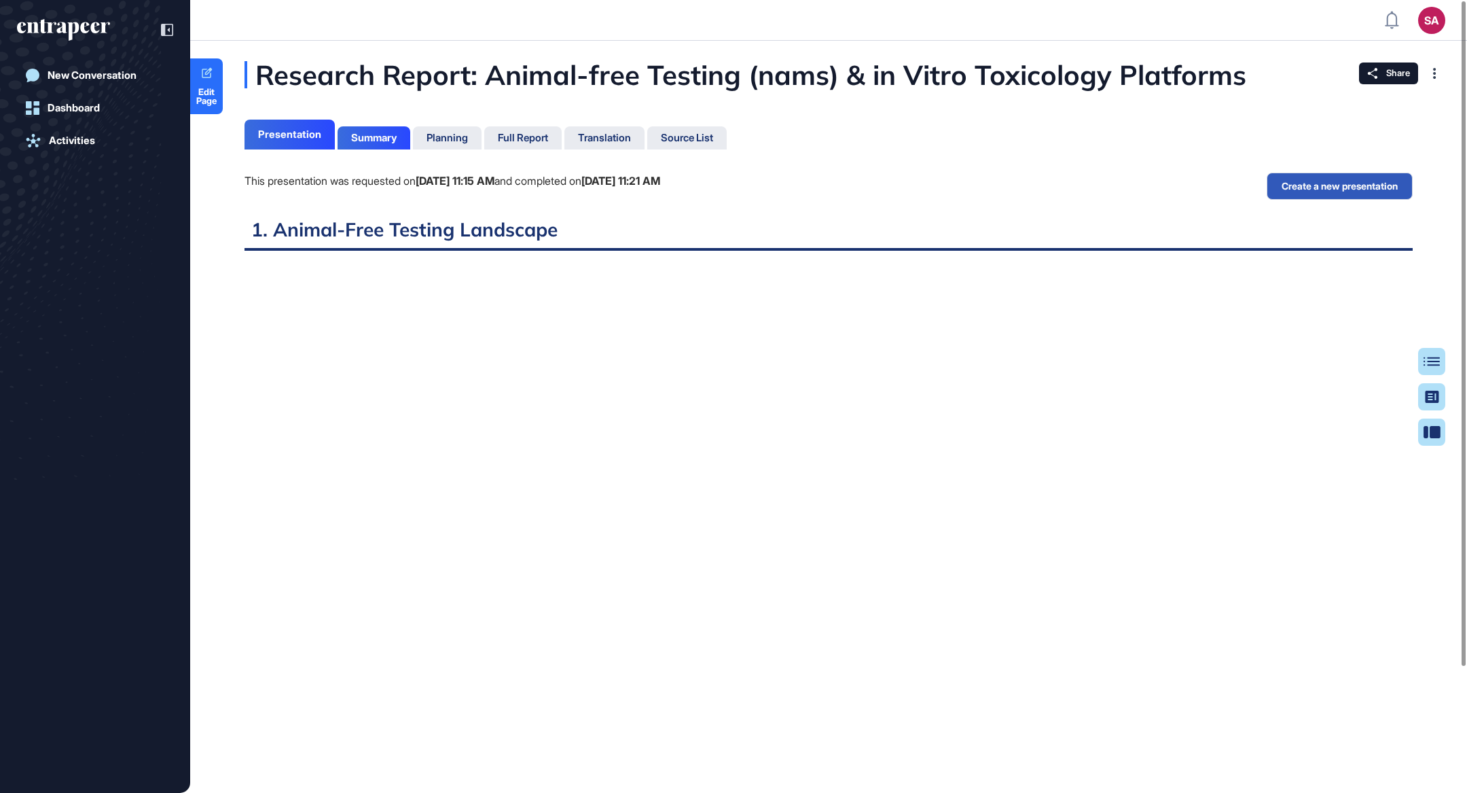
scroll to position [724, 3]
click at [363, 126] on div "Summary" at bounding box center [374, 137] width 73 height 23
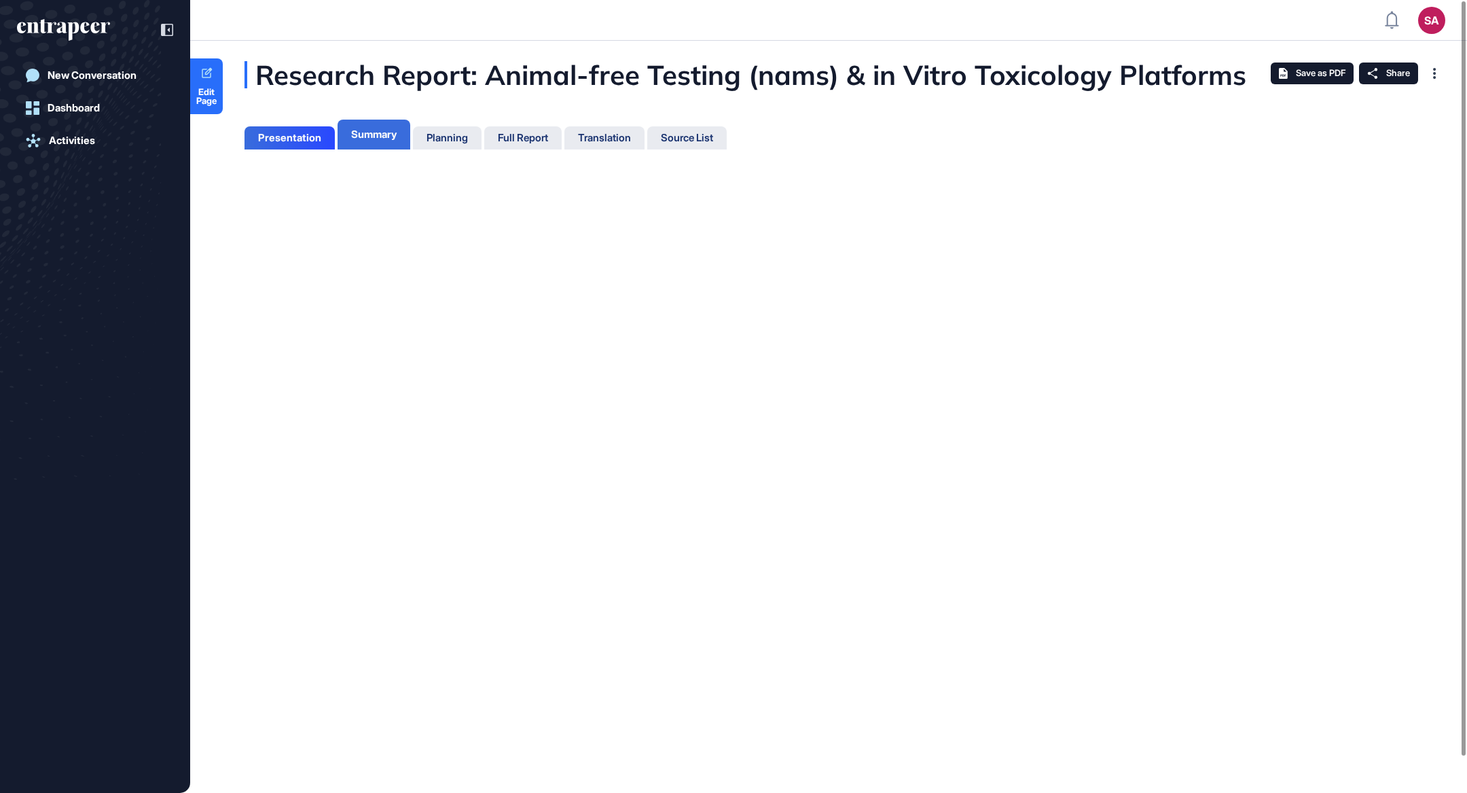
scroll to position [6, 0]
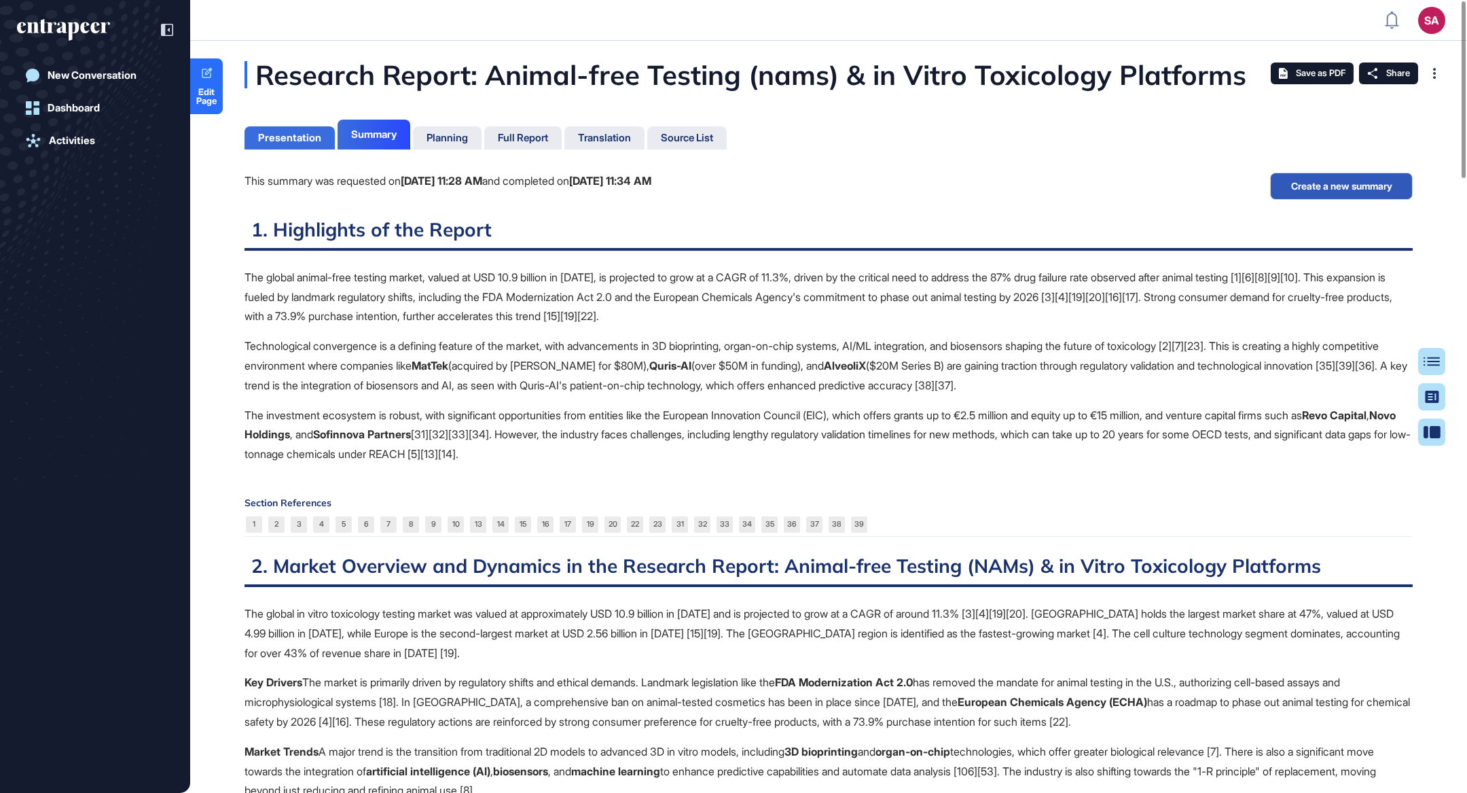
click at [282, 141] on div "Presentation" at bounding box center [289, 138] width 63 height 12
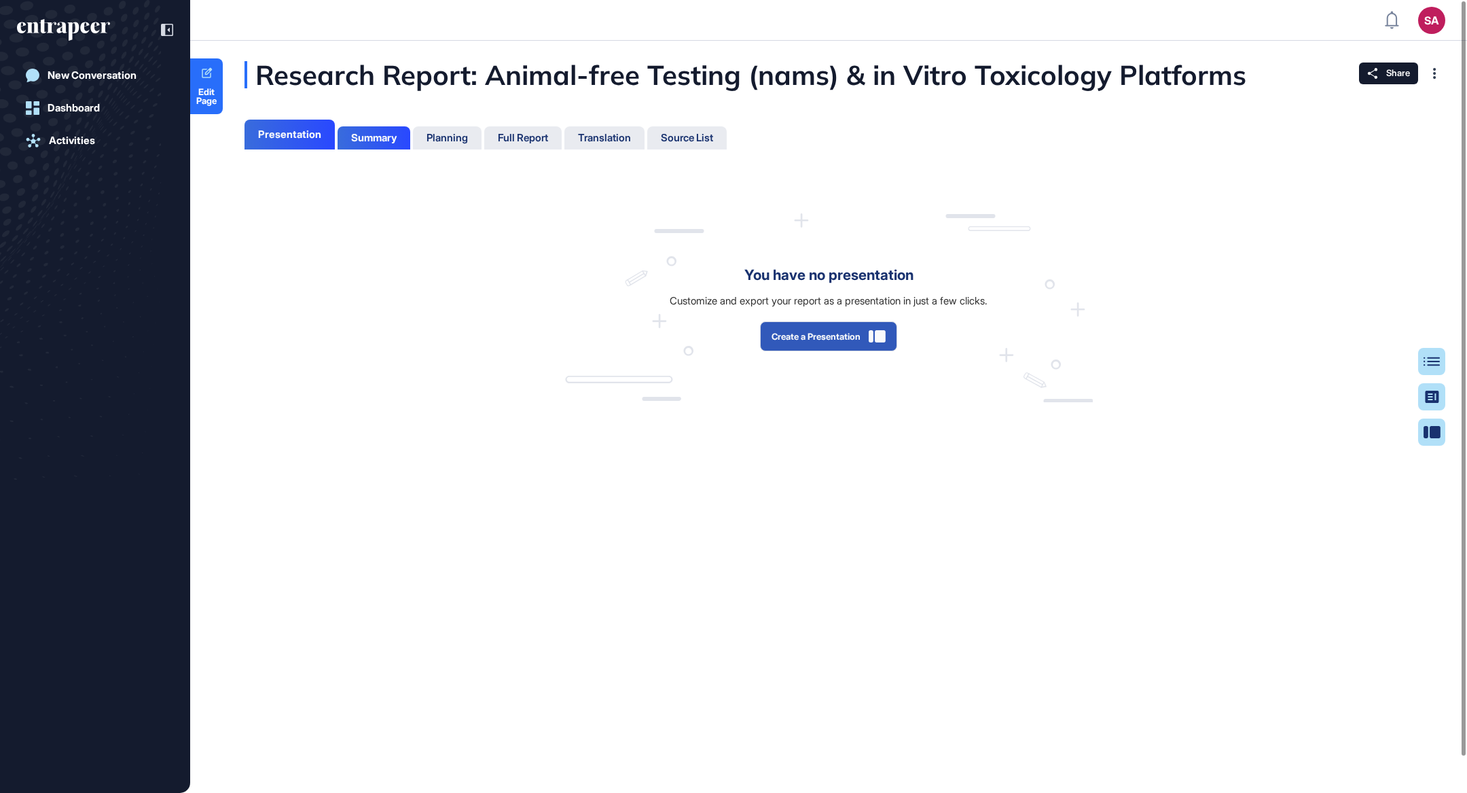
scroll to position [6, 0]
click at [813, 339] on button "Create a Presentation" at bounding box center [828, 336] width 137 height 30
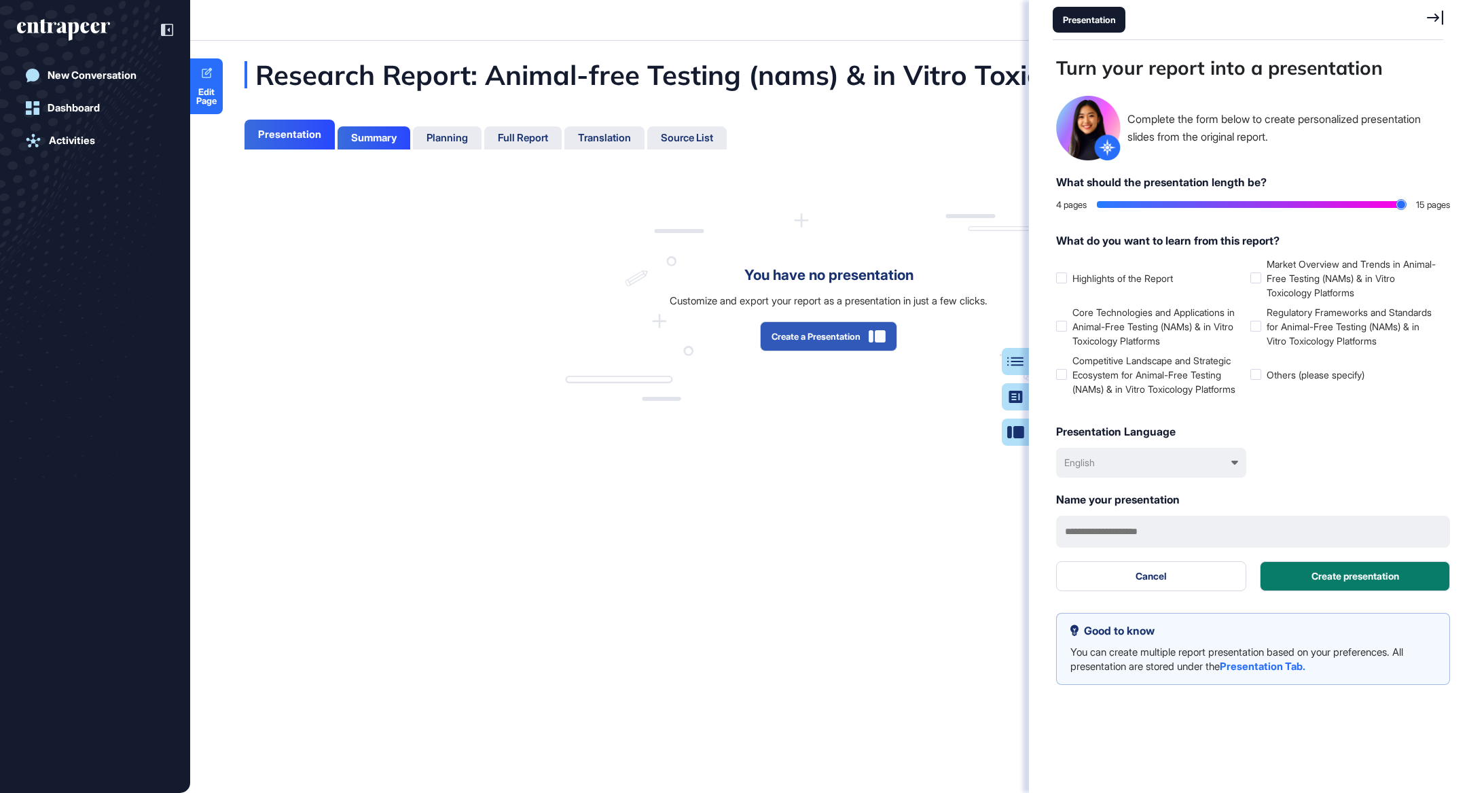
drag, startPoint x: 1111, startPoint y: 202, endPoint x: 1420, endPoint y: 202, distance: 309.0
type input "**"
click at [1406, 202] on input "range" at bounding box center [1251, 204] width 309 height 7
click at [1063, 340] on label "Core Technologies and Applications in Animal-Free Testing (NAMs) & in Vitro Tox…" at bounding box center [1150, 326] width 189 height 43
click at [1063, 380] on div at bounding box center [1061, 374] width 11 height 11
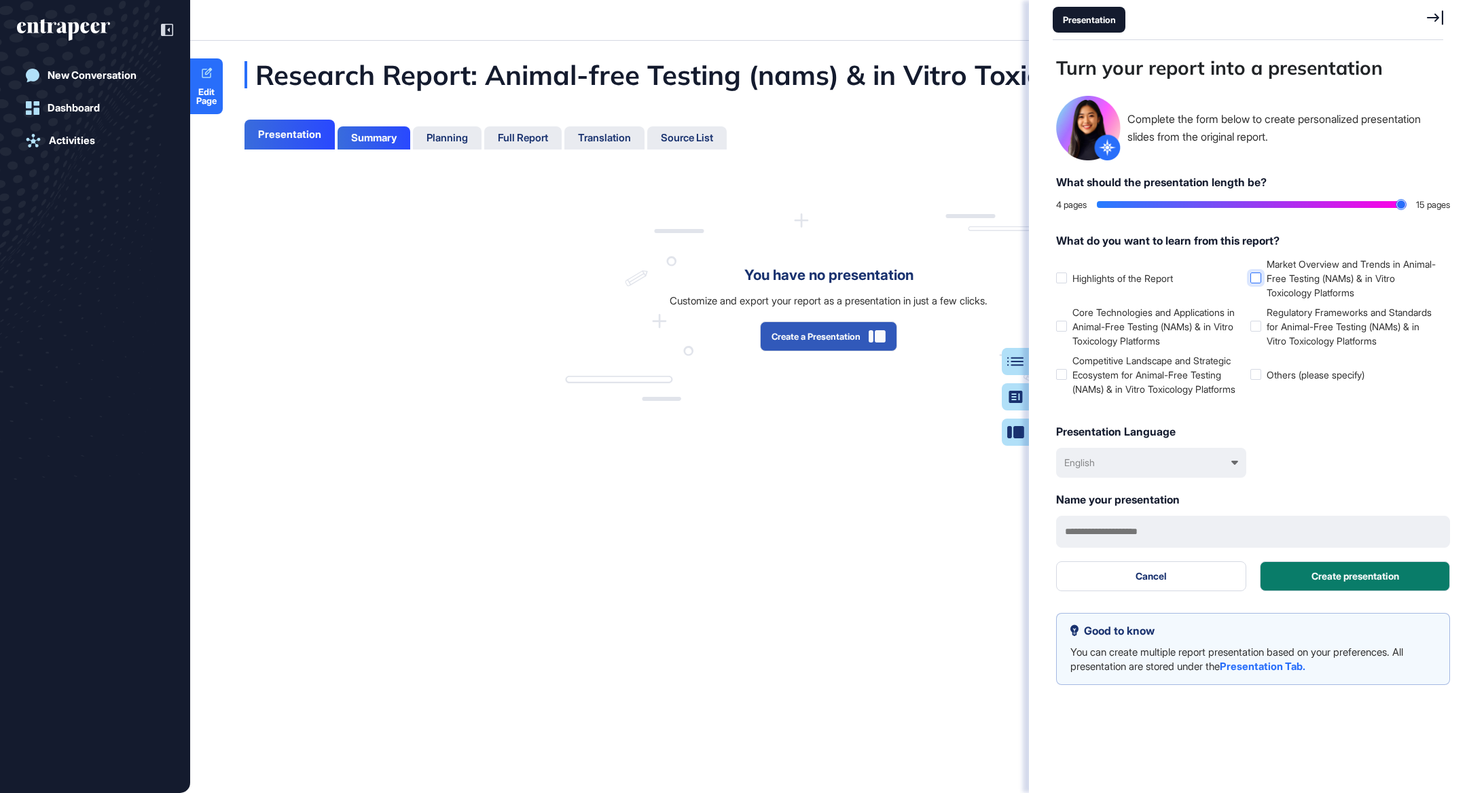
click at [1258, 276] on div at bounding box center [1255, 277] width 11 height 11
click at [1258, 331] on div at bounding box center [1255, 326] width 11 height 11
click at [1362, 591] on button "Create presentation" at bounding box center [1355, 576] width 190 height 30
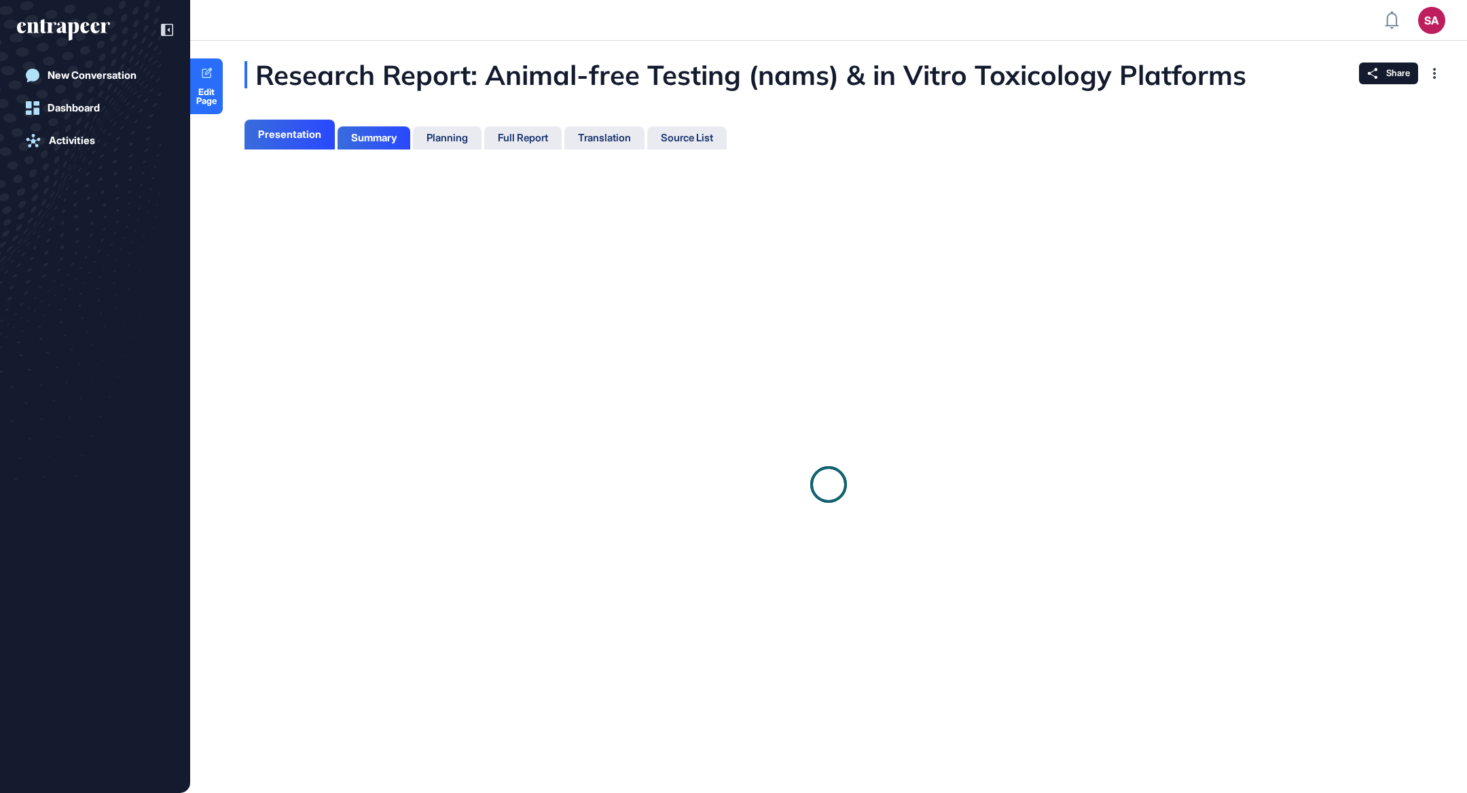
scroll to position [6, 0]
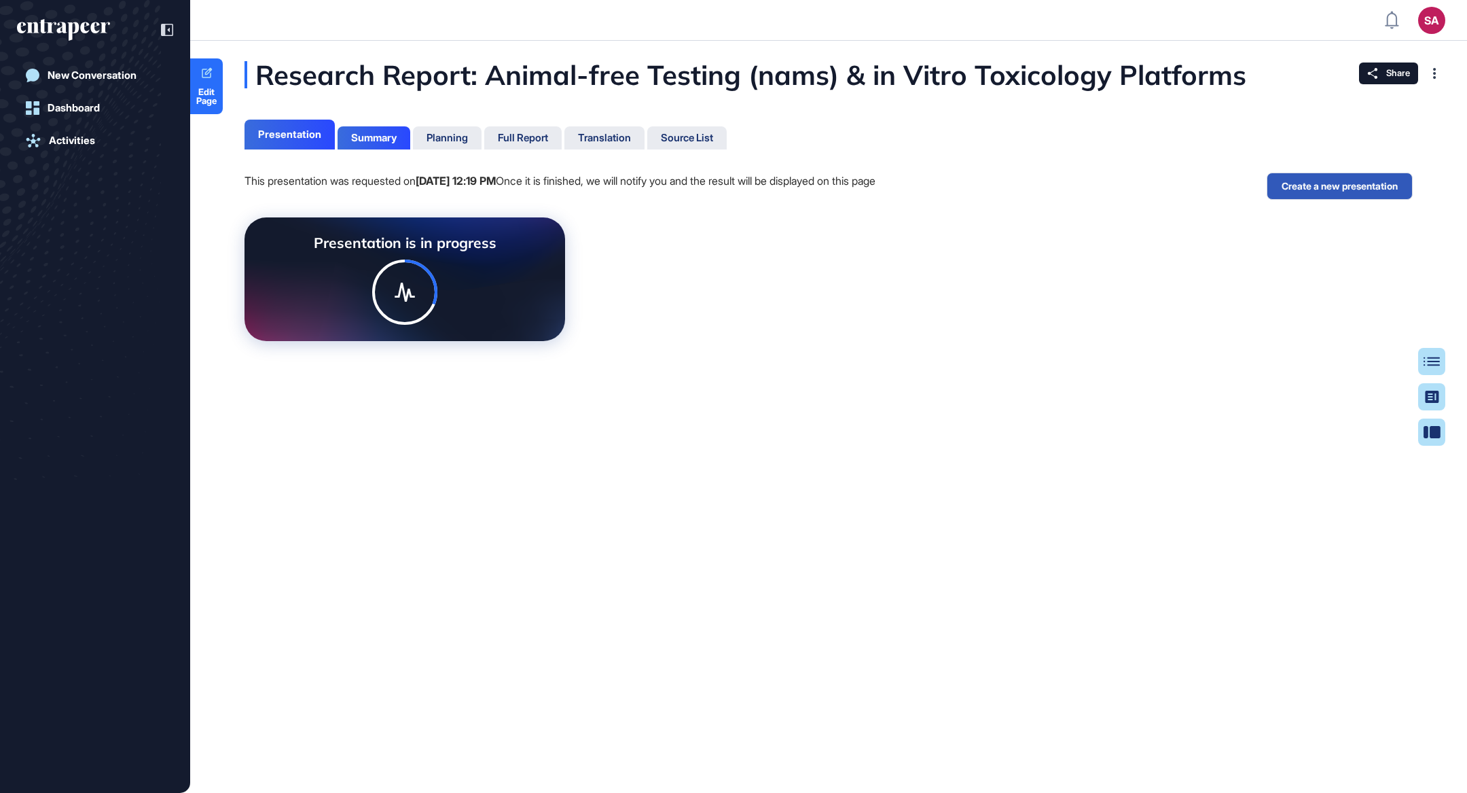
scroll to position [6, 0]
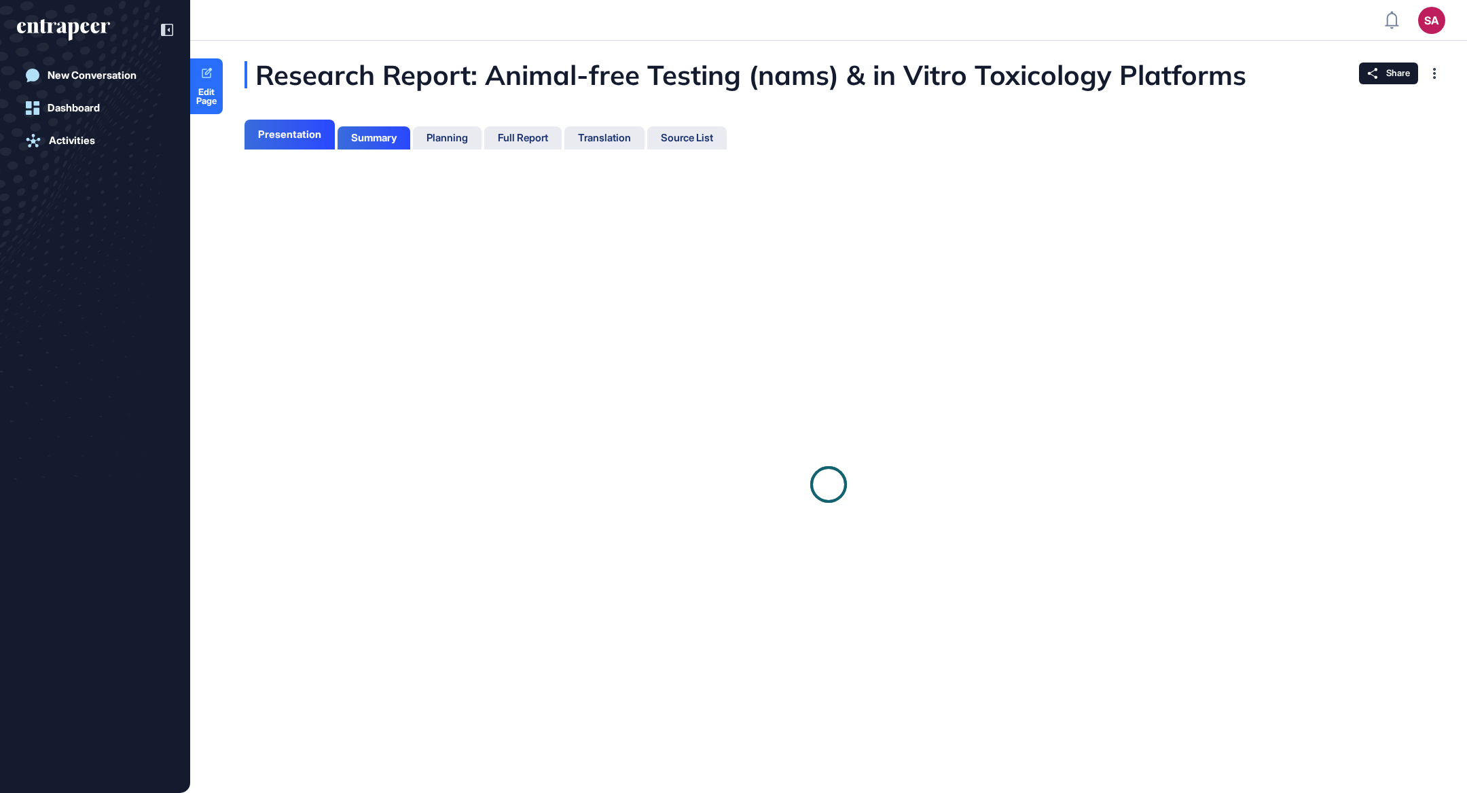
scroll to position [6, 0]
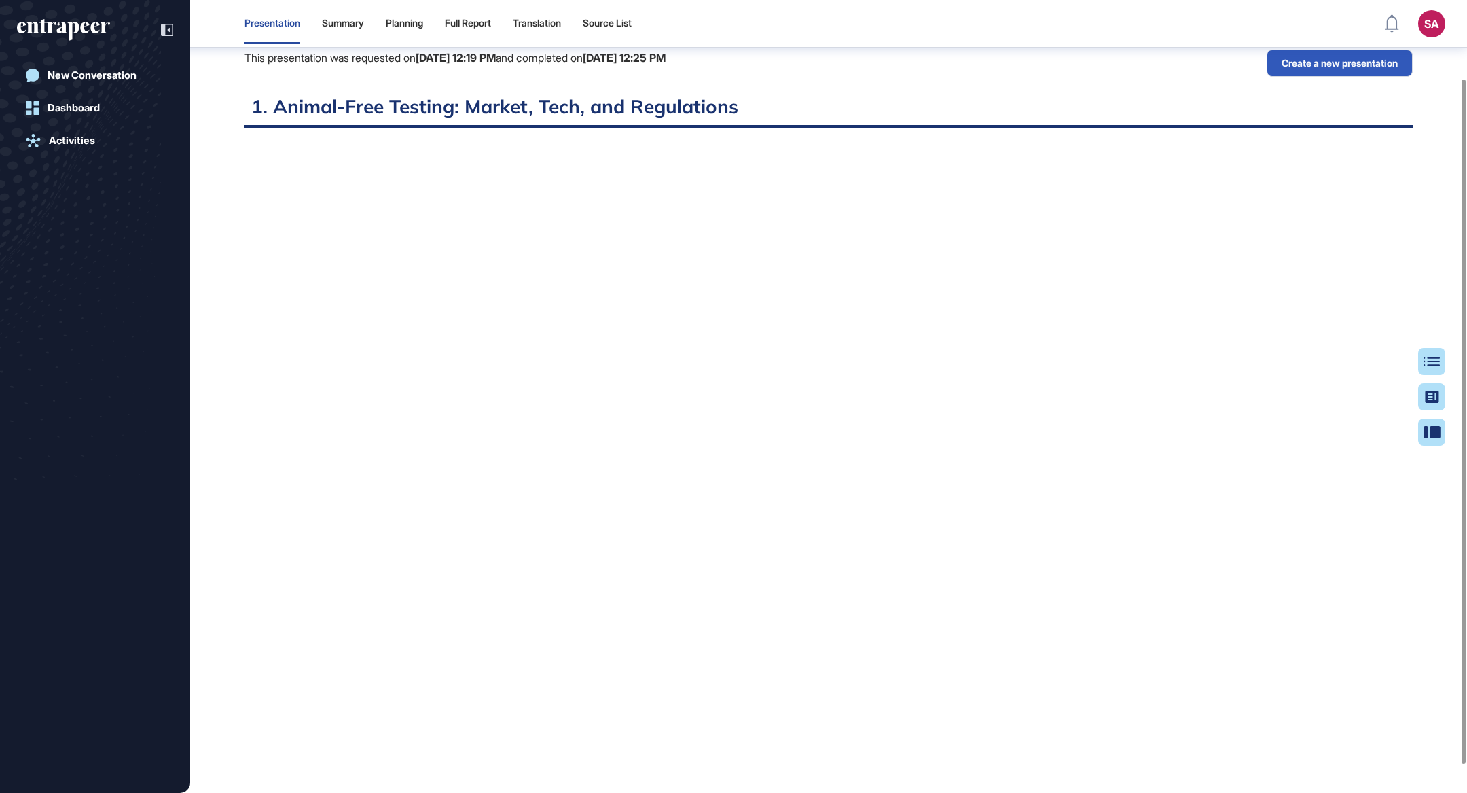
scroll to position [122, 0]
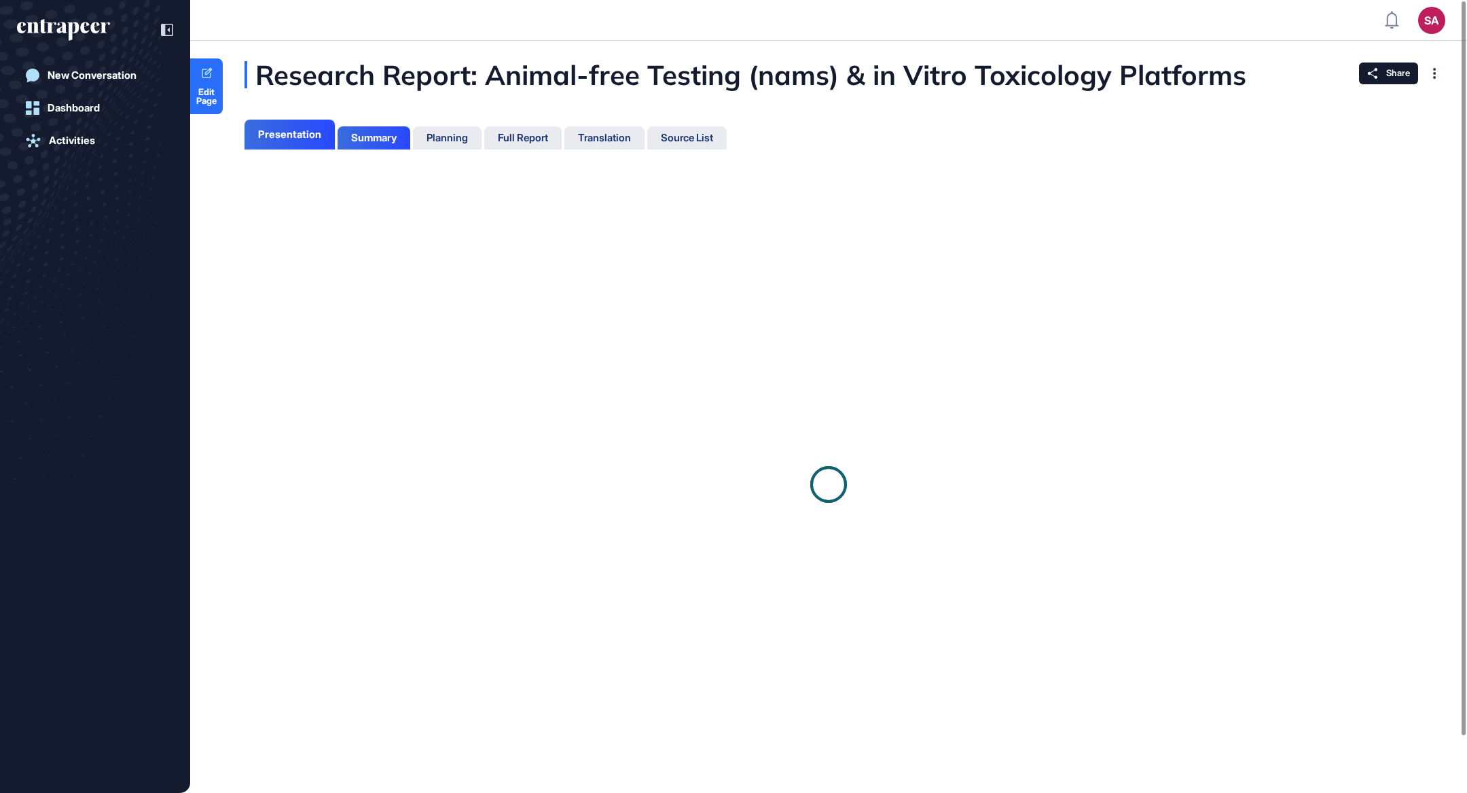
scroll to position [6, 0]
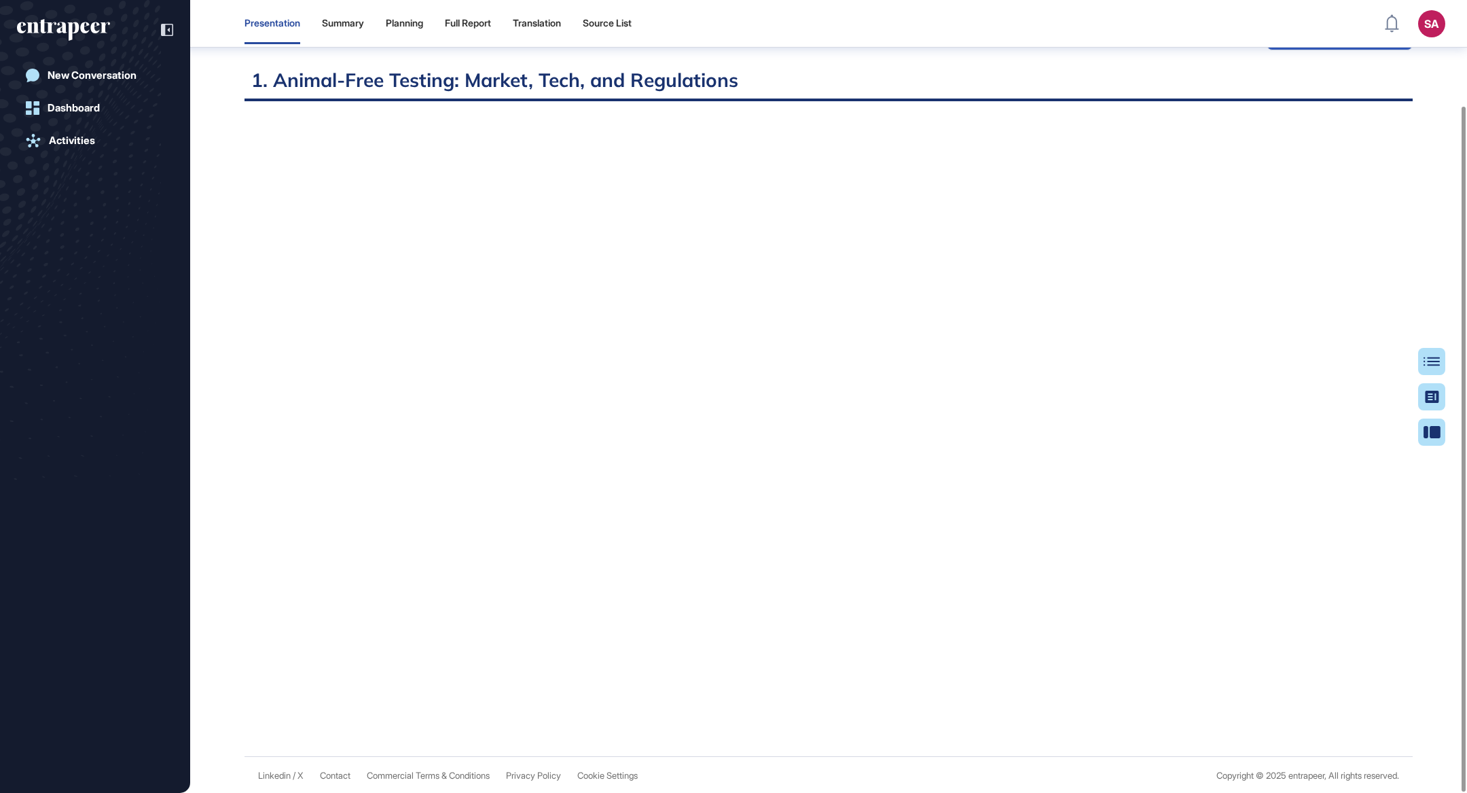
scroll to position [122, 0]
